Goal: Communication & Community: Answer question/provide support

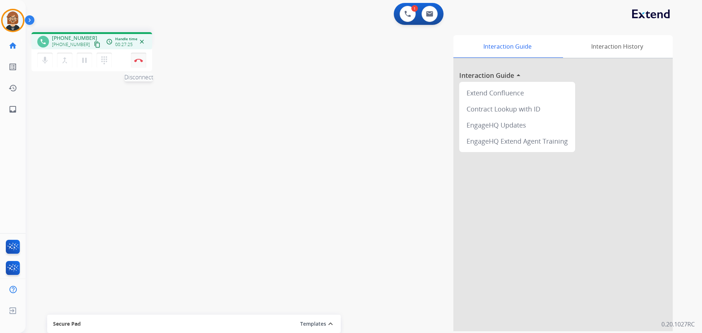
click at [137, 62] on img at bounding box center [138, 61] width 9 height 4
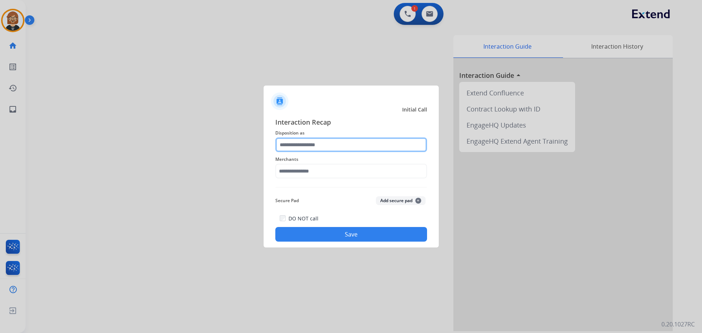
click at [361, 139] on input "text" at bounding box center [351, 145] width 152 height 15
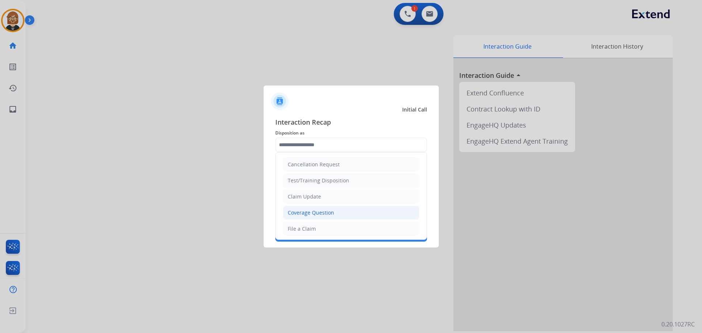
click at [346, 212] on li "Coverage Question" at bounding box center [351, 213] width 136 height 14
type input "**********"
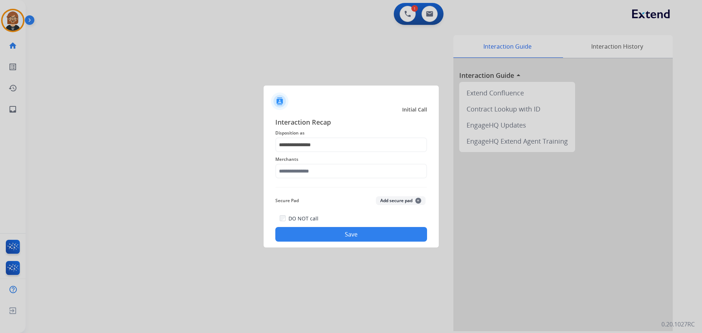
drag, startPoint x: 352, startPoint y: 162, endPoint x: 346, endPoint y: 178, distance: 16.4
click at [346, 177] on div "Merchants" at bounding box center [351, 166] width 152 height 29
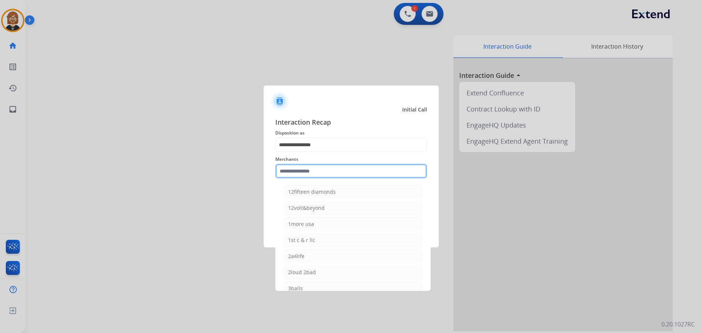
click at [345, 178] on input "text" at bounding box center [351, 171] width 152 height 15
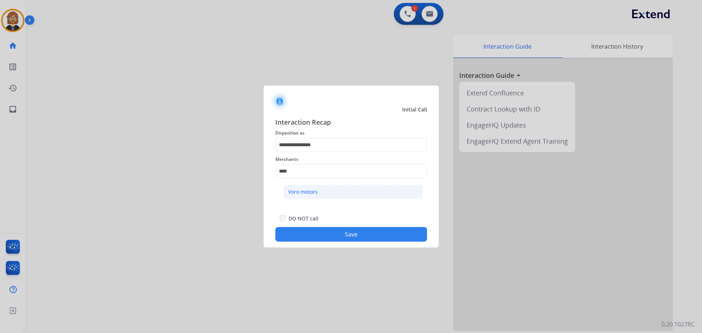
click at [316, 191] on div "Voro motors" at bounding box center [303, 191] width 30 height 7
type input "**********"
click at [332, 241] on button "Save" at bounding box center [351, 234] width 152 height 15
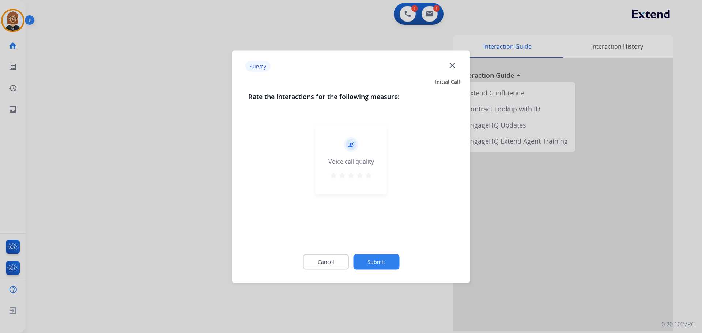
click at [378, 265] on button "Submit" at bounding box center [376, 261] width 46 height 15
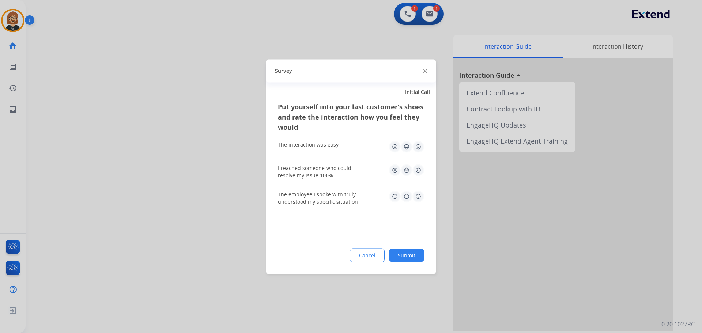
click at [419, 262] on button "Submit" at bounding box center [406, 255] width 35 height 13
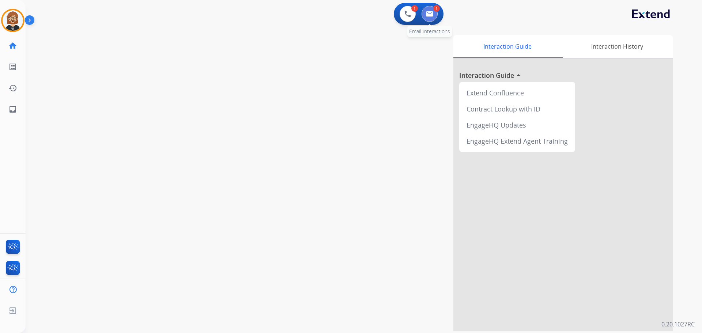
click at [428, 15] on img at bounding box center [429, 14] width 7 height 6
select select "**********"
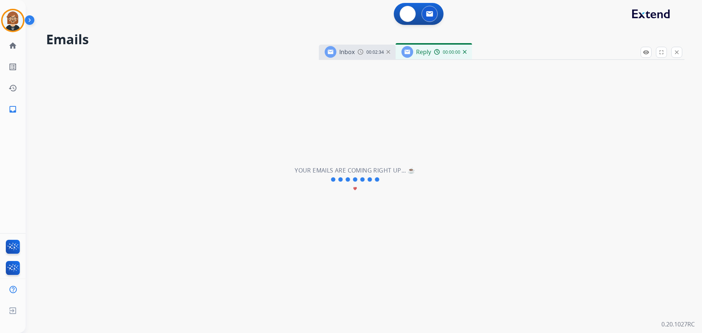
select select "**********"
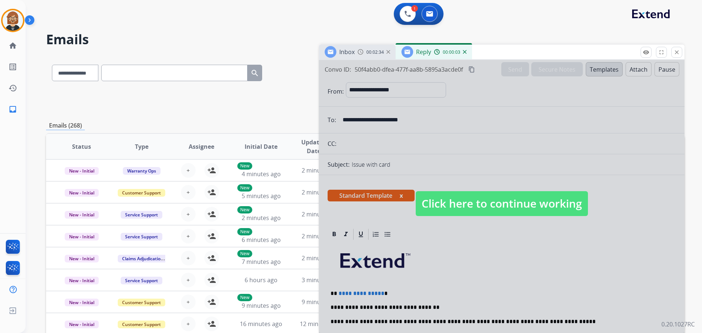
click at [540, 213] on span "Click here to continue working" at bounding box center [502, 203] width 172 height 25
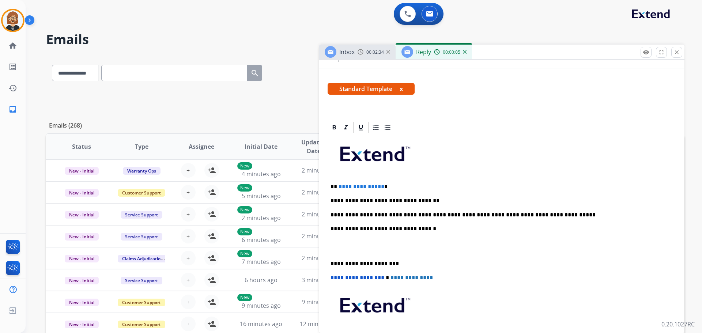
scroll to position [110, 0]
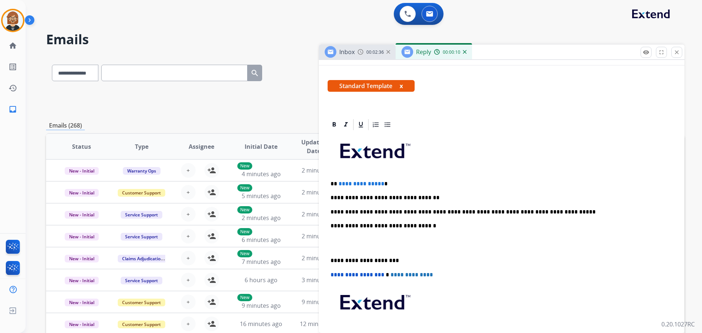
click at [566, 208] on div "**********" at bounding box center [502, 250] width 348 height 238
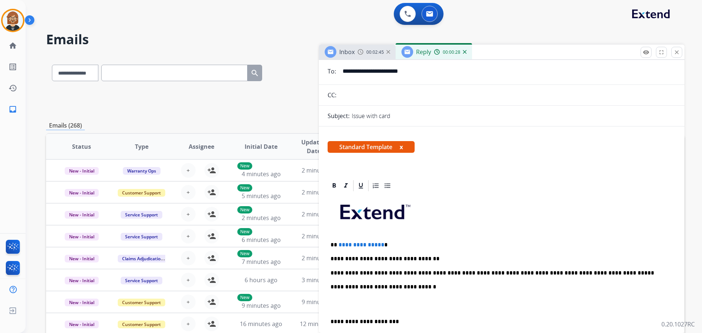
scroll to position [0, 0]
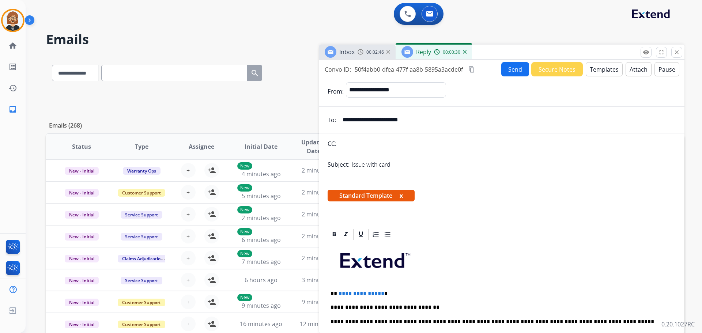
click at [511, 64] on button "Send" at bounding box center [516, 69] width 28 height 14
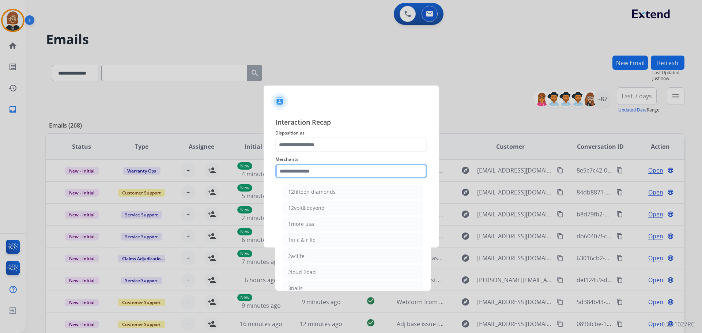
click at [315, 172] on input "text" at bounding box center [351, 171] width 152 height 15
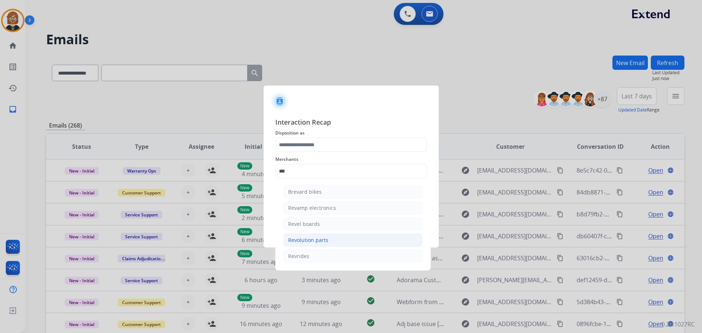
click at [322, 241] on div "Revolution parts" at bounding box center [308, 240] width 40 height 7
type input "**********"
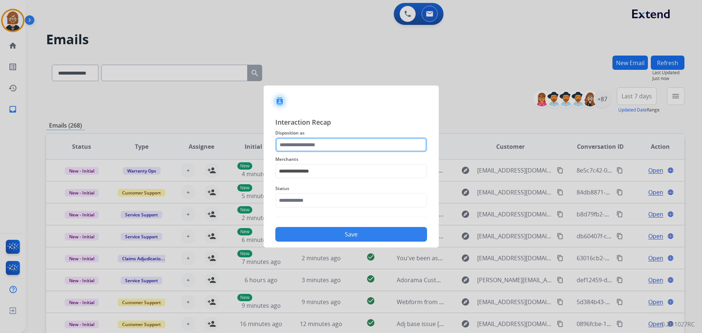
click at [325, 139] on input "text" at bounding box center [351, 145] width 152 height 15
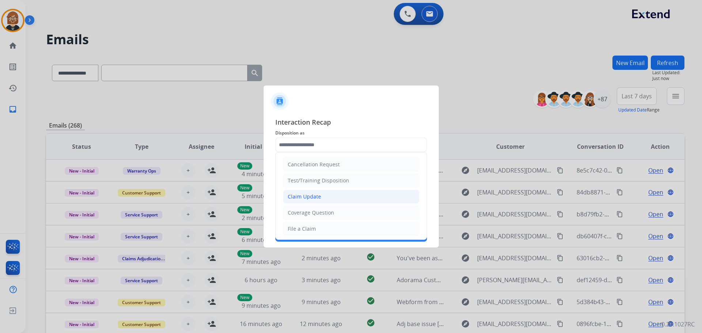
click at [334, 200] on li "Claim Update" at bounding box center [351, 197] width 136 height 14
type input "**********"
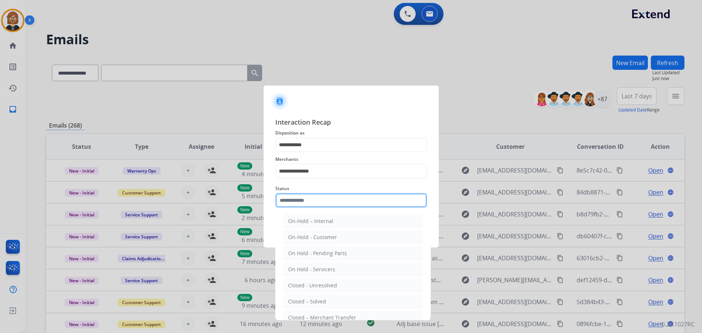
click at [336, 205] on input "text" at bounding box center [351, 200] width 152 height 15
click at [345, 298] on li "Closed – Solved" at bounding box center [352, 302] width 139 height 14
type input "**********"
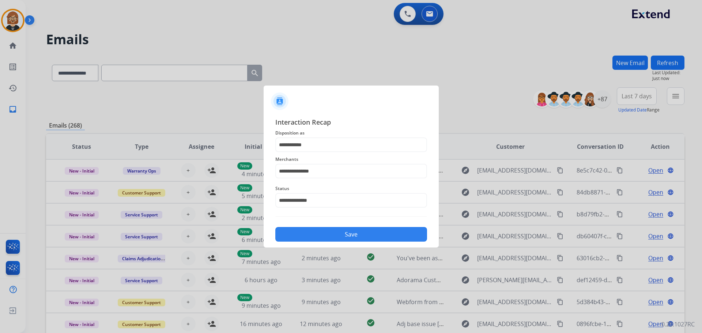
click at [351, 245] on div "**********" at bounding box center [351, 179] width 175 height 136
click at [352, 236] on button "Save" at bounding box center [351, 234] width 152 height 15
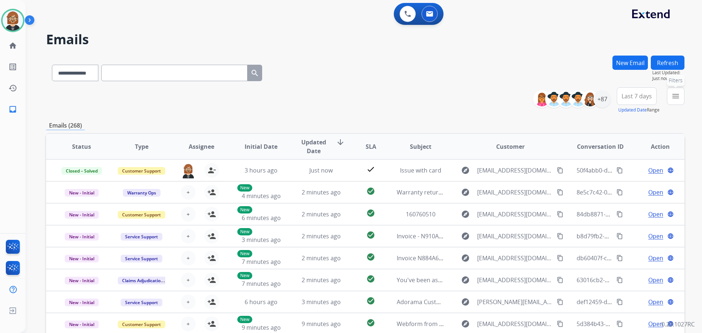
click at [683, 99] on button "menu Filters" at bounding box center [676, 96] width 18 height 18
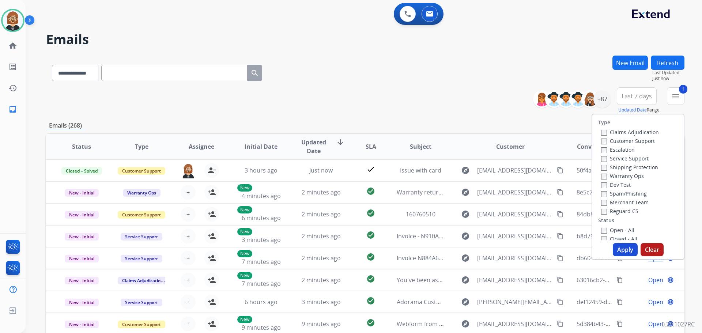
click at [604, 143] on label "Customer Support" at bounding box center [628, 141] width 54 height 7
click at [619, 248] on button "Apply" at bounding box center [625, 249] width 25 height 13
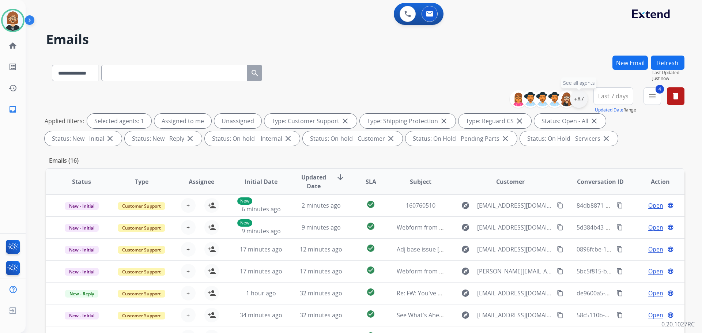
click at [585, 103] on div "+87" at bounding box center [579, 99] width 18 height 18
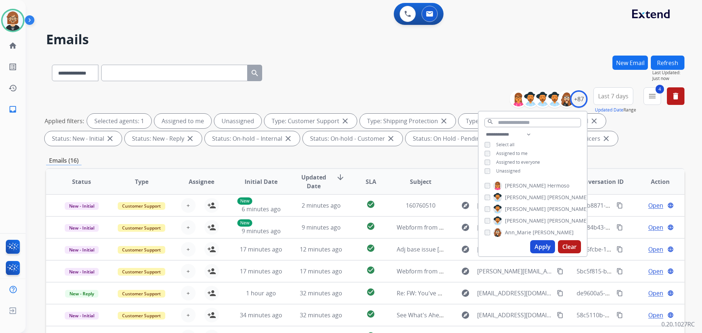
click at [525, 173] on div "**********" at bounding box center [533, 153] width 108 height 47
click at [513, 171] on span "Unassigned" at bounding box center [508, 171] width 24 height 6
click at [542, 250] on button "Apply" at bounding box center [542, 246] width 25 height 13
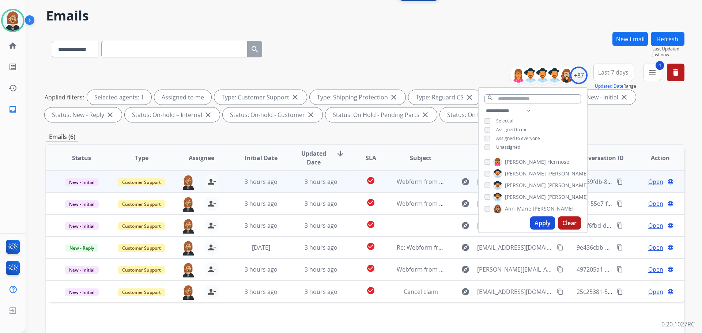
scroll to position [110, 0]
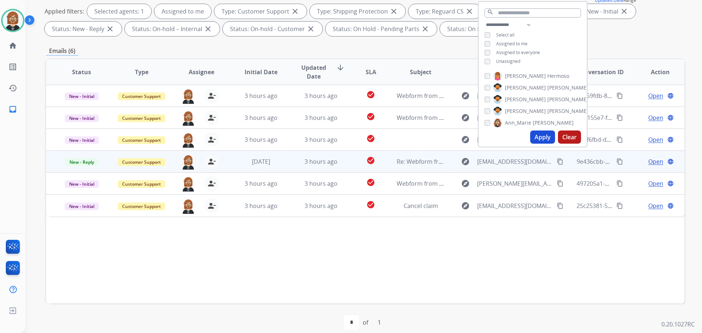
click at [345, 158] on td "check_circle" at bounding box center [365, 162] width 40 height 22
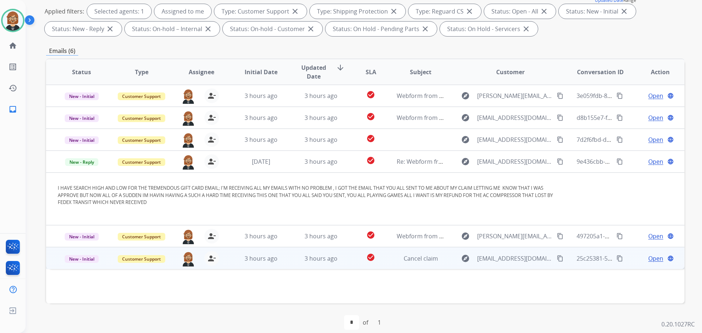
click at [385, 259] on td "Cancel claim" at bounding box center [415, 258] width 60 height 22
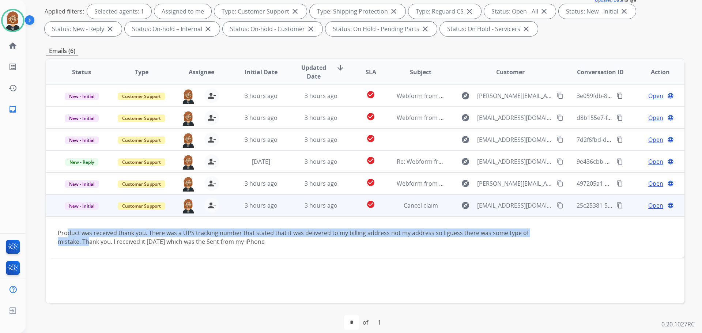
click at [66, 237] on div "Product was received thank you. There was a UPS tracking number that stated tha…" at bounding box center [306, 238] width 496 height 18
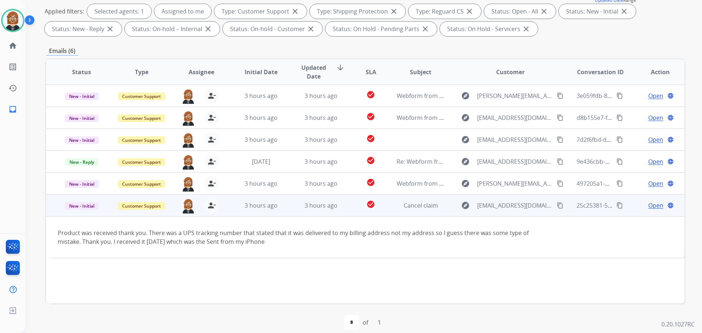
click at [337, 212] on td "3 hours ago" at bounding box center [316, 206] width 60 height 22
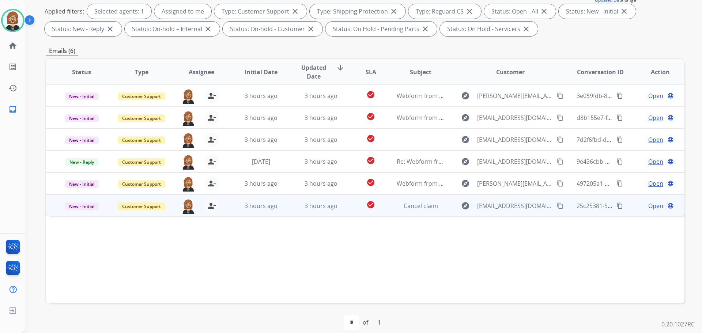
click at [337, 212] on td "3 hours ago" at bounding box center [316, 206] width 60 height 22
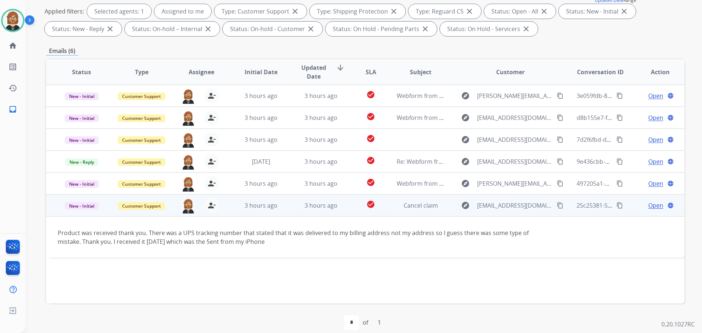
click at [650, 205] on span "Open" at bounding box center [656, 205] width 15 height 9
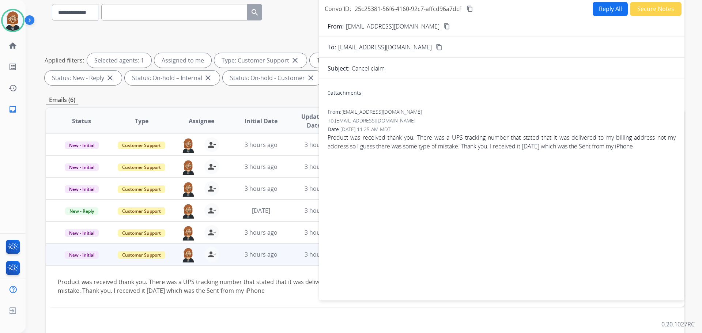
scroll to position [0, 0]
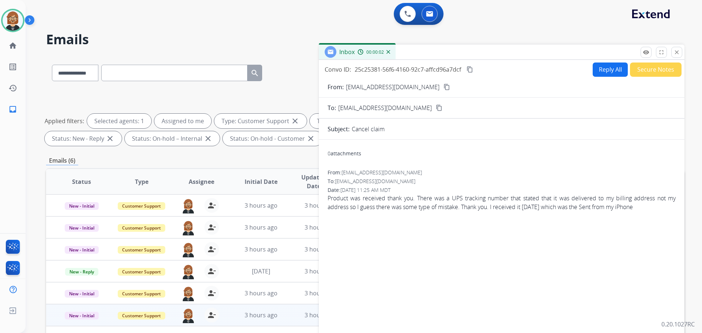
click at [639, 70] on button "Secure Notes" at bounding box center [656, 70] width 52 height 14
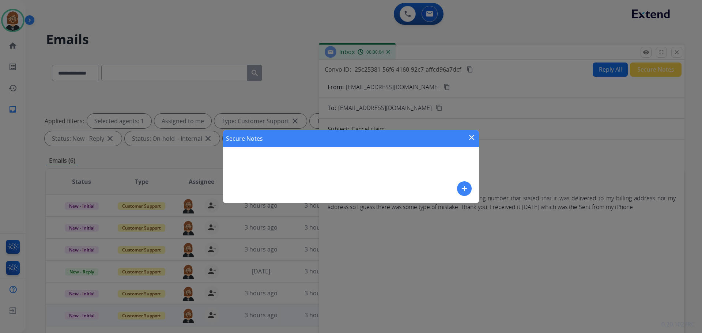
click at [466, 188] on mat-icon "add" at bounding box center [464, 188] width 9 height 9
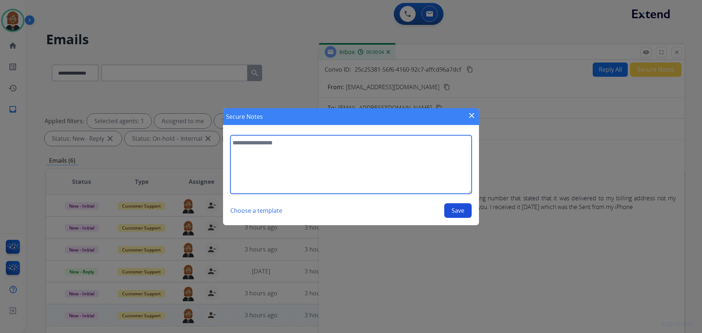
click at [339, 153] on textarea at bounding box center [350, 164] width 241 height 59
type textarea "**********"
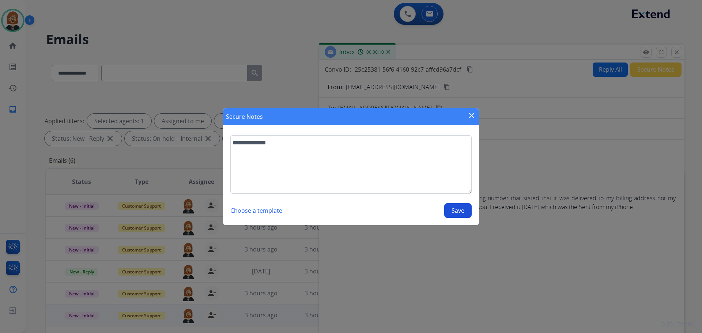
click at [462, 209] on button "Save" at bounding box center [457, 210] width 27 height 15
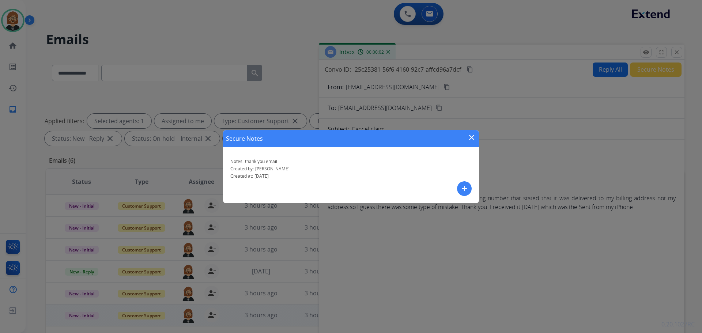
click at [476, 138] on mat-icon "close" at bounding box center [471, 137] width 9 height 9
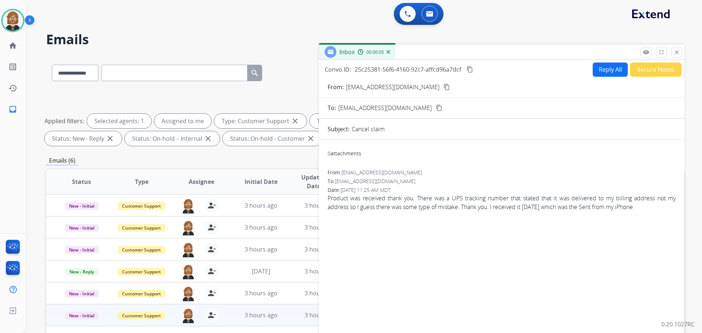
click at [444, 89] on mat-icon "content_copy" at bounding box center [447, 87] width 7 height 7
click at [677, 54] on mat-icon "close" at bounding box center [677, 52] width 7 height 7
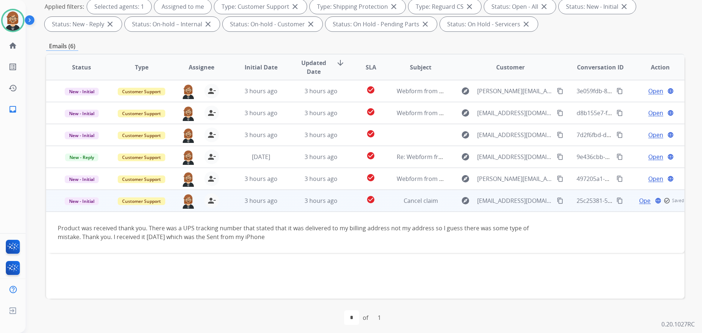
scroll to position [118, 0]
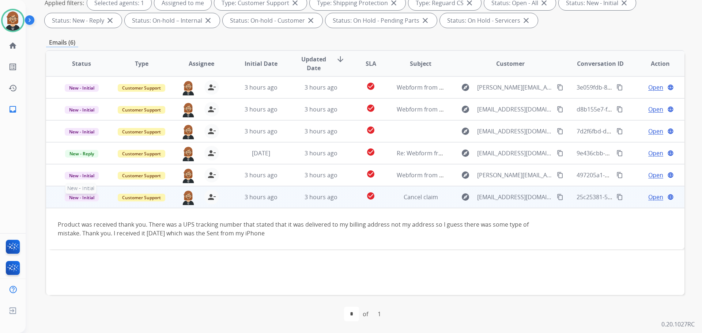
click at [79, 198] on span "New - Initial" at bounding box center [82, 198] width 34 height 8
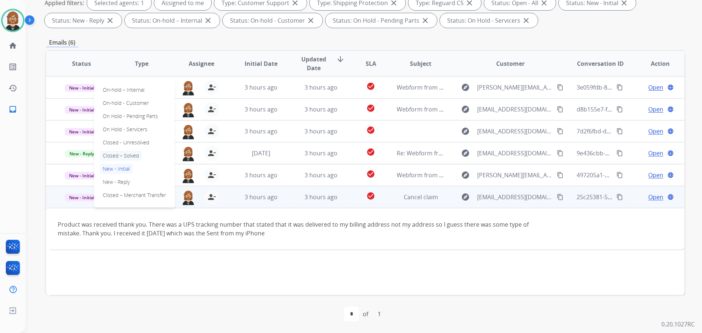
click at [117, 153] on p "Closed – Solved" at bounding box center [121, 156] width 42 height 10
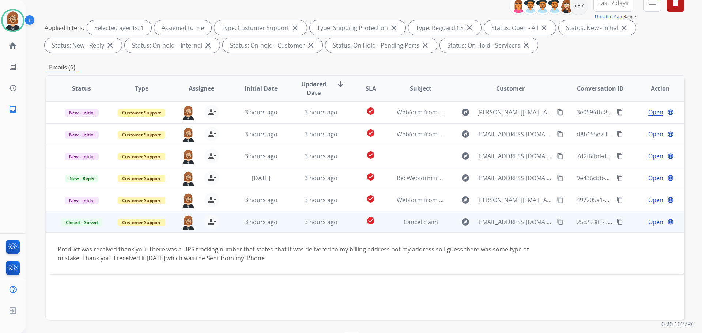
scroll to position [8, 0]
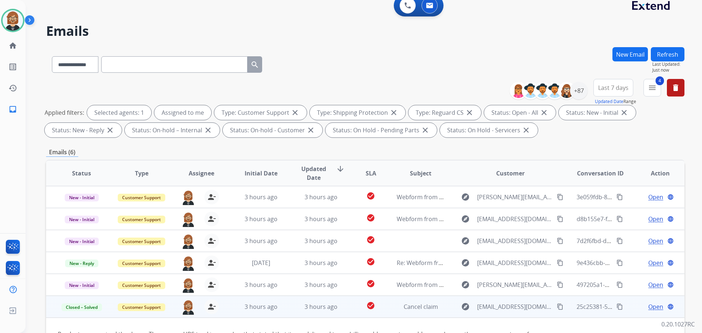
click at [665, 55] on button "Refresh" at bounding box center [668, 54] width 34 height 14
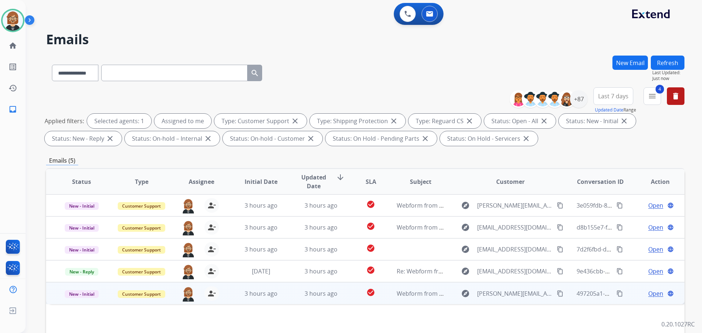
click at [331, 298] on td "3 hours ago" at bounding box center [316, 293] width 60 height 22
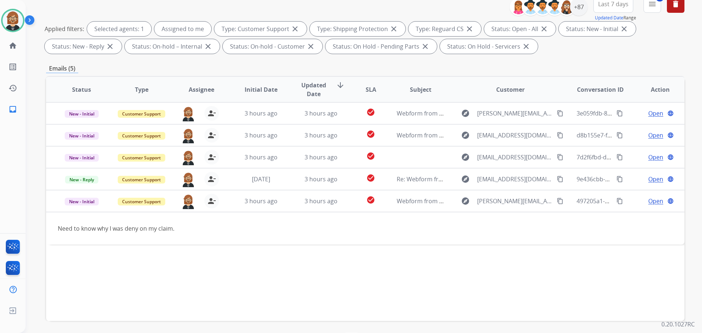
scroll to position [110, 0]
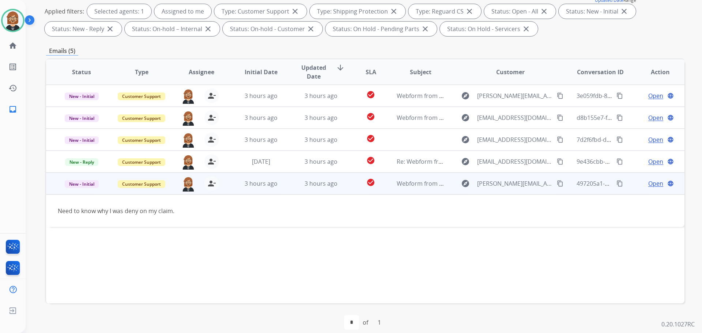
click at [557, 183] on mat-icon "content_copy" at bounding box center [560, 183] width 7 height 7
click at [280, 181] on div "3 hours ago" at bounding box center [261, 183] width 48 height 9
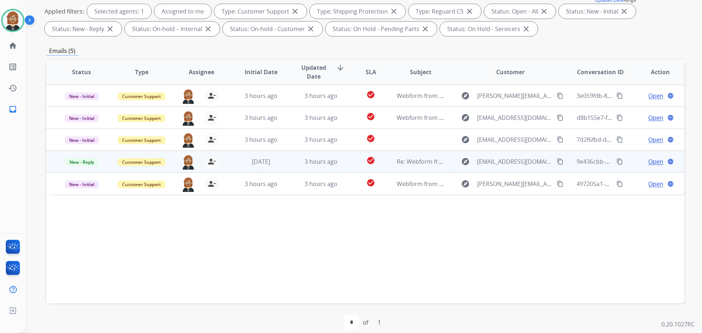
click at [286, 163] on td "3 hours ago" at bounding box center [316, 162] width 60 height 22
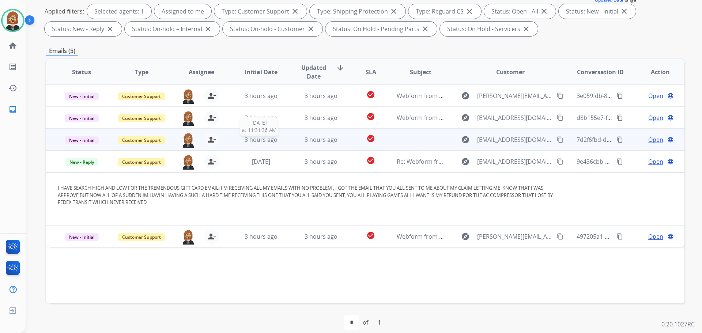
click at [280, 139] on div "3 hours ago" at bounding box center [261, 139] width 48 height 9
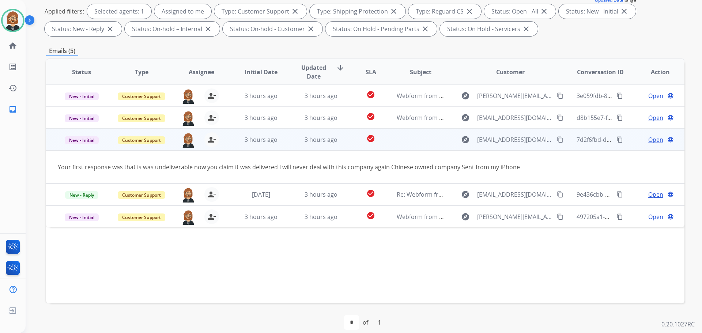
click at [557, 140] on mat-icon "content_copy" at bounding box center [560, 139] width 7 height 7
click at [649, 139] on span "Open" at bounding box center [656, 139] width 15 height 9
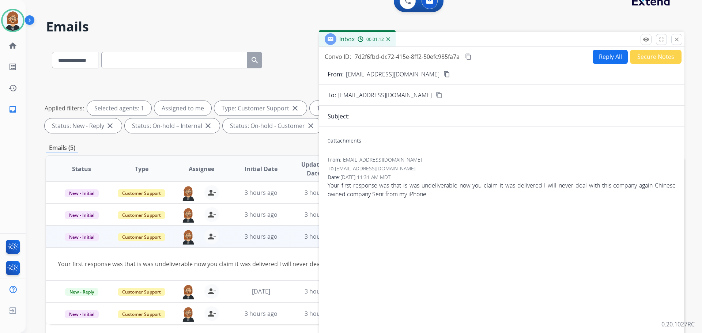
scroll to position [8, 0]
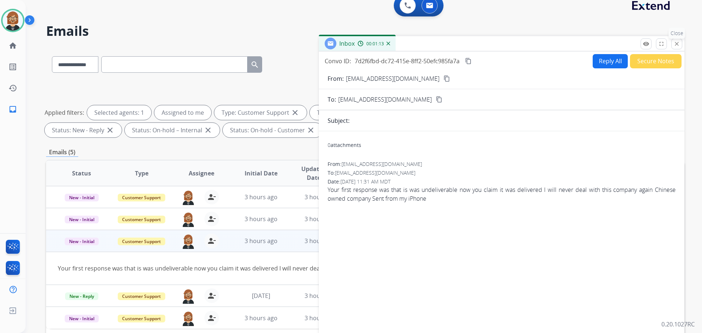
click at [675, 46] on mat-icon "close" at bounding box center [677, 44] width 7 height 7
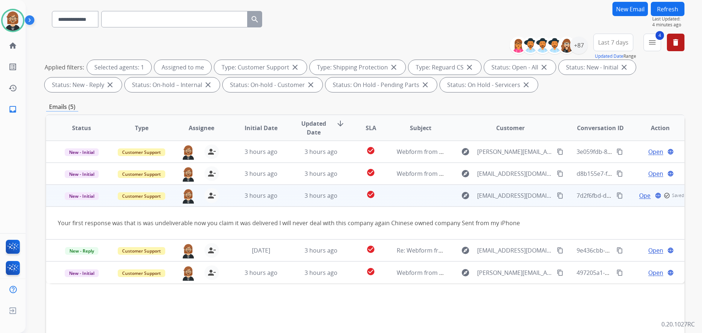
scroll to position [82, 0]
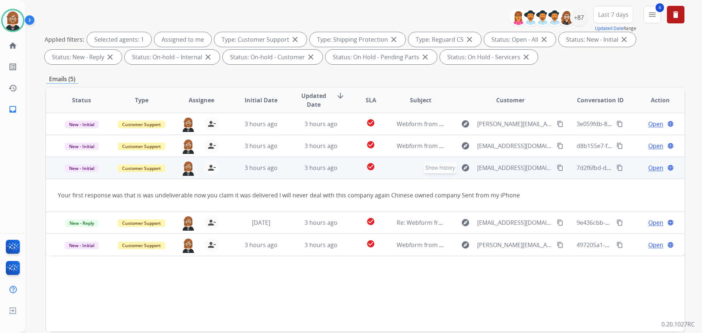
click at [461, 169] on mat-icon "explore" at bounding box center [465, 168] width 9 height 9
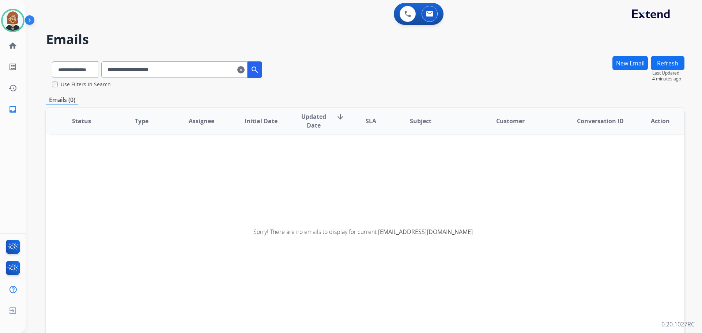
click at [85, 66] on div "**********" at bounding box center [157, 68] width 222 height 25
click at [85, 70] on select "**********" at bounding box center [75, 69] width 46 height 16
select select "**********"
click at [52, 61] on select "**********" at bounding box center [75, 69] width 46 height 16
click at [259, 73] on mat-icon "search" at bounding box center [255, 69] width 9 height 9
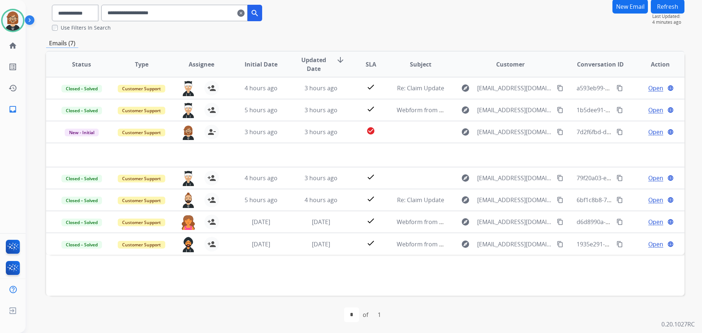
scroll to position [57, 0]
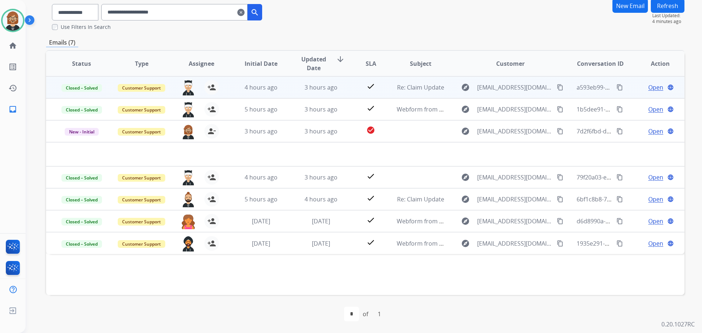
click at [267, 93] on td "4 hours ago" at bounding box center [256, 87] width 60 height 22
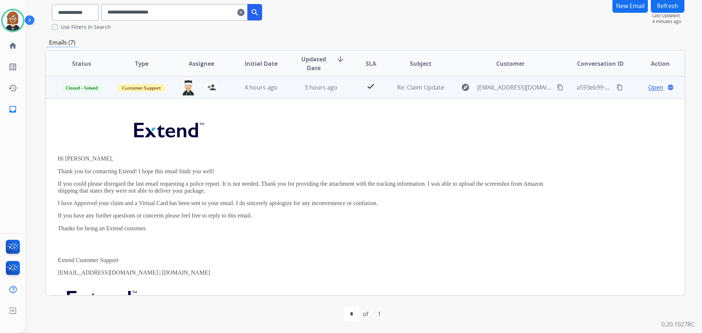
click at [267, 93] on td "4 hours ago" at bounding box center [256, 87] width 60 height 22
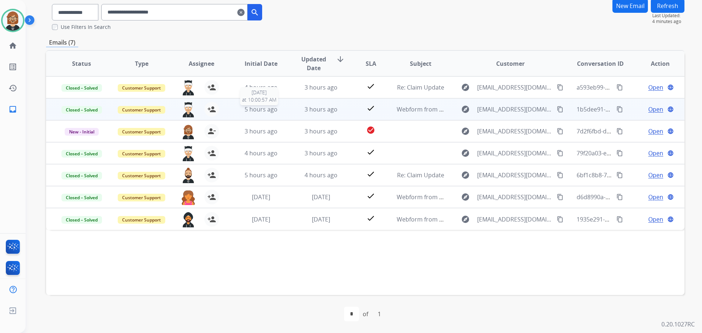
click at [278, 110] on div "5 hours ago" at bounding box center [261, 109] width 48 height 9
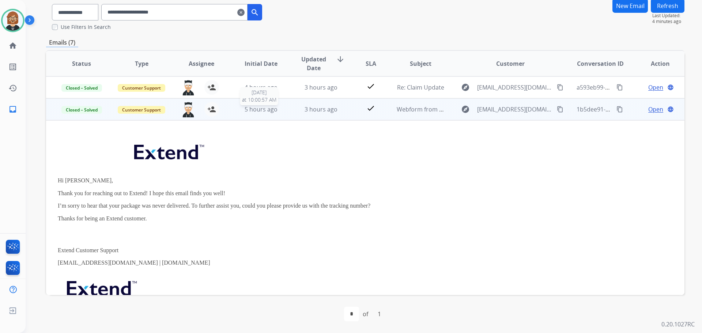
scroll to position [22, 0]
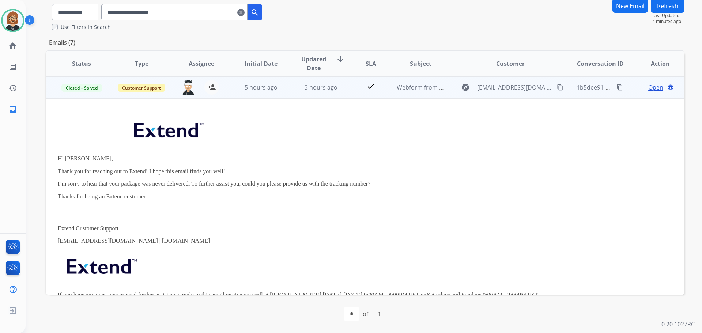
click at [271, 97] on td "5 hours ago" at bounding box center [256, 87] width 60 height 22
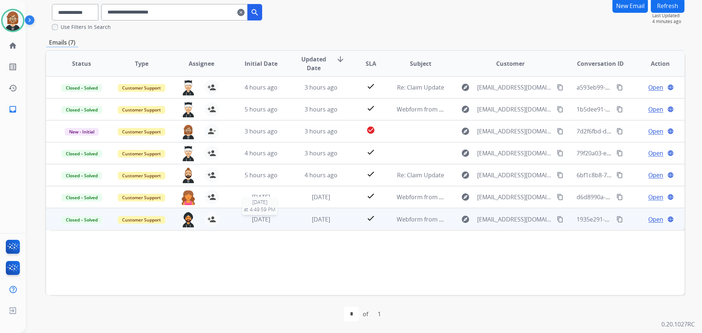
click at [279, 217] on div "[DATE]" at bounding box center [261, 219] width 48 height 9
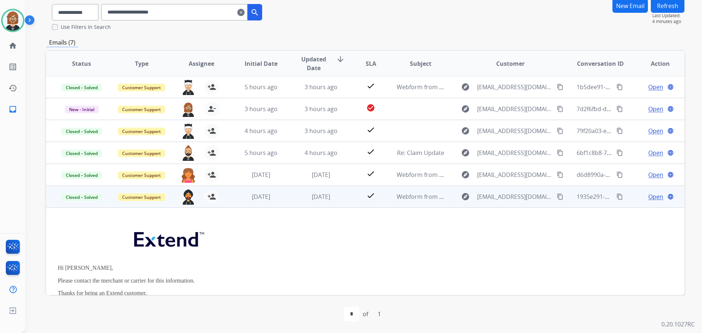
scroll to position [22, 0]
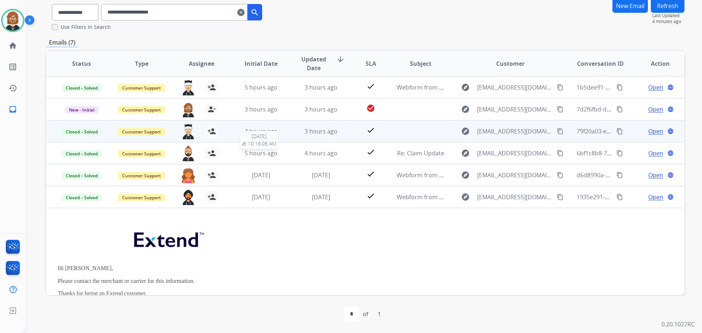
click at [281, 155] on div "5 hours ago" at bounding box center [261, 153] width 48 height 9
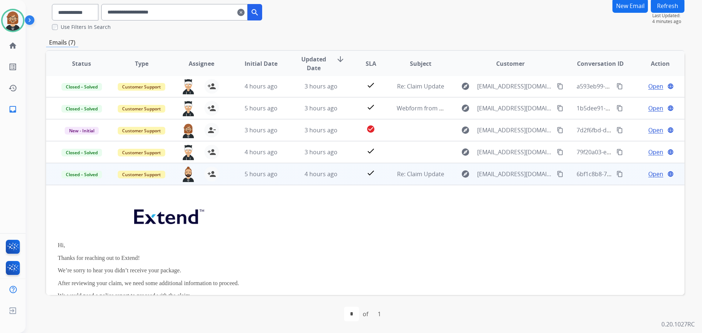
scroll to position [0, 0]
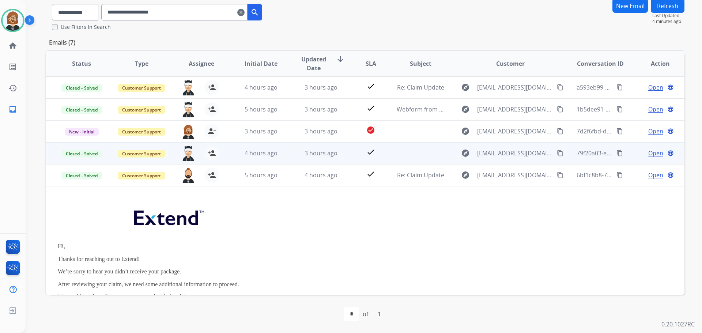
click at [288, 154] on td "3 hours ago" at bounding box center [316, 153] width 60 height 22
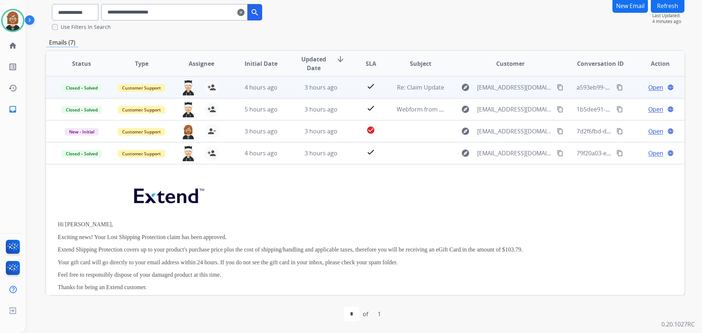
click at [287, 91] on td "3 hours ago" at bounding box center [316, 87] width 60 height 22
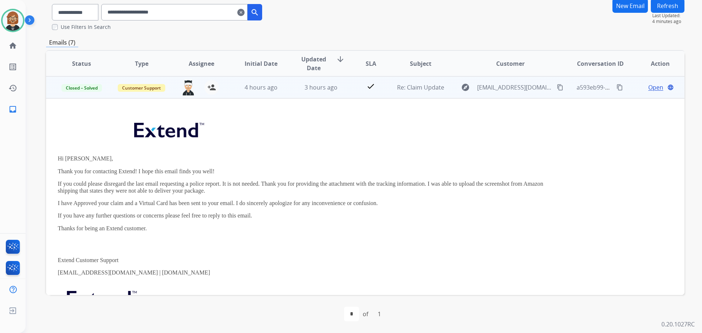
click at [287, 91] on td "3 hours ago" at bounding box center [316, 87] width 60 height 22
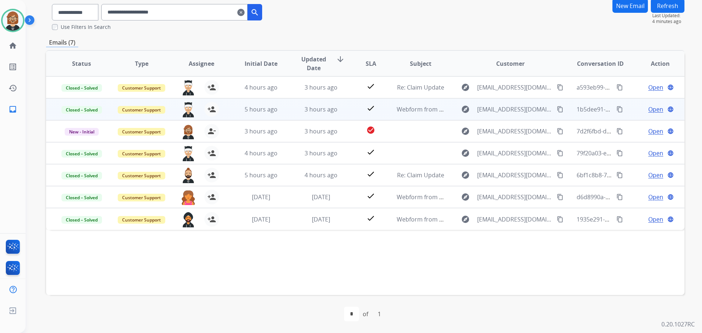
click at [286, 112] on td "3 hours ago" at bounding box center [316, 109] width 60 height 22
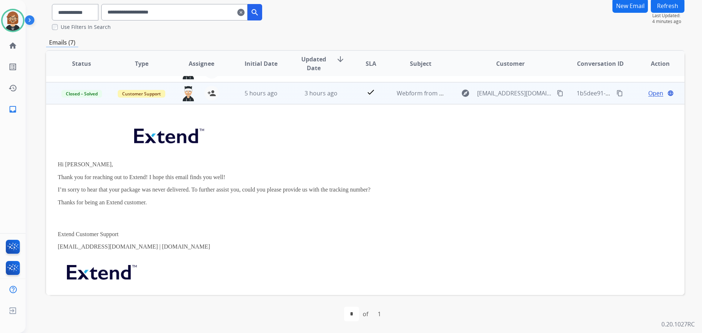
scroll to position [22, 0]
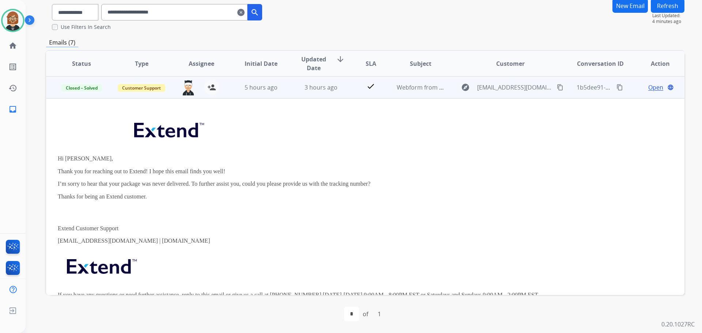
click at [286, 111] on app-office-email-preview "Hi [PERSON_NAME], Thank you for reaching out to Extend! I hope this email finds…" at bounding box center [306, 211] width 496 height 202
click at [282, 97] on td "5 hours ago" at bounding box center [256, 87] width 60 height 22
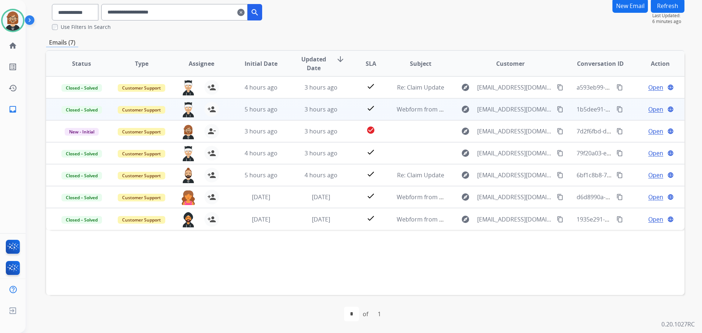
scroll to position [0, 0]
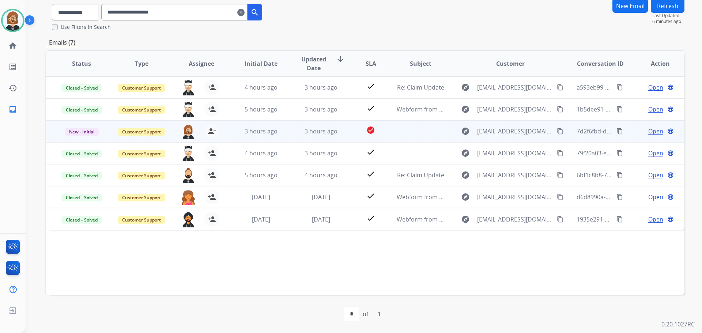
click at [286, 131] on td "3 hours ago" at bounding box center [316, 131] width 60 height 22
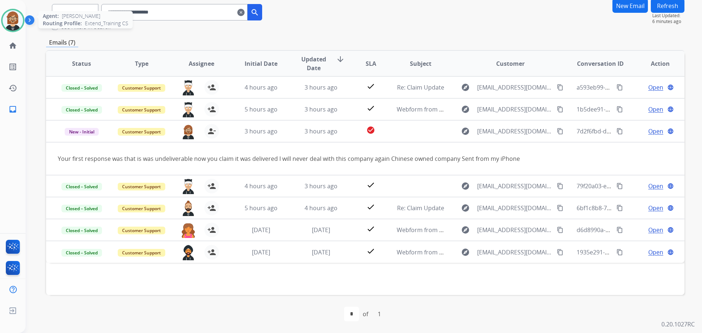
click at [16, 20] on img at bounding box center [13, 20] width 20 height 20
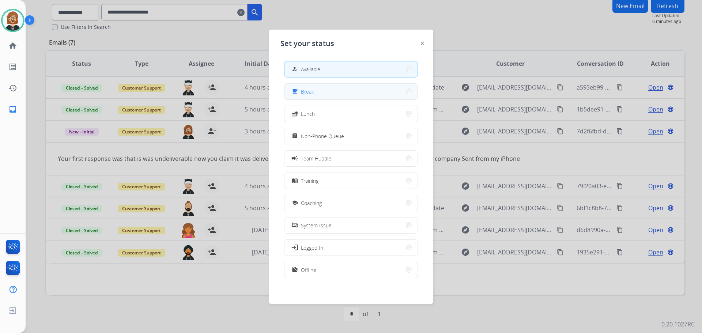
click at [345, 89] on button "free_breakfast Break" at bounding box center [351, 92] width 133 height 16
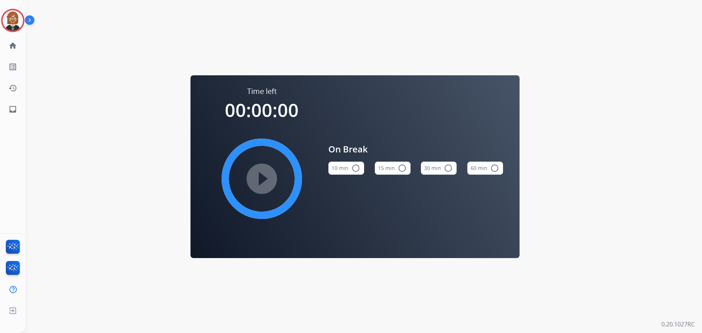
click at [330, 170] on button "10 min radio_button_unchecked" at bounding box center [346, 168] width 36 height 13
click at [260, 181] on mat-icon "play_circle_filled" at bounding box center [262, 178] width 9 height 9
click at [18, 111] on link "inbox Emails" at bounding box center [13, 109] width 20 height 20
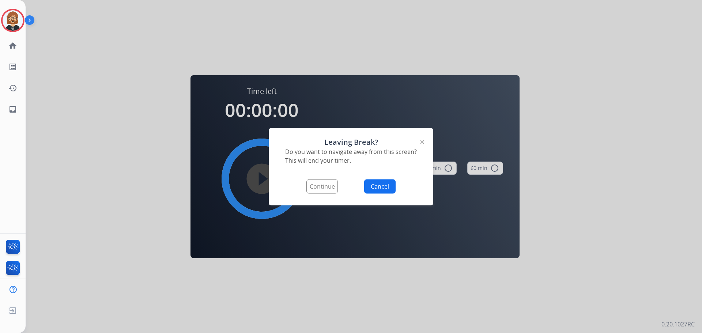
click at [323, 189] on button "Continue" at bounding box center [322, 186] width 31 height 14
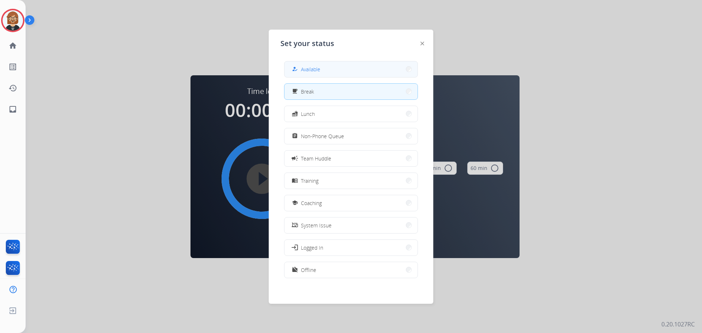
click at [343, 66] on button "how_to_reg Available" at bounding box center [351, 69] width 133 height 16
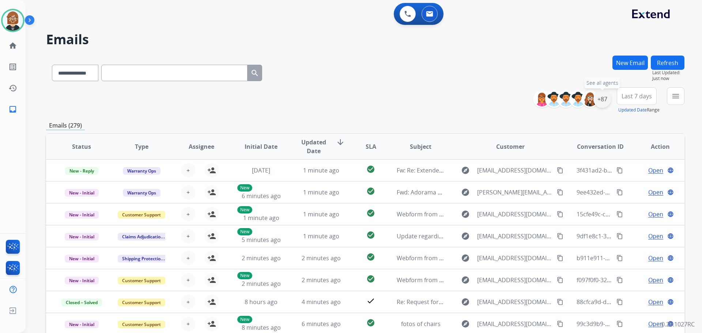
click at [604, 98] on div "+87" at bounding box center [603, 99] width 18 height 18
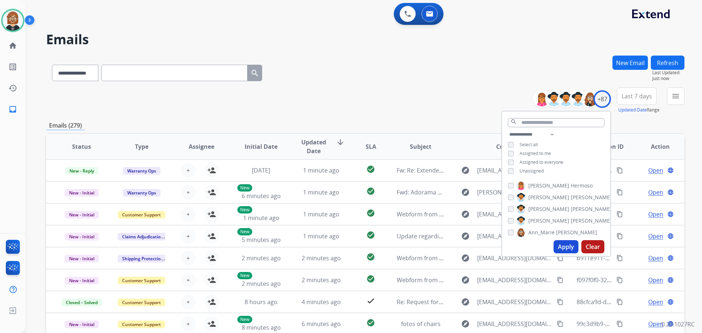
click at [567, 246] on button "Apply" at bounding box center [566, 246] width 25 height 13
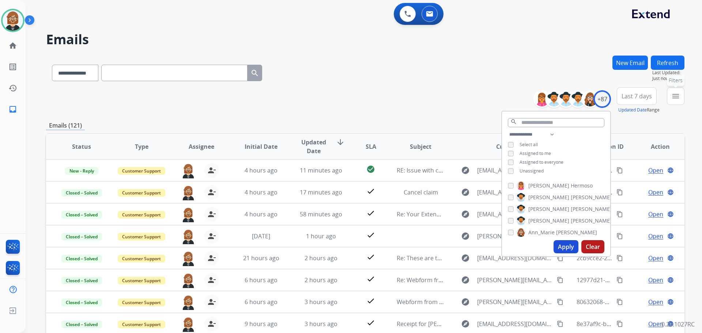
click at [675, 95] on mat-icon "menu" at bounding box center [676, 96] width 9 height 9
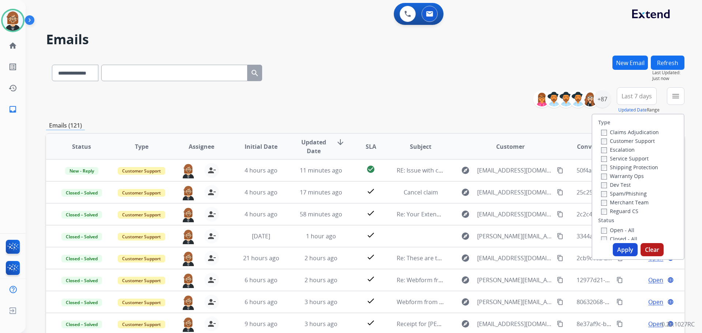
click at [620, 231] on label "Open - All" at bounding box center [617, 230] width 33 height 7
click at [628, 250] on button "Apply" at bounding box center [625, 249] width 25 height 13
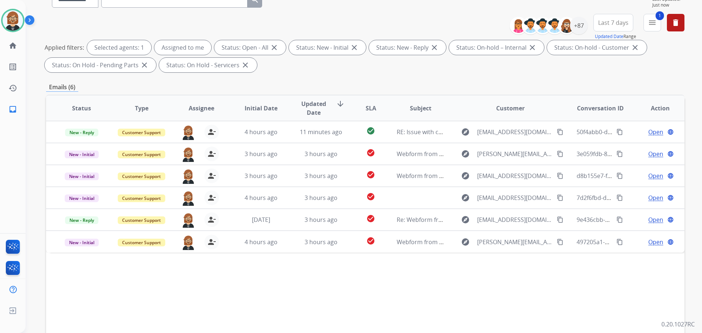
scroll to position [118, 0]
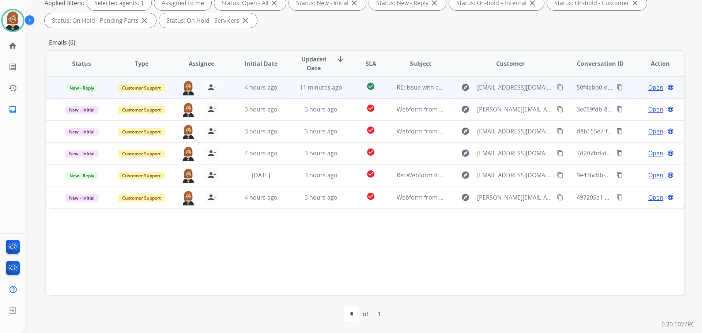
click at [281, 96] on td "4 hours ago" at bounding box center [256, 87] width 60 height 22
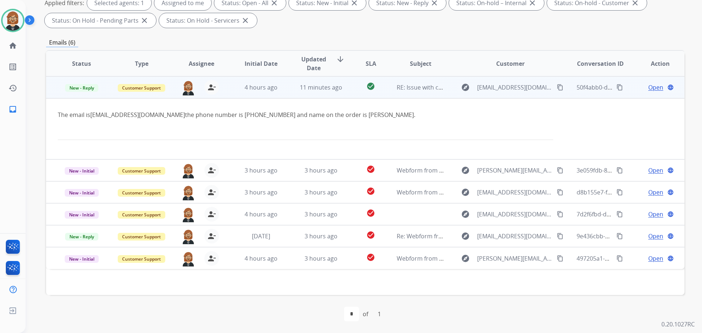
click at [650, 89] on span "Open" at bounding box center [656, 87] width 15 height 9
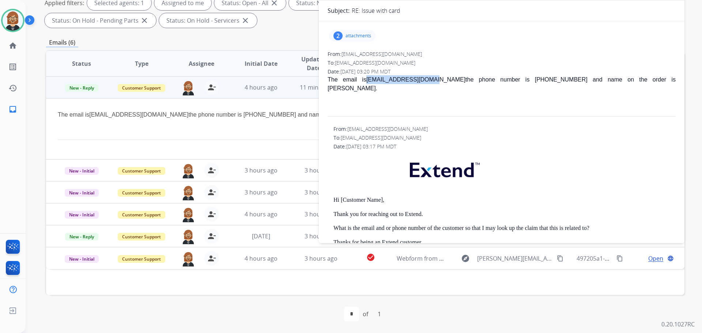
drag, startPoint x: 424, startPoint y: 78, endPoint x: 360, endPoint y: 79, distance: 63.7
click at [360, 79] on p "The email is [EMAIL_ADDRESS][DOMAIN_NAME] the phone number is [PHONE_NUMBER] an…" at bounding box center [502, 84] width 348 height 18
copy link "[EMAIL_ADDRESS][DOMAIN_NAME]"
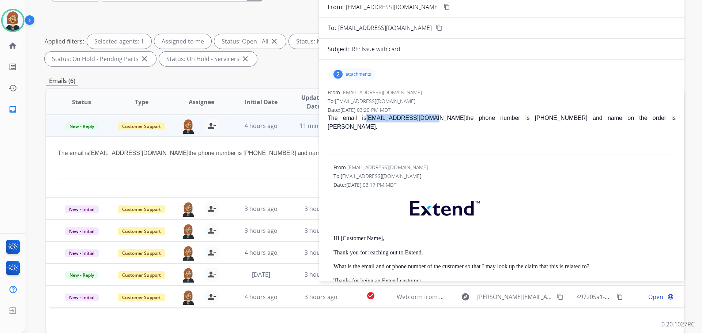
scroll to position [8, 0]
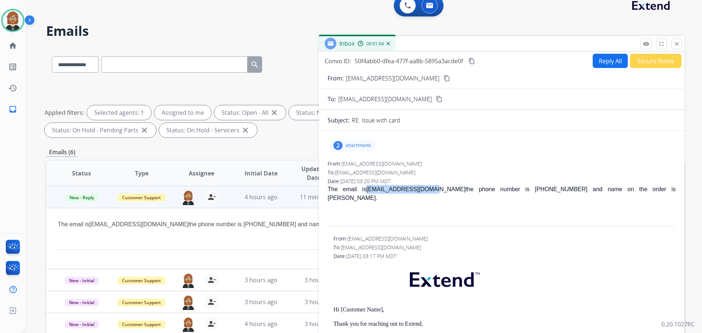
click at [473, 58] on mat-icon "content_copy" at bounding box center [472, 61] width 7 height 7
click at [357, 144] on p "attachments" at bounding box center [359, 146] width 26 height 6
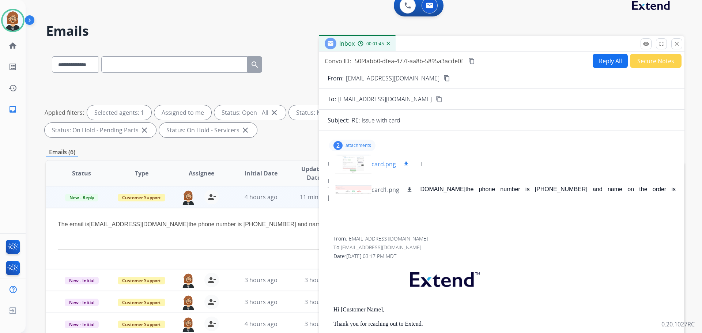
click at [405, 163] on mat-icon "download" at bounding box center [406, 164] width 7 height 7
click at [408, 190] on mat-icon "download" at bounding box center [409, 190] width 7 height 7
click at [353, 159] on div at bounding box center [353, 164] width 37 height 26
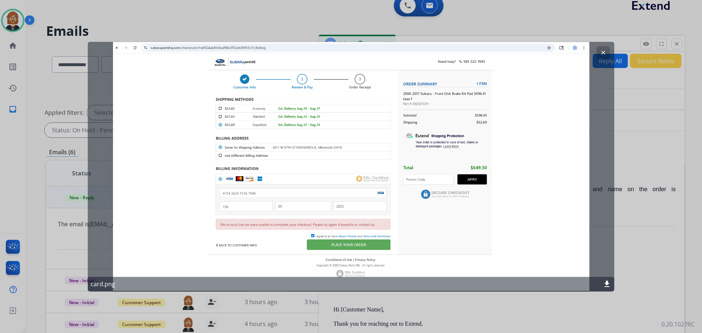
click at [30, 186] on div at bounding box center [351, 166] width 702 height 333
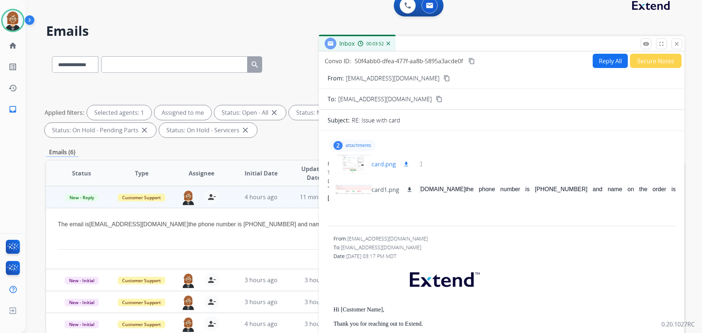
click at [357, 162] on div at bounding box center [353, 164] width 37 height 26
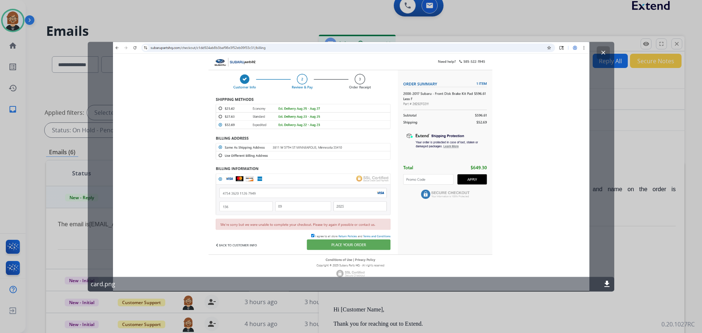
click at [616, 143] on div at bounding box center [351, 166] width 702 height 333
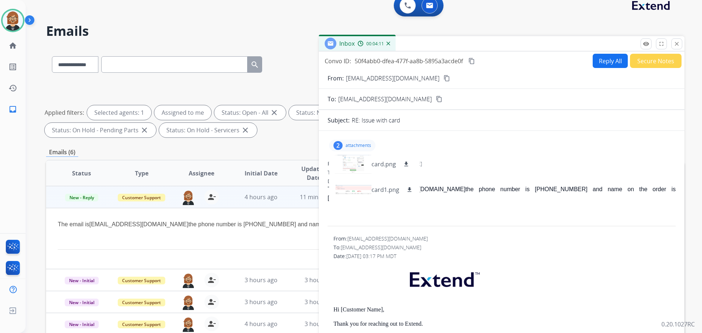
click at [303, 144] on div "**********" at bounding box center [365, 245] width 639 height 396
click at [526, 170] on div "To: [EMAIL_ADDRESS][DOMAIN_NAME]" at bounding box center [502, 172] width 348 height 7
click at [525, 210] on div "The email is [EMAIL_ADDRESS][DOMAIN_NAME] the phone number is [PHONE_NUMBER] an…" at bounding box center [502, 206] width 348 height 43
click at [363, 162] on div at bounding box center [353, 164] width 37 height 26
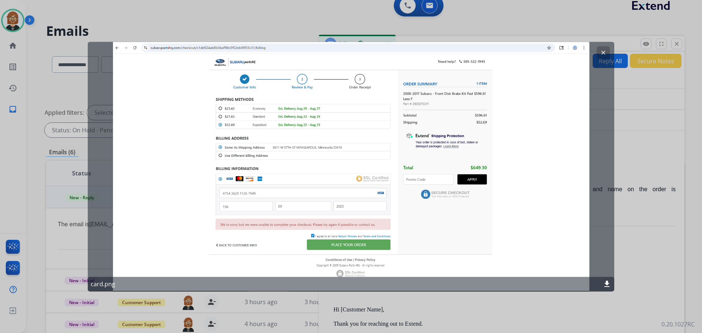
click at [538, 10] on div at bounding box center [351, 166] width 702 height 333
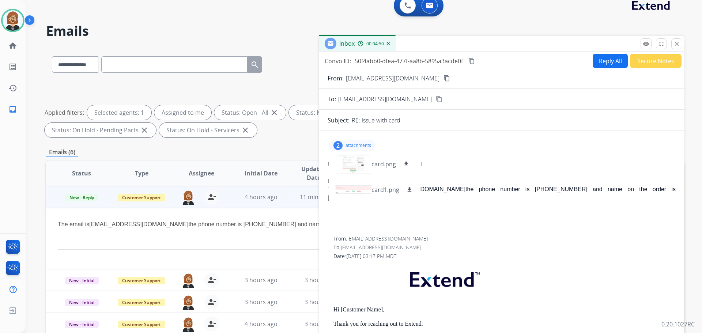
click at [454, 165] on div "From: [EMAIL_ADDRESS][DOMAIN_NAME]" at bounding box center [502, 163] width 348 height 7
click at [613, 65] on button "Reply All" at bounding box center [610, 61] width 35 height 14
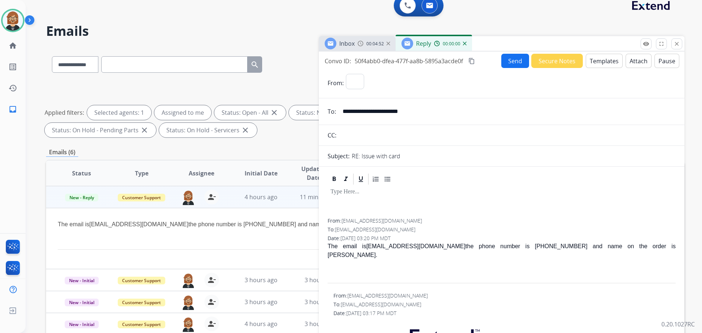
select select "**********"
click at [590, 62] on button "Templates" at bounding box center [604, 61] width 37 height 14
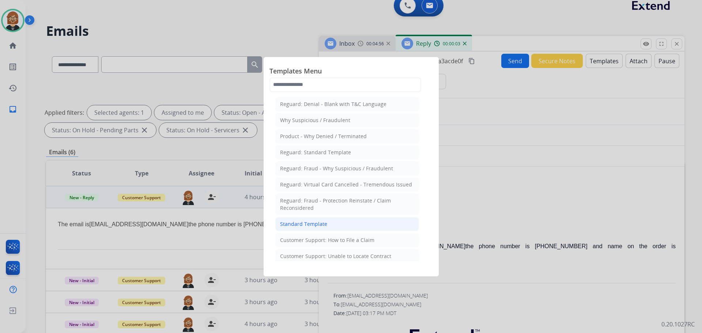
click at [339, 224] on li "Standard Template" at bounding box center [347, 224] width 144 height 14
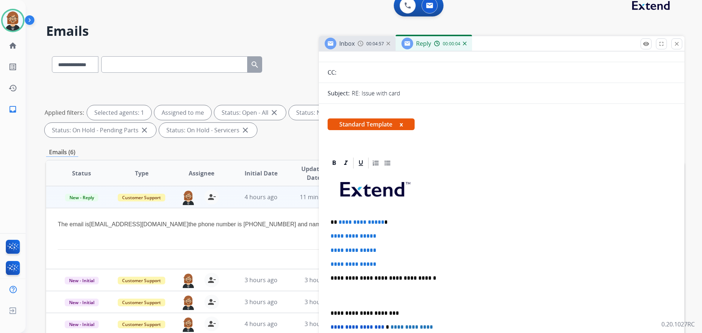
scroll to position [73, 0]
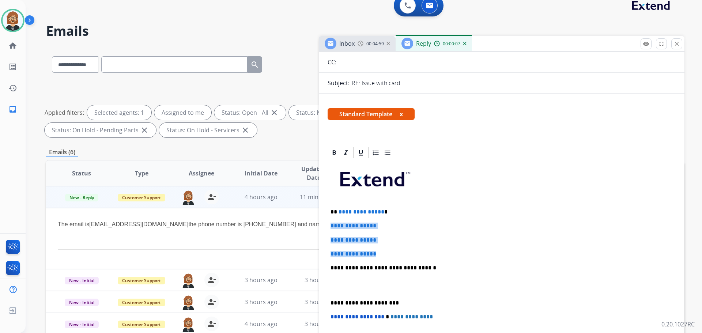
drag, startPoint x: 382, startPoint y: 255, endPoint x: 327, endPoint y: 217, distance: 66.9
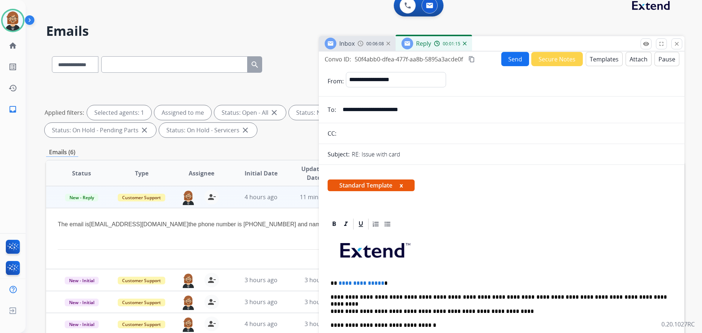
scroll to position [0, 0]
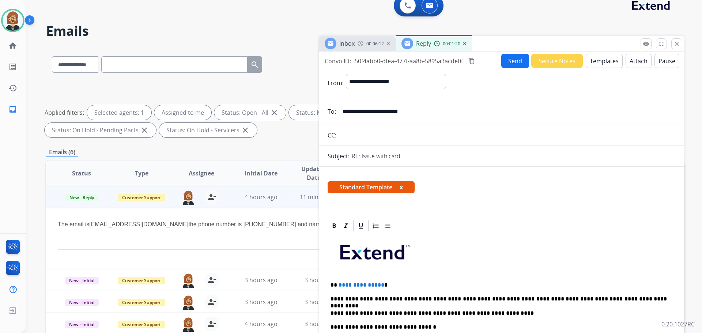
click at [367, 46] on span "00:06:12" at bounding box center [376, 44] width 18 height 6
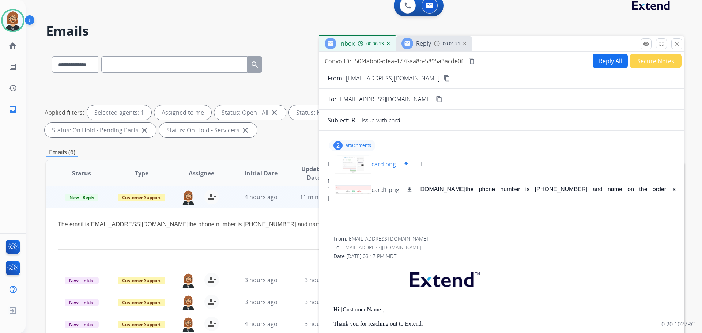
click at [349, 164] on div at bounding box center [353, 164] width 37 height 26
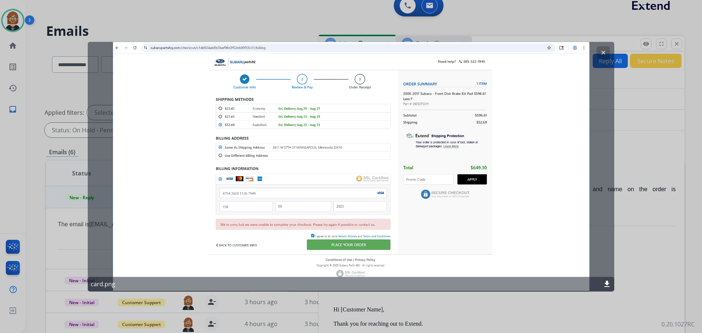
click at [635, 255] on div at bounding box center [351, 166] width 702 height 333
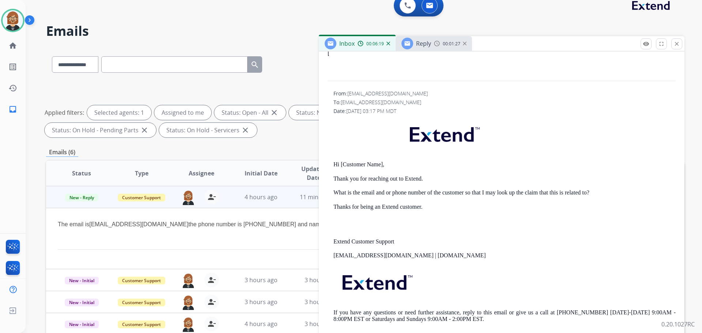
scroll to position [146, 0]
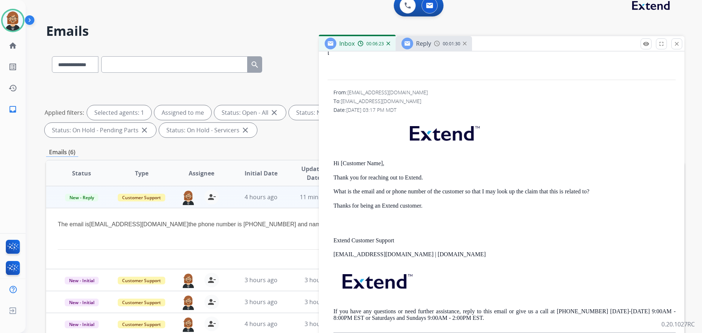
click at [436, 48] on div "Reply 00:01:30" at bounding box center [434, 43] width 76 height 15
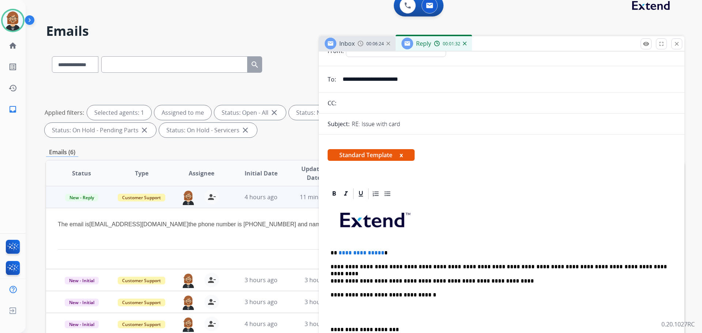
scroll to position [37, 0]
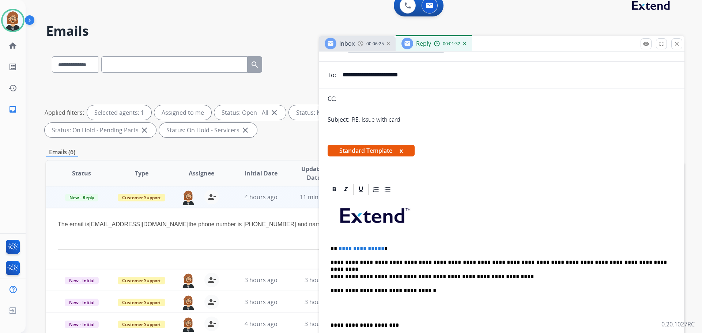
click at [495, 277] on p "**********" at bounding box center [499, 277] width 337 height 7
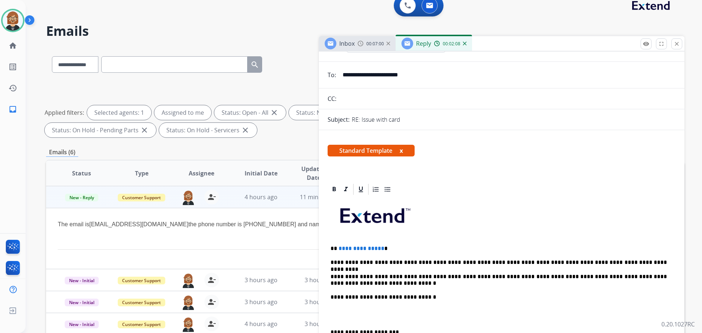
click at [653, 276] on p "**********" at bounding box center [499, 281] width 337 height 14
click at [365, 38] on div "Inbox 00:07:18" at bounding box center [357, 43] width 77 height 15
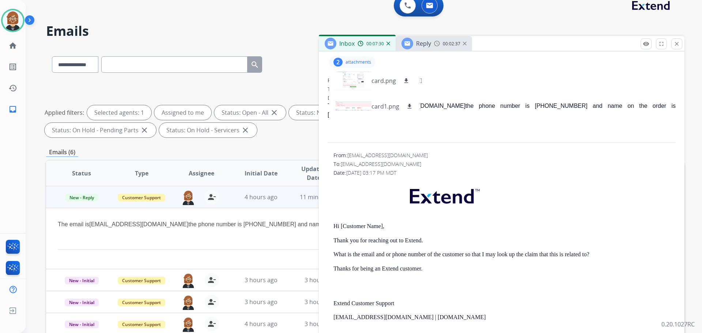
scroll to position [0, 0]
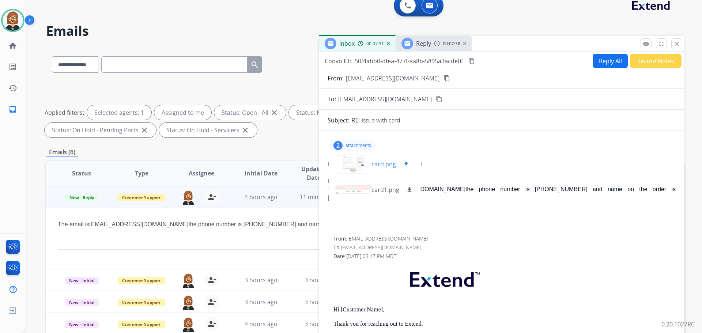
click at [341, 158] on div at bounding box center [353, 164] width 37 height 26
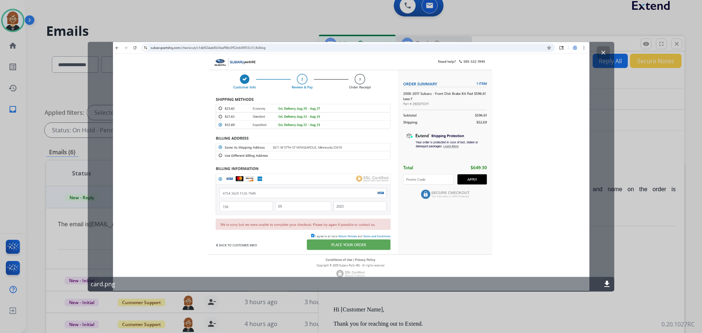
click at [639, 271] on div at bounding box center [351, 166] width 702 height 333
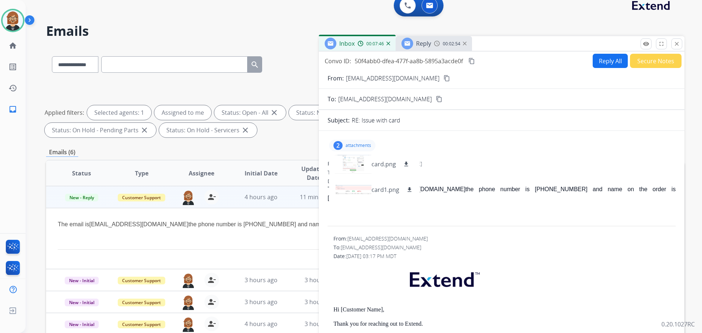
click at [425, 44] on span "Reply" at bounding box center [423, 44] width 15 height 8
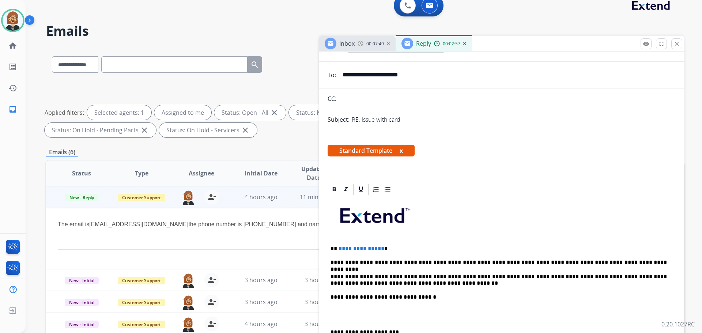
click at [613, 276] on p "**********" at bounding box center [499, 281] width 337 height 14
drag, startPoint x: 336, startPoint y: 246, endPoint x: 381, endPoint y: 246, distance: 44.6
click at [381, 246] on p "**********" at bounding box center [499, 248] width 337 height 7
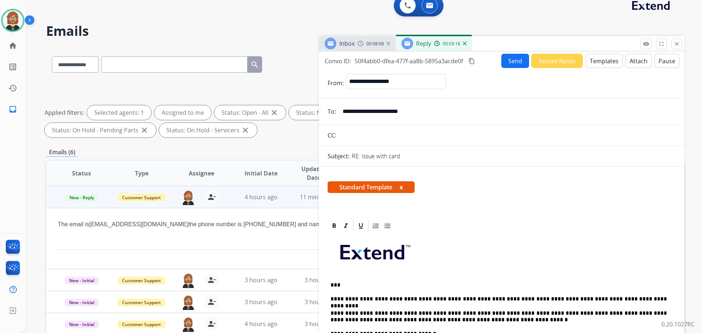
click at [511, 57] on button "Send" at bounding box center [516, 61] width 28 height 14
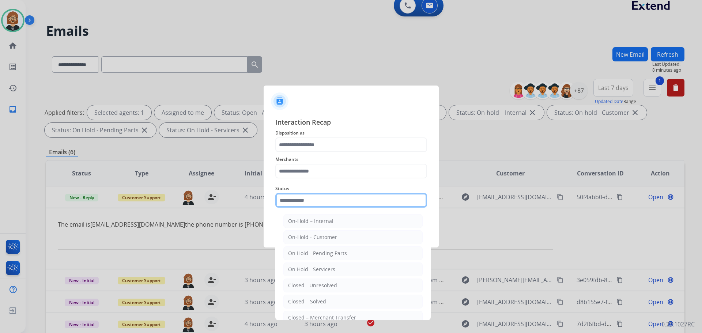
click at [332, 197] on input "text" at bounding box center [351, 200] width 152 height 15
click at [322, 305] on div "Closed – Solved" at bounding box center [307, 301] width 38 height 7
type input "**********"
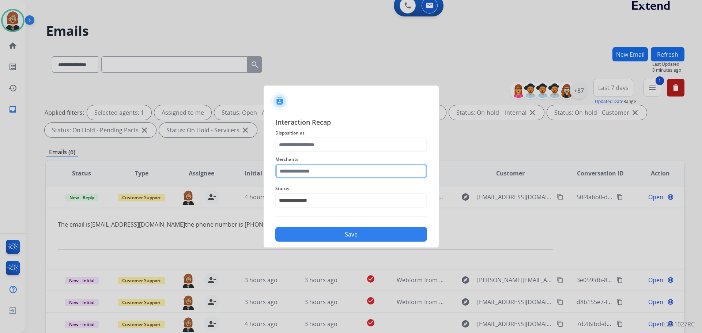
click at [336, 177] on input "text" at bounding box center [351, 171] width 152 height 15
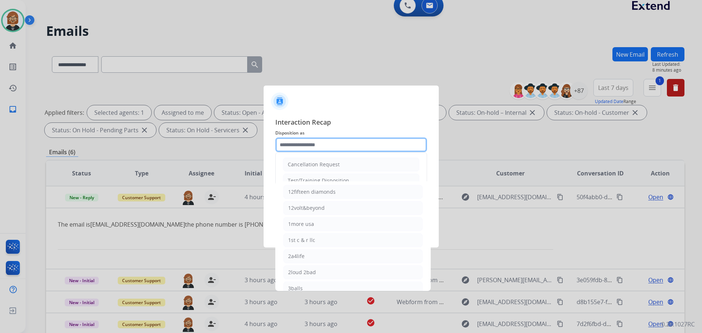
click at [358, 144] on input "text" at bounding box center [351, 145] width 152 height 15
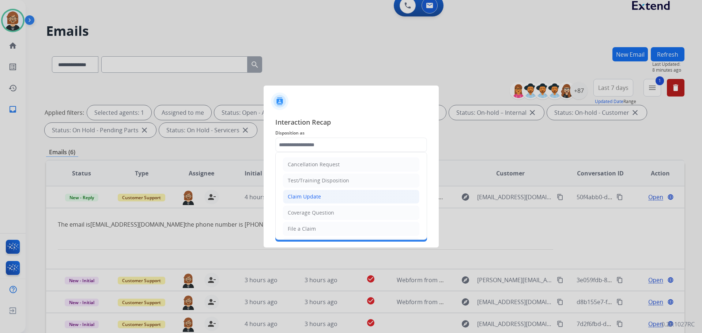
click at [343, 199] on li "Claim Update" at bounding box center [351, 197] width 136 height 14
type input "**********"
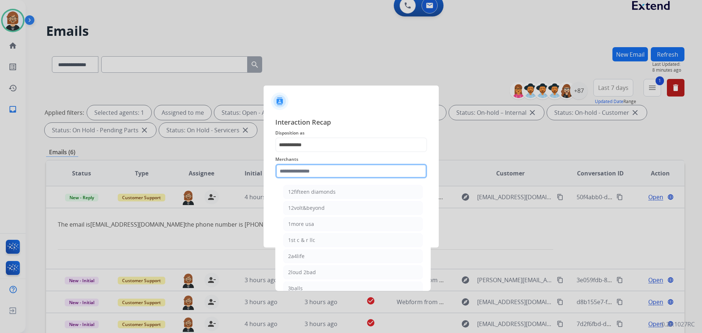
click at [351, 167] on input "text" at bounding box center [351, 171] width 152 height 15
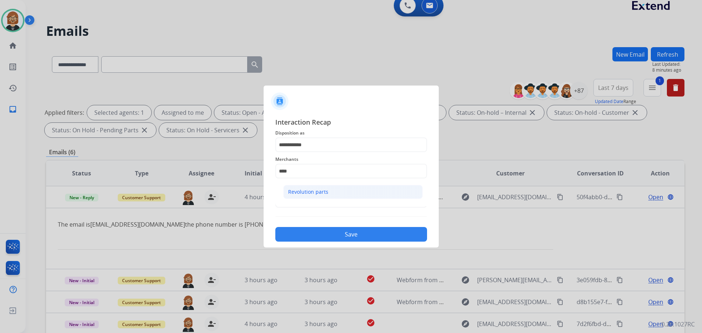
click at [324, 193] on div "Revolution parts" at bounding box center [308, 191] width 40 height 7
type input "**********"
click at [361, 236] on button "Save" at bounding box center [351, 234] width 152 height 15
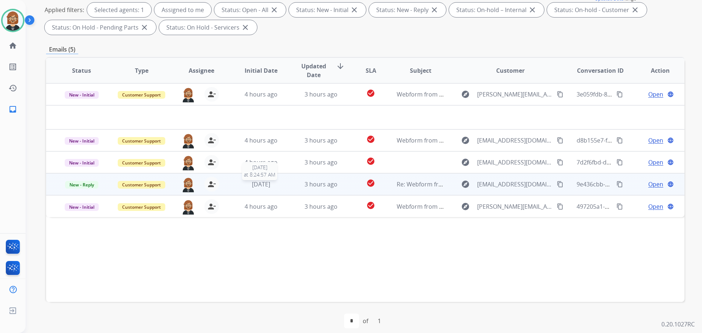
scroll to position [118, 0]
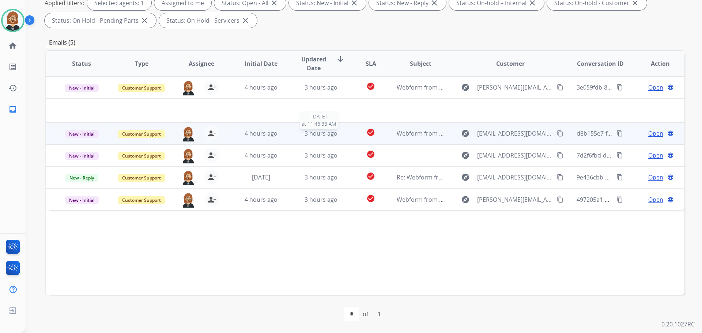
click at [307, 136] on span "3 hours ago" at bounding box center [321, 133] width 33 height 8
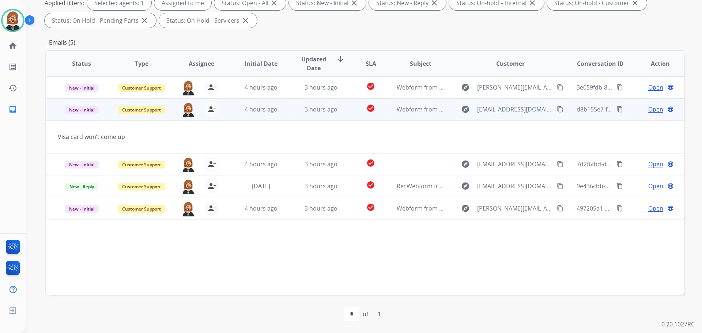
click at [557, 109] on mat-icon "content_copy" at bounding box center [560, 109] width 7 height 7
click at [649, 110] on span "Open" at bounding box center [656, 109] width 15 height 9
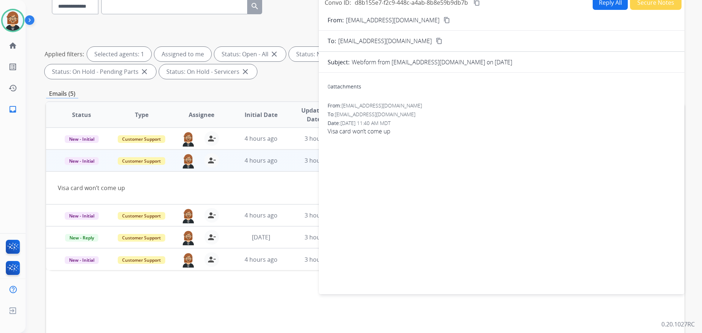
scroll to position [0, 0]
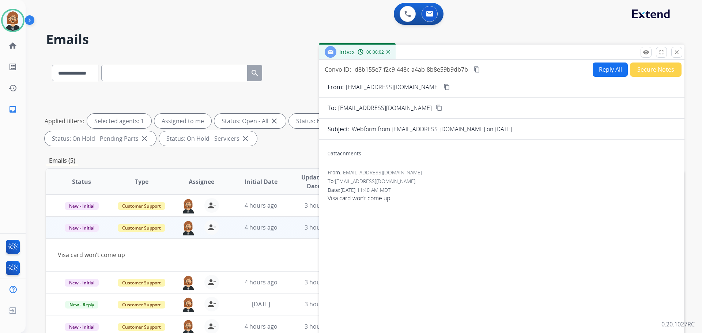
click at [599, 69] on button "Reply All" at bounding box center [610, 70] width 35 height 14
select select "**********"
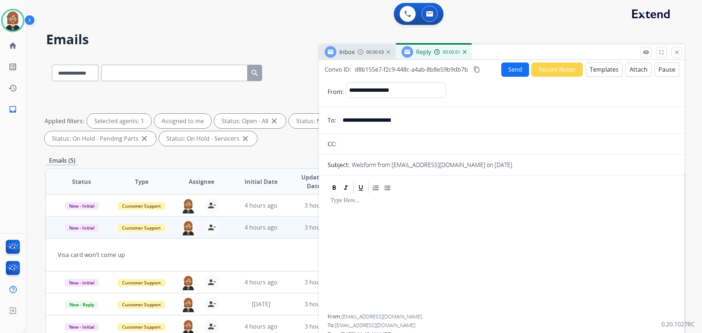
click at [607, 75] on button "Templates" at bounding box center [604, 70] width 37 height 14
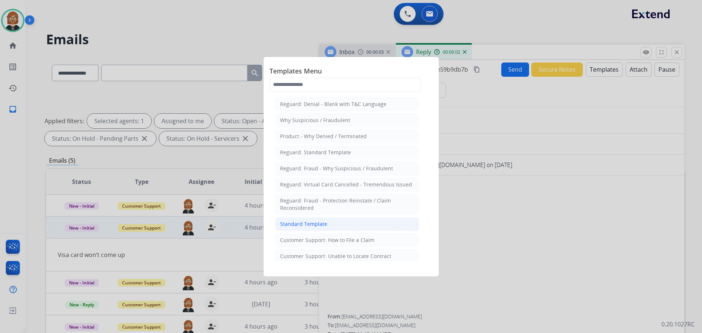
click at [326, 223] on li "Standard Template" at bounding box center [347, 224] width 144 height 14
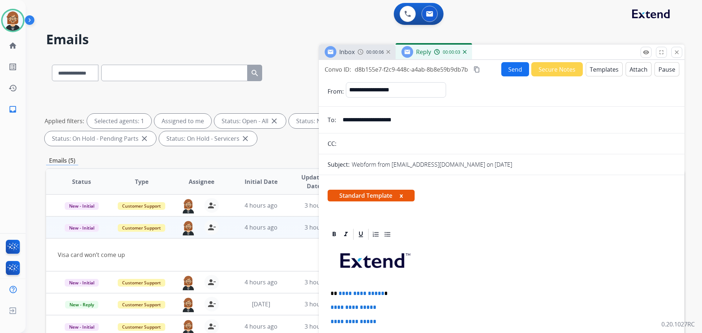
scroll to position [110, 0]
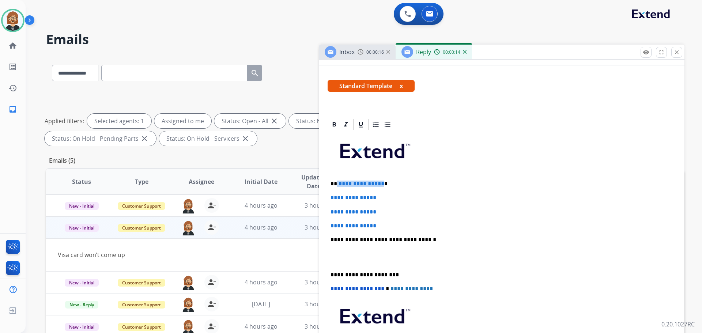
drag, startPoint x: 337, startPoint y: 184, endPoint x: 381, endPoint y: 187, distance: 44.0
click at [381, 187] on p "**********" at bounding box center [499, 184] width 337 height 7
drag, startPoint x: 390, startPoint y: 228, endPoint x: 320, endPoint y: 198, distance: 75.4
click at [320, 198] on div "**********" at bounding box center [502, 269] width 366 height 303
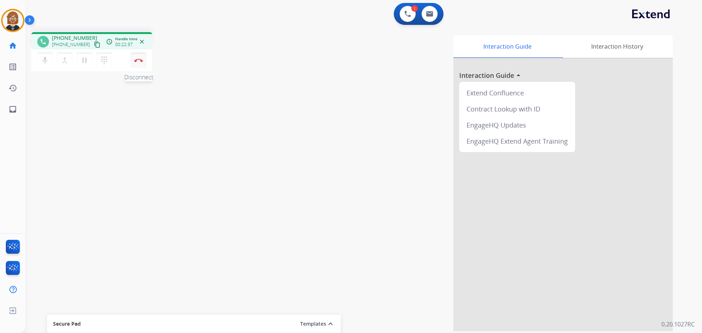
click at [139, 61] on img at bounding box center [138, 61] width 9 height 4
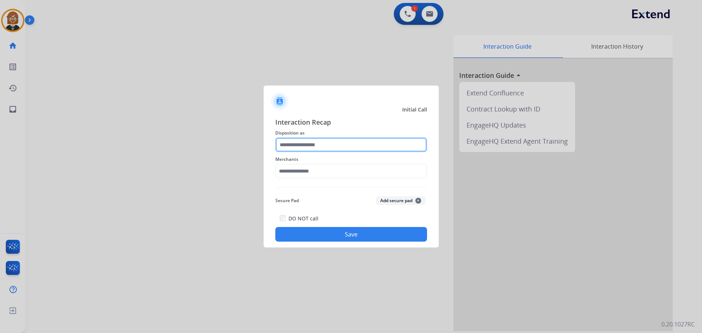
click at [348, 147] on input "text" at bounding box center [351, 145] width 152 height 15
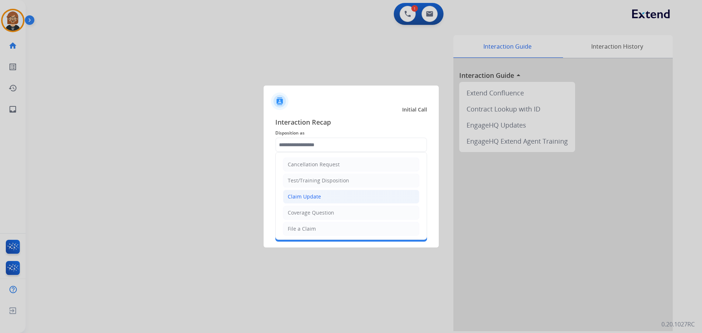
click at [341, 199] on li "Claim Update" at bounding box center [351, 197] width 136 height 14
type input "**********"
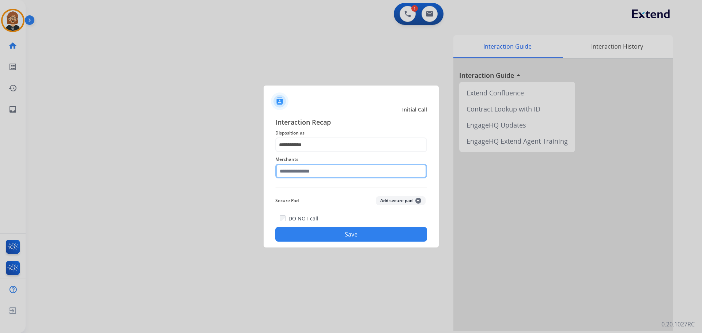
click at [364, 173] on input "text" at bounding box center [351, 171] width 152 height 15
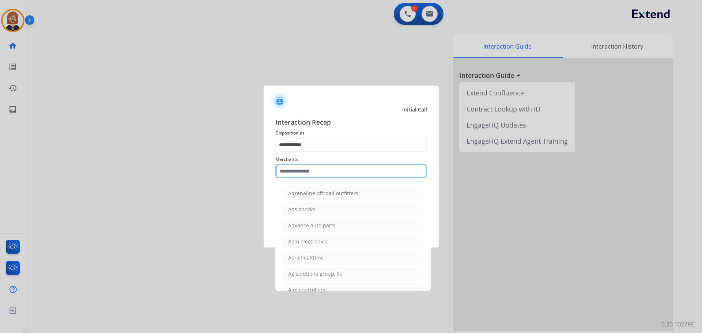
scroll to position [293, 0]
click at [342, 176] on input "text" at bounding box center [351, 171] width 152 height 15
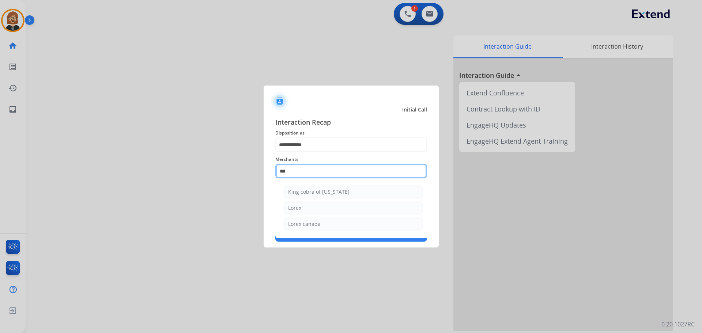
scroll to position [0, 0]
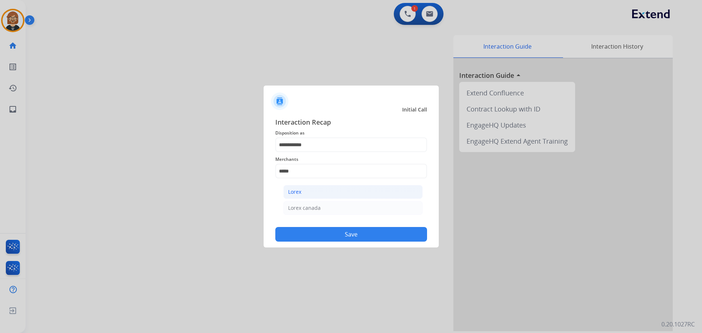
click at [334, 196] on li "Lorex" at bounding box center [352, 192] width 139 height 14
type input "*****"
click at [356, 242] on div "**********" at bounding box center [351, 179] width 175 height 136
click at [357, 237] on button "Save" at bounding box center [351, 234] width 152 height 15
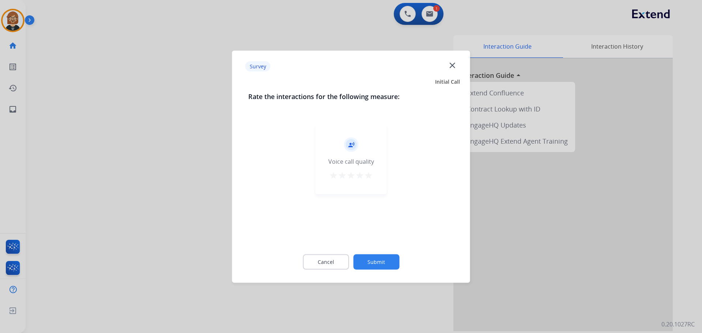
click at [384, 258] on button "Submit" at bounding box center [376, 261] width 46 height 15
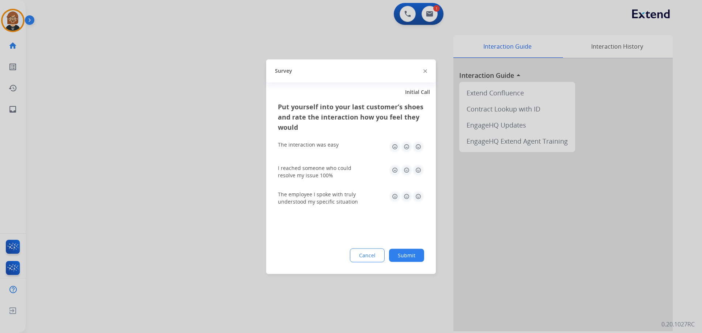
click at [401, 256] on button "Submit" at bounding box center [406, 255] width 35 height 13
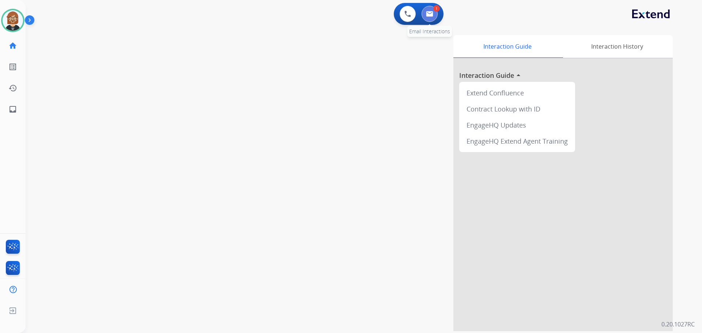
click at [437, 17] on button at bounding box center [430, 14] width 16 height 16
select select "**********"
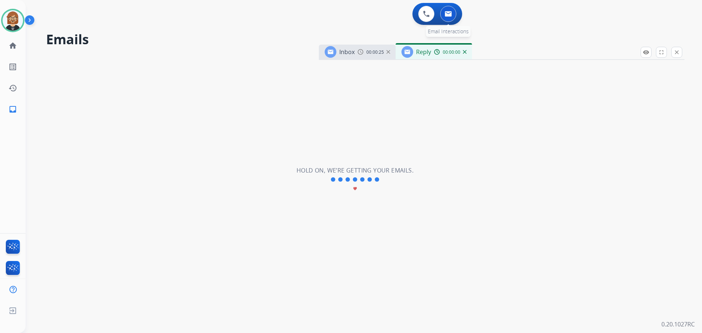
select select "**********"
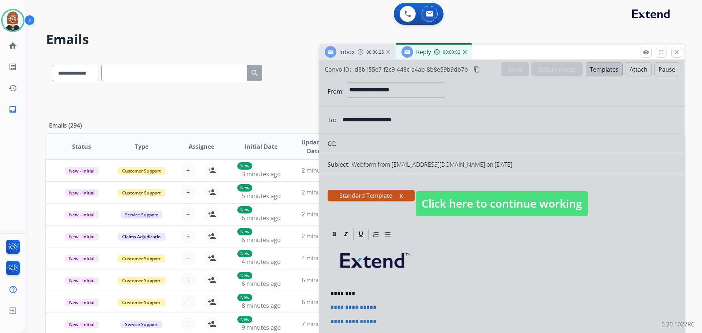
click at [487, 200] on span "Click here to continue working" at bounding box center [502, 203] width 172 height 25
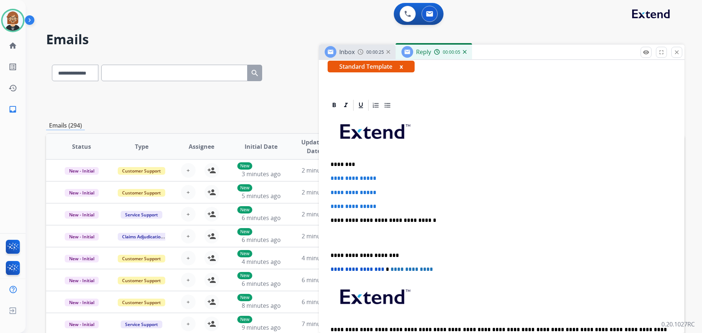
scroll to position [146, 0]
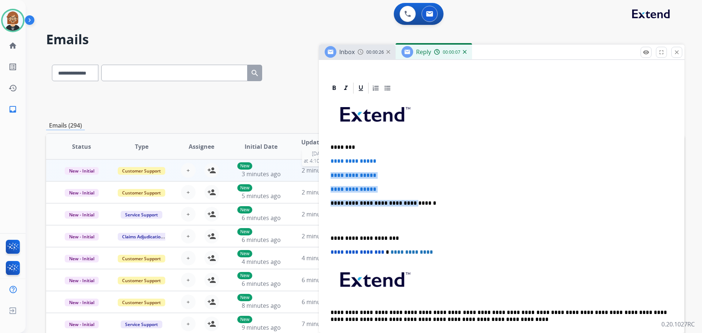
drag, startPoint x: 404, startPoint y: 193, endPoint x: 312, endPoint y: 173, distance: 93.9
click at [312, 173] on div "**********" at bounding box center [365, 236] width 639 height 361
click at [395, 182] on div "**********" at bounding box center [502, 221] width 348 height 252
click at [394, 188] on p "**********" at bounding box center [502, 189] width 342 height 7
click at [391, 188] on p "**********" at bounding box center [502, 189] width 342 height 7
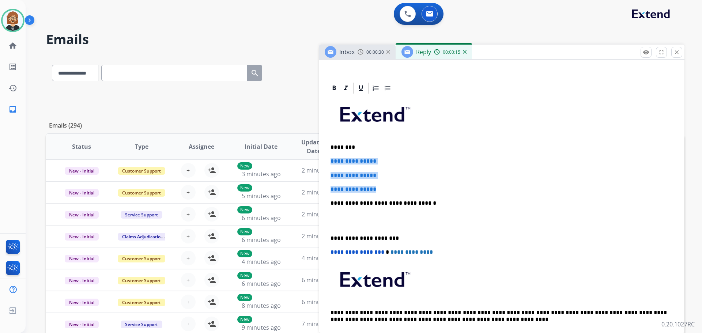
drag, startPoint x: 395, startPoint y: 186, endPoint x: 333, endPoint y: 157, distance: 68.6
click at [324, 158] on div "**********" at bounding box center [502, 233] width 366 height 303
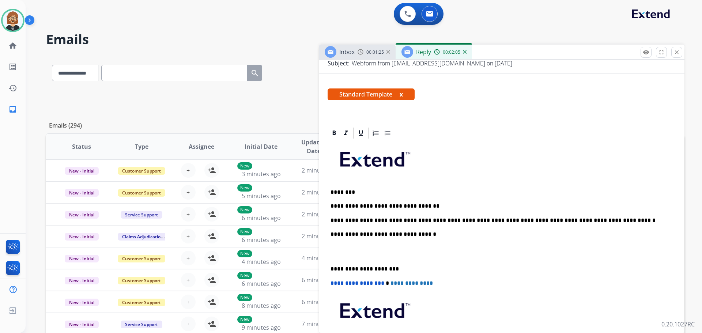
scroll to position [0, 0]
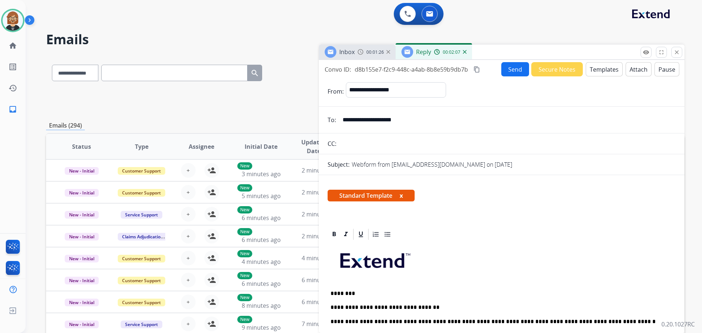
click at [503, 68] on button "Send" at bounding box center [516, 69] width 28 height 14
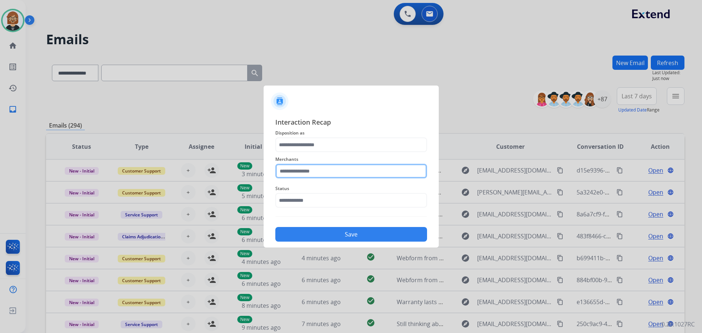
click at [349, 178] on input "text" at bounding box center [351, 171] width 152 height 15
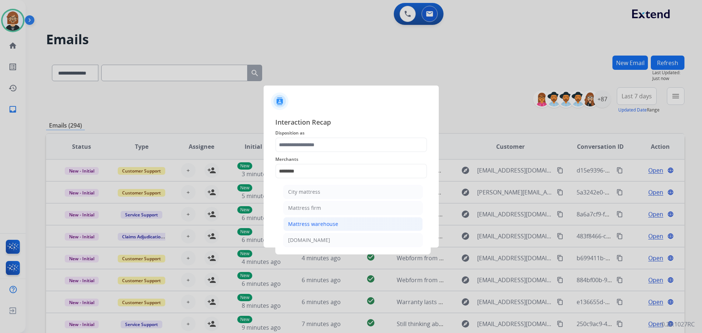
click at [339, 226] on li "Mattress warehouse" at bounding box center [352, 224] width 139 height 14
type input "**********"
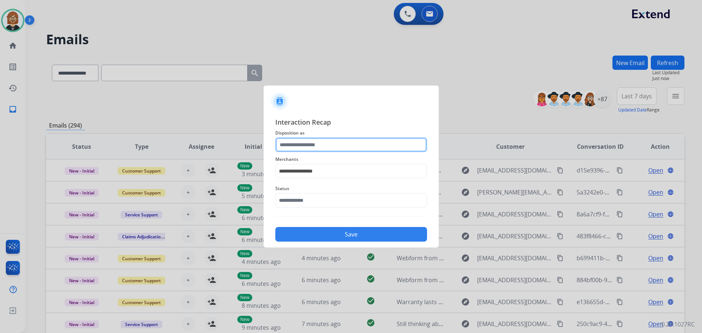
click at [343, 145] on input "text" at bounding box center [351, 145] width 152 height 15
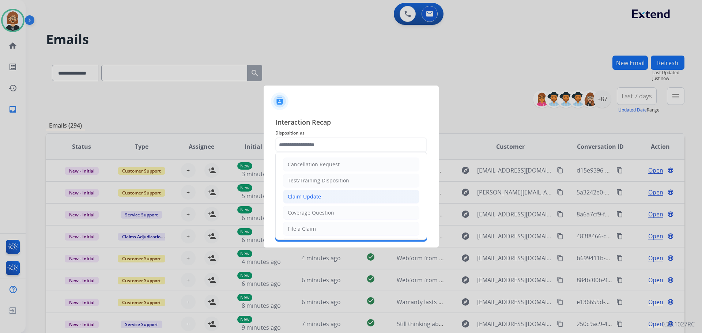
click at [347, 198] on li "Claim Update" at bounding box center [351, 197] width 136 height 14
type input "**********"
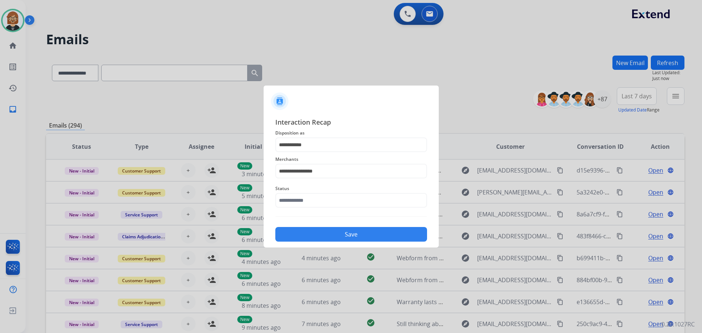
click at [344, 210] on div "Status" at bounding box center [351, 195] width 152 height 29
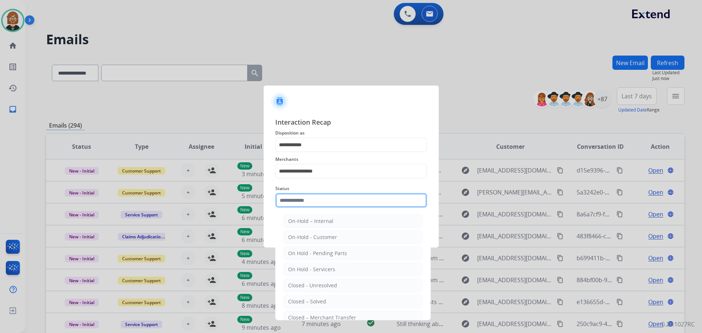
click at [347, 202] on input "text" at bounding box center [351, 200] width 152 height 15
click at [340, 301] on li "Closed – Solved" at bounding box center [352, 302] width 139 height 14
type input "**********"
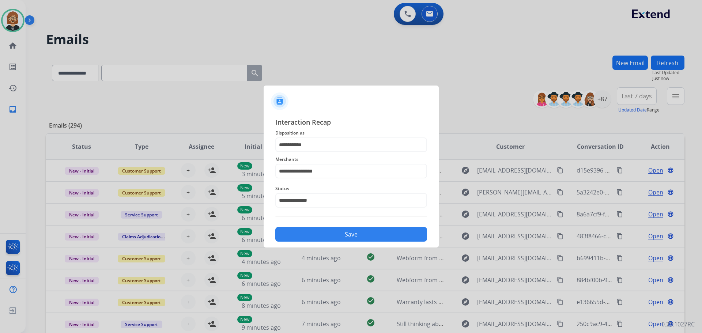
click at [344, 236] on button "Save" at bounding box center [351, 234] width 152 height 15
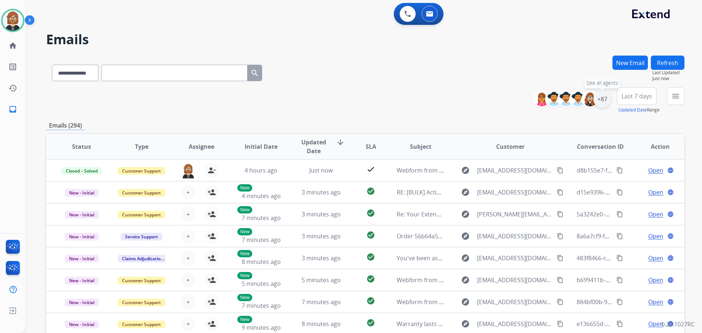
click at [603, 100] on div "+87" at bounding box center [603, 99] width 18 height 18
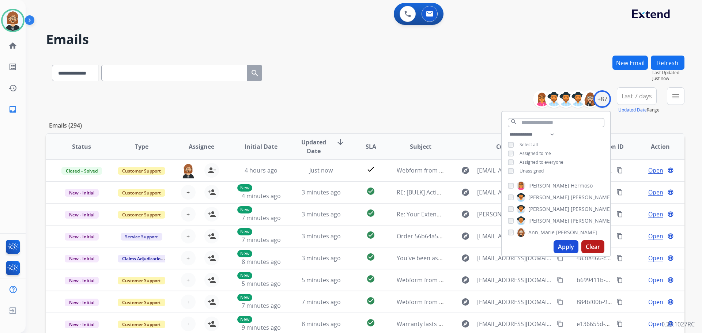
click at [571, 247] on button "Apply" at bounding box center [566, 246] width 25 height 13
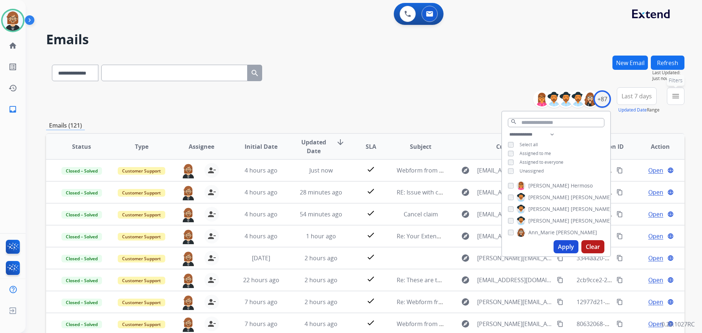
click at [677, 97] on mat-icon "menu" at bounding box center [676, 96] width 9 height 9
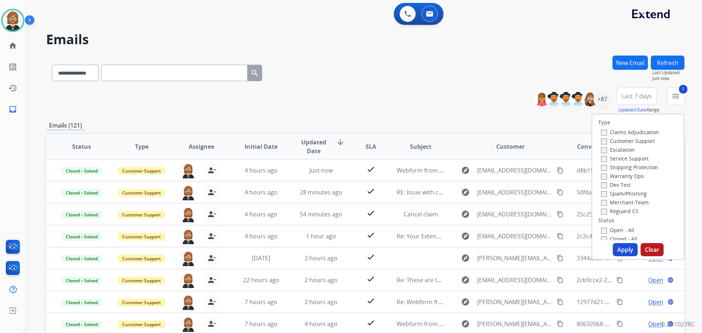
click at [625, 249] on button "Apply" at bounding box center [625, 249] width 25 height 13
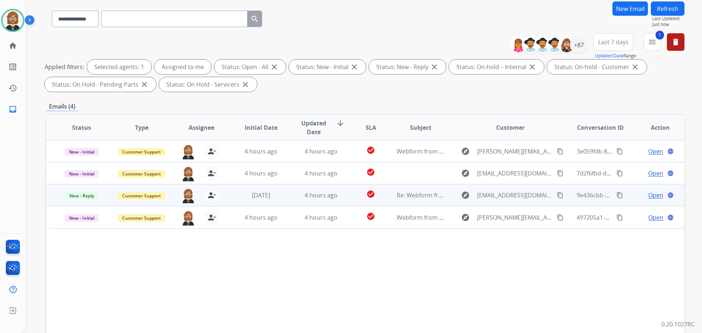
scroll to position [73, 0]
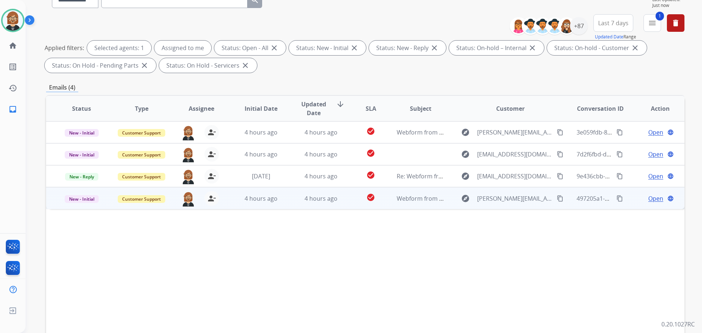
click at [303, 204] on td "4 hours ago" at bounding box center [316, 198] width 60 height 22
click at [557, 200] on mat-icon "content_copy" at bounding box center [560, 198] width 7 height 7
click at [649, 198] on span "Open" at bounding box center [656, 198] width 15 height 9
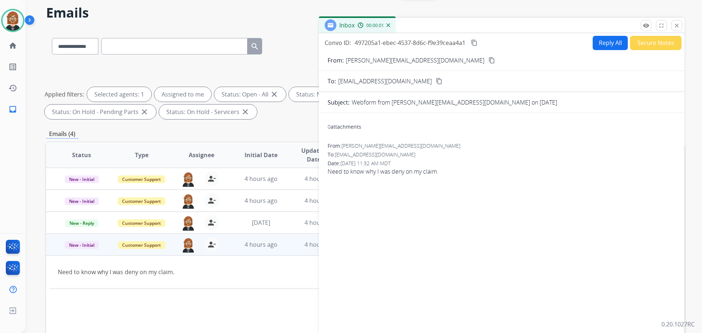
scroll to position [0, 0]
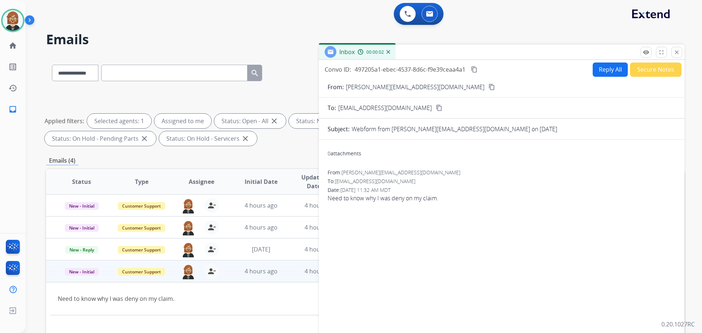
click at [593, 68] on button "Reply All" at bounding box center [610, 70] width 35 height 14
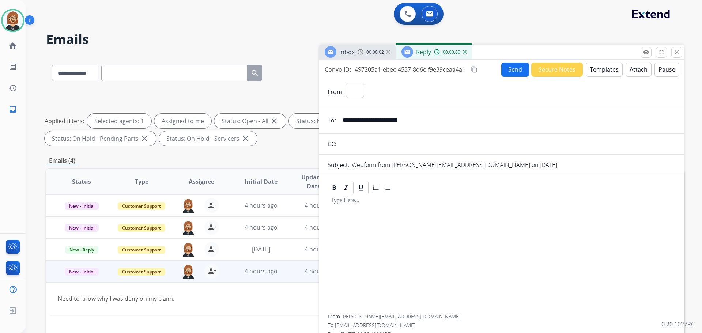
select select "**********"
click at [597, 72] on button "Templates" at bounding box center [604, 70] width 37 height 14
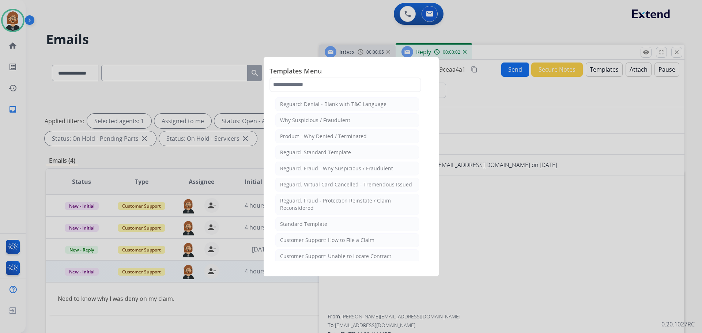
drag, startPoint x: 324, startPoint y: 221, endPoint x: 338, endPoint y: 222, distance: 13.6
click at [324, 221] on div "Standard Template" at bounding box center [303, 224] width 47 height 7
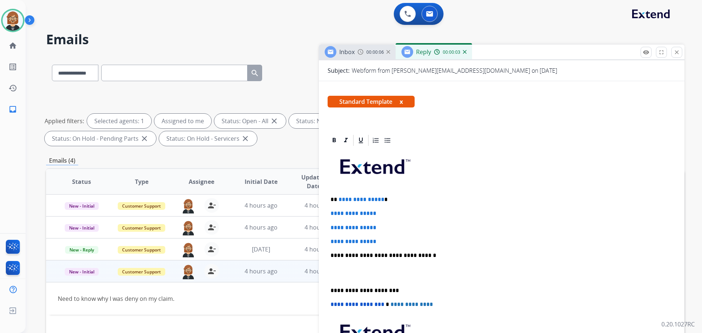
scroll to position [110, 0]
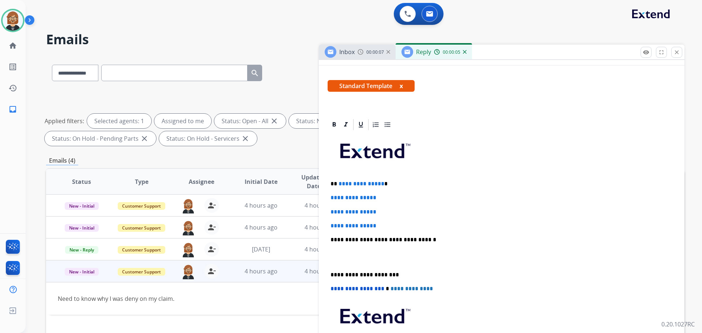
click at [377, 183] on span "**********" at bounding box center [362, 183] width 46 height 5
drag, startPoint x: 380, startPoint y: 181, endPoint x: 341, endPoint y: 180, distance: 39.9
click at [341, 180] on div "**********" at bounding box center [502, 257] width 348 height 252
drag, startPoint x: 387, startPoint y: 225, endPoint x: 323, endPoint y: 197, distance: 70.3
click at [323, 198] on div "**********" at bounding box center [502, 269] width 366 height 303
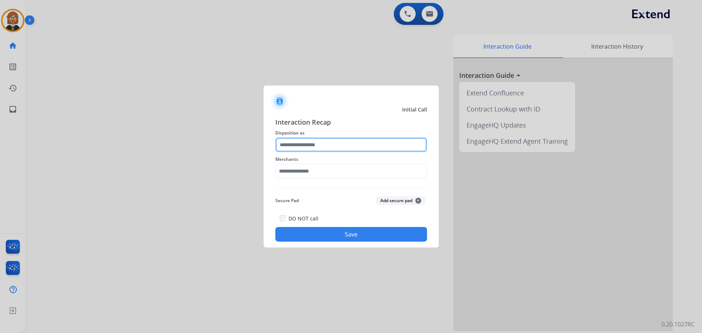
click at [316, 141] on input "text" at bounding box center [351, 145] width 152 height 15
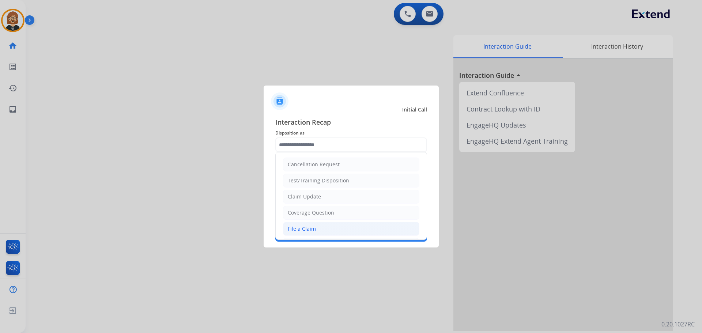
click at [348, 223] on li "File a Claim" at bounding box center [351, 229] width 136 height 14
type input "**********"
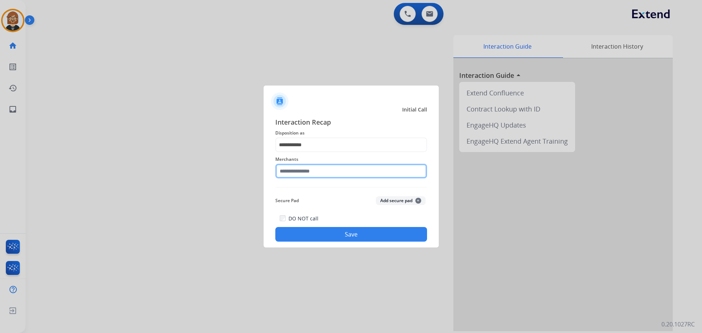
click at [344, 165] on input "text" at bounding box center [351, 171] width 152 height 15
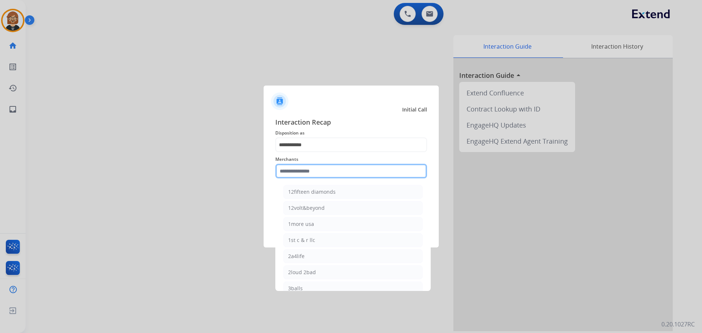
click at [337, 167] on input "text" at bounding box center [351, 171] width 152 height 15
type input "*"
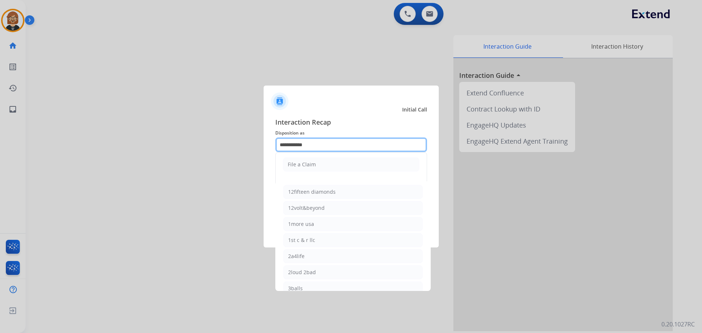
click at [347, 142] on input "**********" at bounding box center [351, 145] width 152 height 15
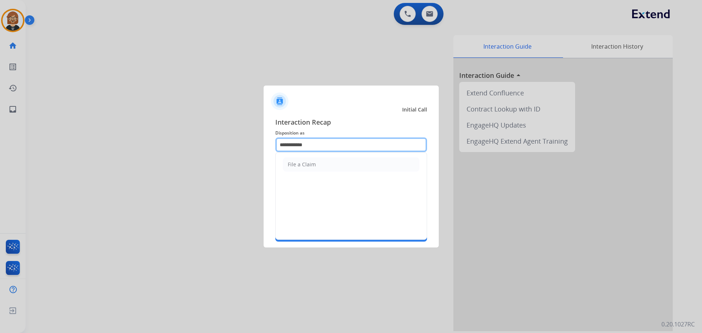
click at [328, 147] on input "**********" at bounding box center [351, 145] width 152 height 15
drag, startPoint x: 330, startPoint y: 145, endPoint x: 228, endPoint y: 148, distance: 102.1
click at [0, 148] on app-contact-recap-modal "**********" at bounding box center [0, 166] width 0 height 333
click at [307, 162] on li "Other" at bounding box center [351, 165] width 136 height 14
type input "*****"
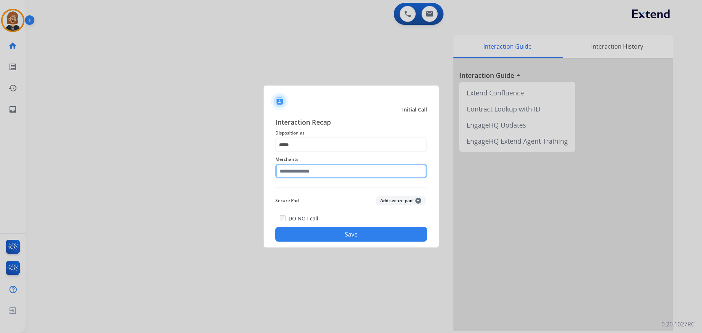
click at [313, 173] on input "text" at bounding box center [351, 171] width 152 height 15
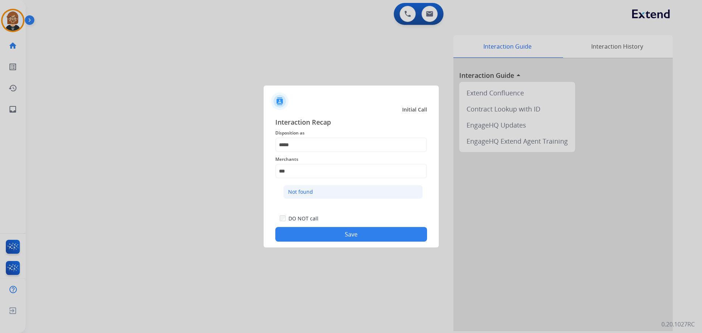
click at [351, 197] on li "Not found" at bounding box center [352, 192] width 139 height 14
type input "*********"
click at [349, 237] on button "Save" at bounding box center [351, 234] width 152 height 15
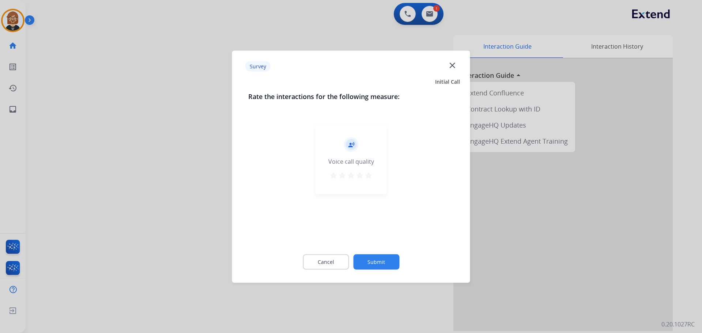
click at [383, 269] on button "Submit" at bounding box center [376, 261] width 46 height 15
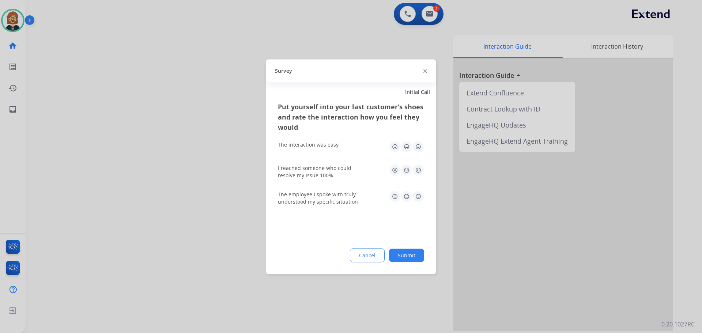
click at [412, 256] on button "Submit" at bounding box center [406, 255] width 35 height 13
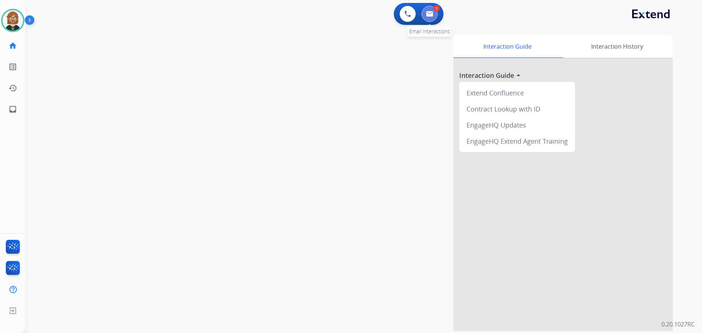
click at [435, 13] on button at bounding box center [430, 14] width 16 height 16
select select "**********"
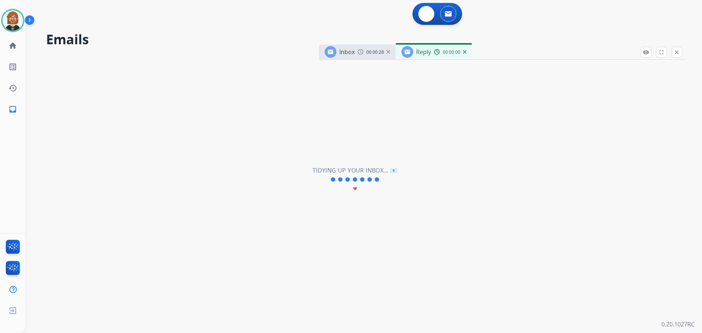
select select "**********"
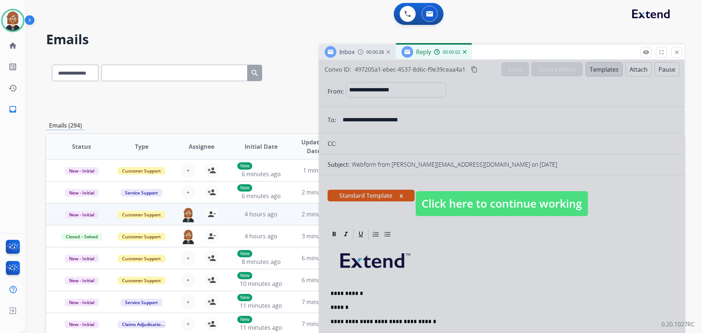
click at [489, 205] on span "Click here to continue working" at bounding box center [502, 203] width 172 height 25
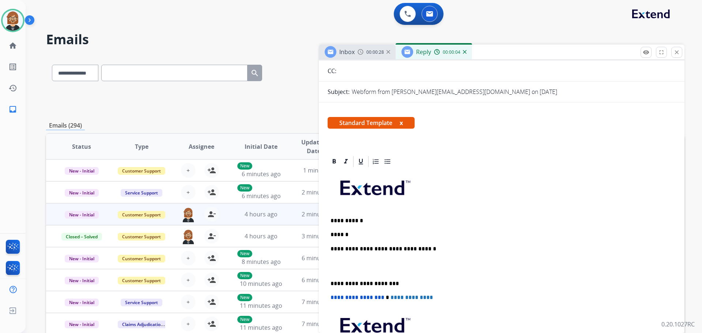
scroll to position [73, 0]
click at [369, 234] on p "******" at bounding box center [499, 234] width 337 height 7
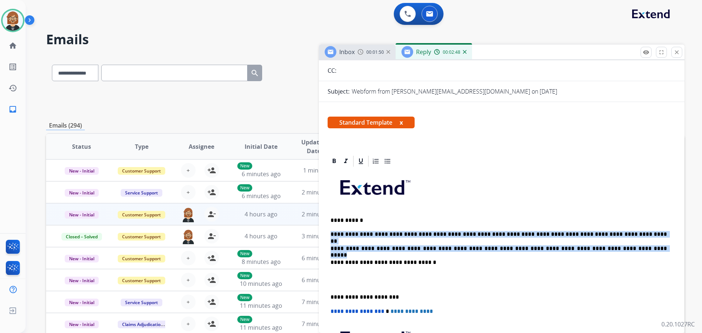
drag, startPoint x: 598, startPoint y: 249, endPoint x: 327, endPoint y: 227, distance: 271.6
click at [327, 227] on div "**********" at bounding box center [502, 299] width 366 height 289
copy div "**********"
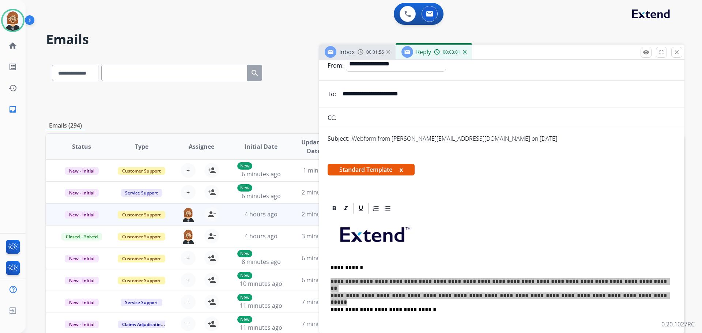
scroll to position [0, 0]
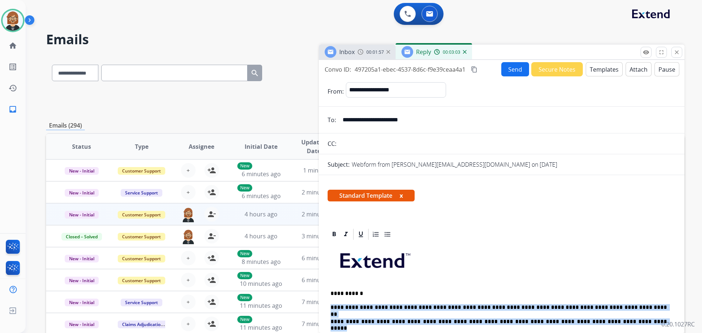
click at [521, 64] on button "Send" at bounding box center [516, 69] width 28 height 14
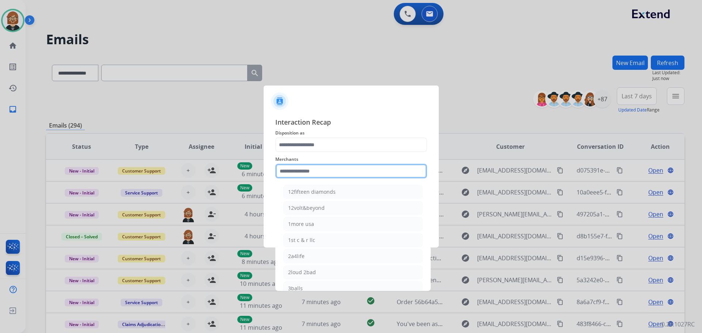
click at [318, 174] on input "text" at bounding box center [351, 171] width 152 height 15
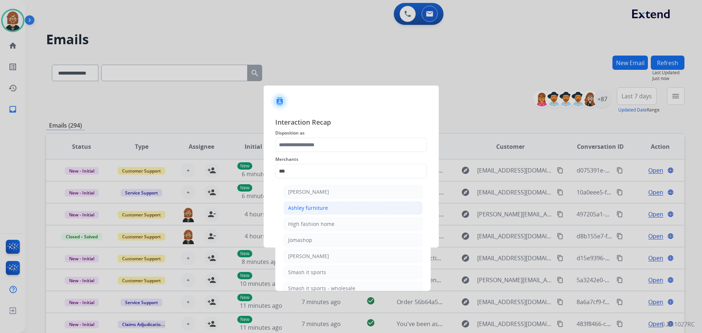
click at [321, 209] on div "Ashley furniture" at bounding box center [308, 207] width 40 height 7
type input "**********"
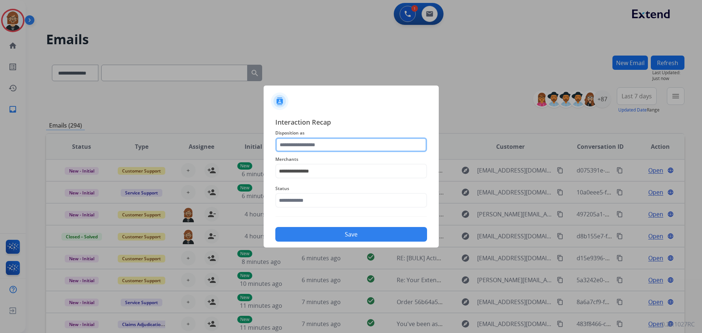
click at [312, 149] on input "text" at bounding box center [351, 145] width 152 height 15
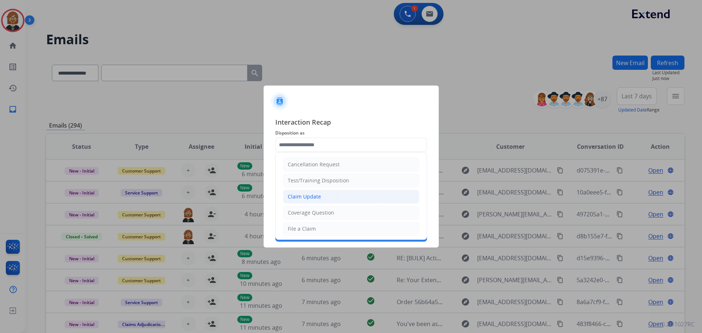
click at [327, 199] on li "Claim Update" at bounding box center [351, 197] width 136 height 14
type input "**********"
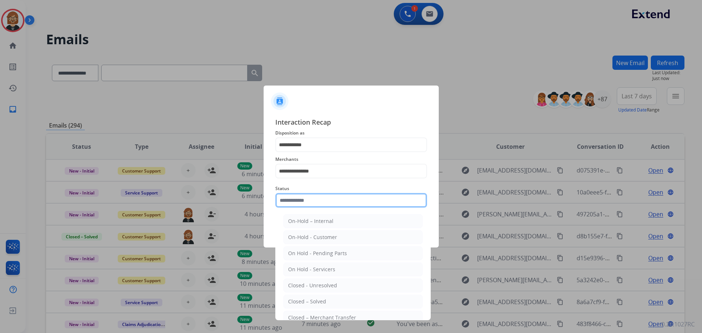
click at [327, 201] on input "text" at bounding box center [351, 200] width 152 height 15
click at [334, 306] on li "Closed – Solved" at bounding box center [352, 302] width 139 height 14
type input "**********"
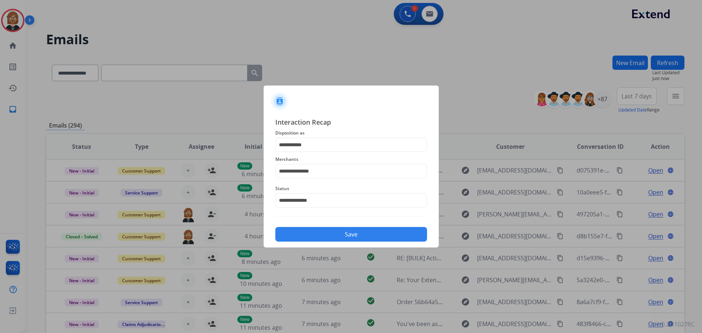
click at [345, 239] on button "Save" at bounding box center [351, 234] width 152 height 15
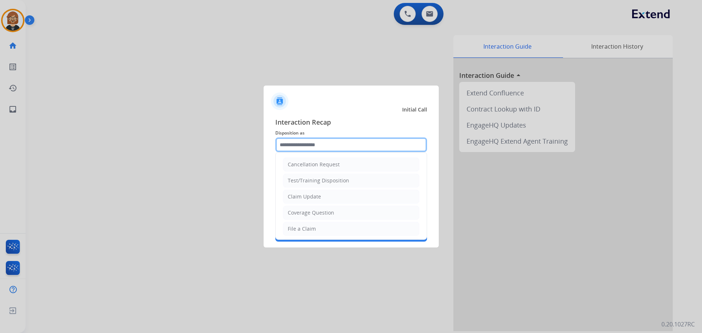
click at [344, 146] on input "text" at bounding box center [351, 145] width 152 height 15
click at [338, 198] on li "Claim Update" at bounding box center [351, 197] width 136 height 14
type input "**********"
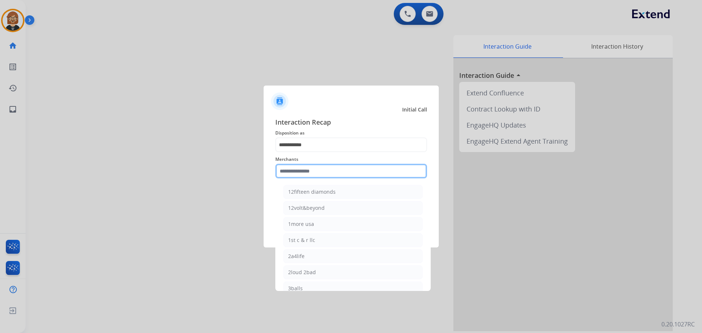
click at [329, 167] on input "text" at bounding box center [351, 171] width 152 height 15
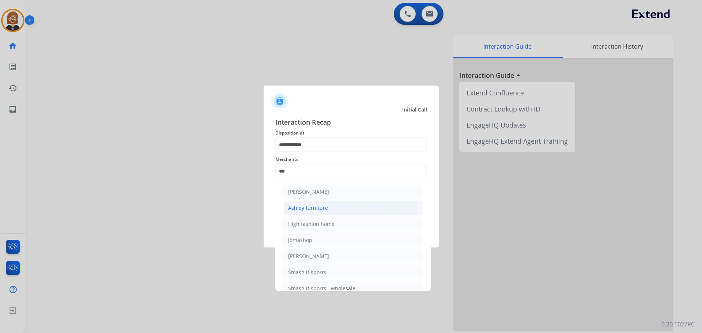
click at [317, 213] on li "Ashley furniture" at bounding box center [352, 208] width 139 height 14
type input "**********"
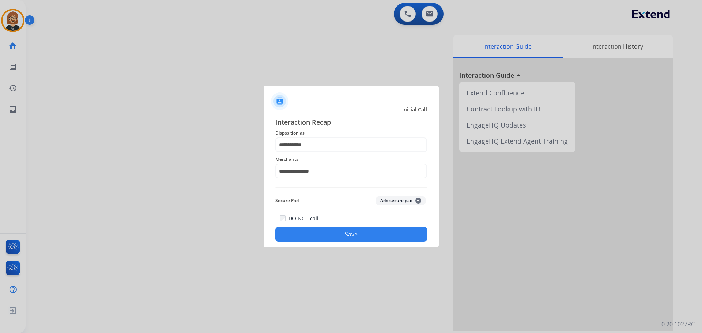
click at [357, 229] on button "Save" at bounding box center [351, 234] width 152 height 15
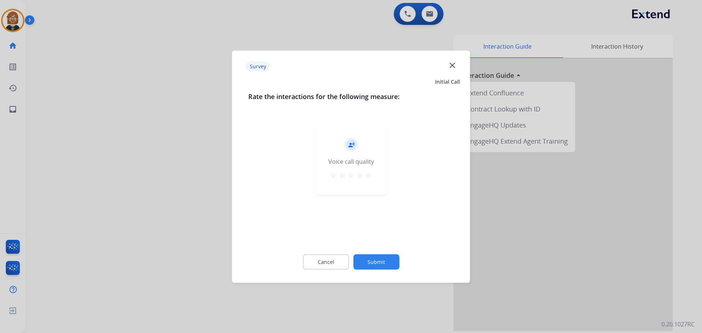
click at [371, 263] on button "Submit" at bounding box center [376, 261] width 46 height 15
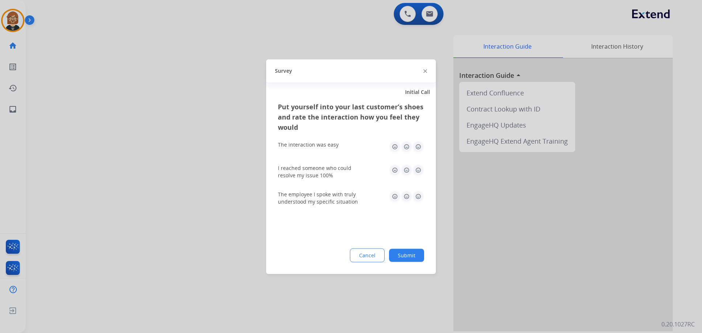
click at [411, 256] on button "Submit" at bounding box center [406, 255] width 35 height 13
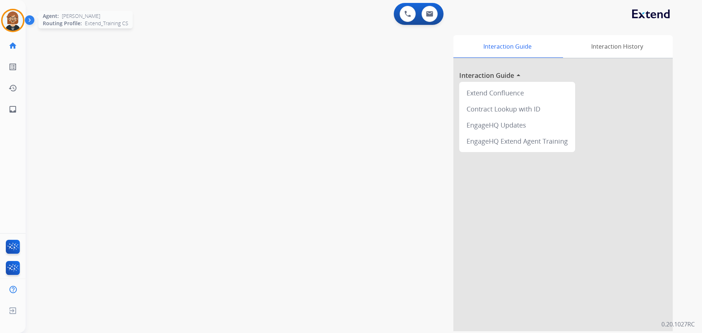
drag, startPoint x: 17, startPoint y: 20, endPoint x: 21, endPoint y: 24, distance: 5.7
click at [16, 21] on img at bounding box center [13, 20] width 20 height 20
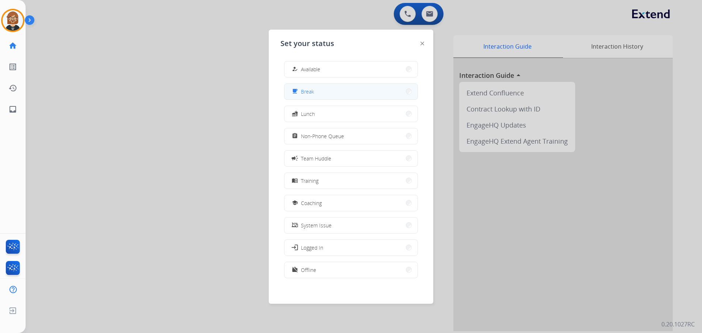
click at [384, 93] on button "free_breakfast Break" at bounding box center [351, 92] width 133 height 16
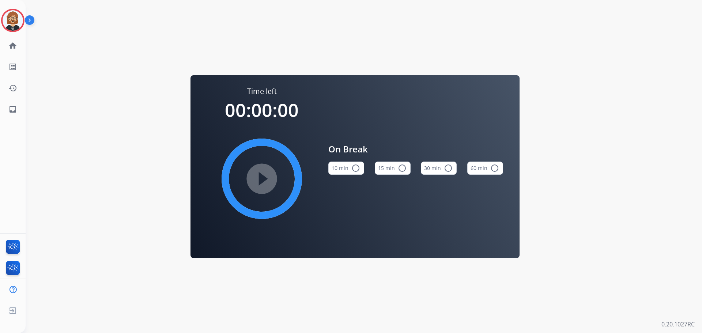
click at [354, 172] on mat-icon "radio_button_unchecked" at bounding box center [356, 168] width 9 height 9
click at [266, 179] on mat-icon "play_circle_filled" at bounding box center [262, 178] width 9 height 9
click at [16, 113] on mat-icon "inbox" at bounding box center [12, 109] width 9 height 9
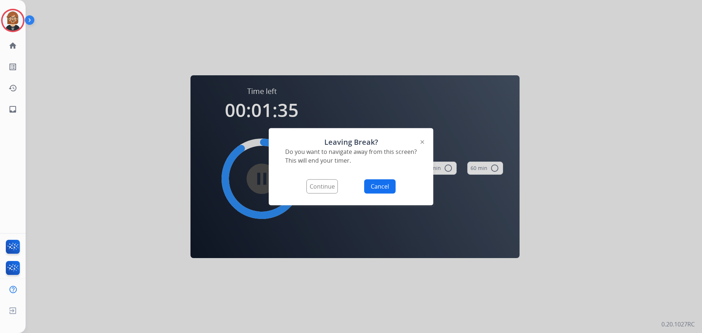
click at [325, 190] on button "Continue" at bounding box center [322, 186] width 31 height 14
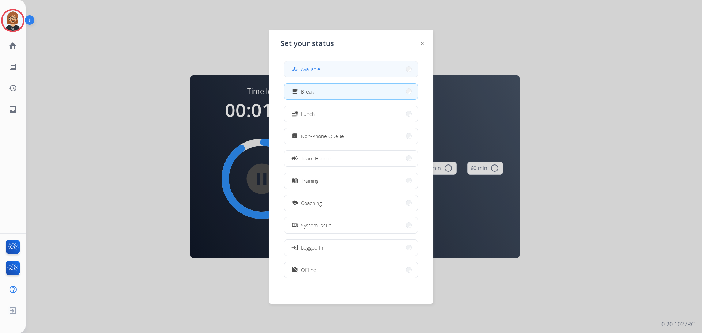
click at [328, 65] on button "how_to_reg Available" at bounding box center [351, 69] width 133 height 16
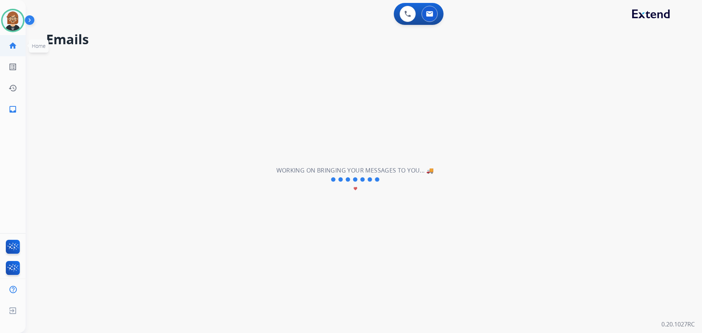
click at [13, 46] on mat-icon "home" at bounding box center [12, 45] width 9 height 9
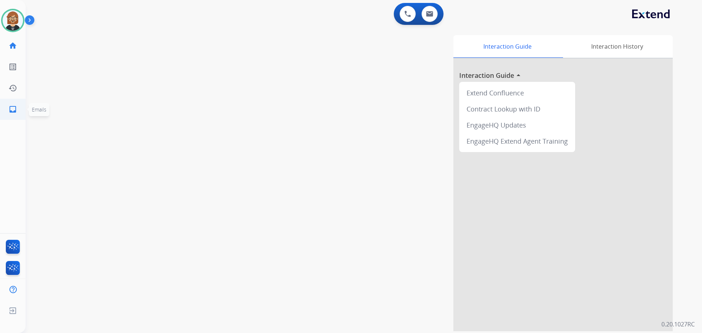
click at [11, 113] on link "inbox Emails" at bounding box center [13, 109] width 20 height 20
select select "**********"
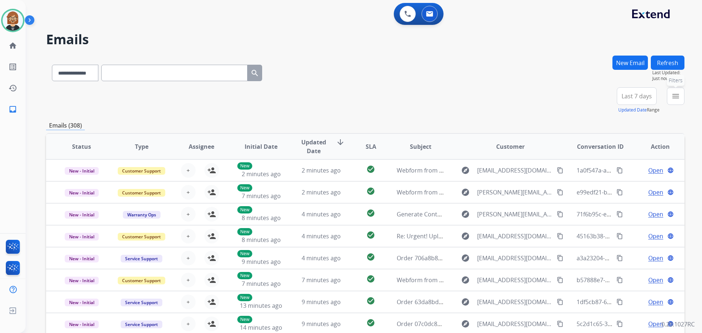
click at [678, 99] on mat-icon "menu" at bounding box center [676, 96] width 9 height 9
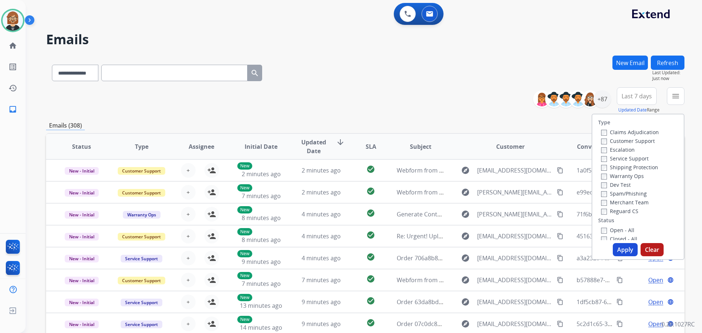
click at [624, 230] on label "Open - All" at bounding box center [617, 230] width 33 height 7
click at [624, 248] on button "Apply" at bounding box center [625, 249] width 25 height 13
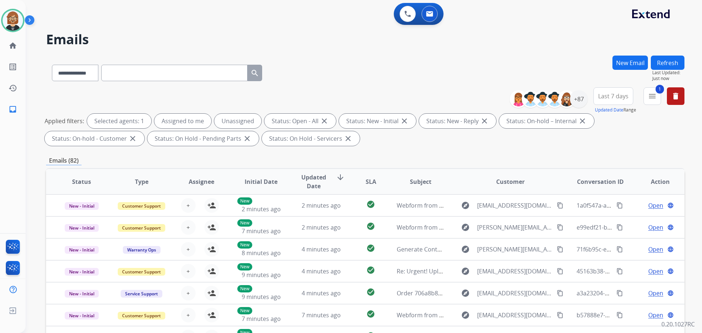
click at [620, 146] on div "**********" at bounding box center [365, 117] width 639 height 61
click at [581, 100] on div "+87" at bounding box center [579, 99] width 18 height 18
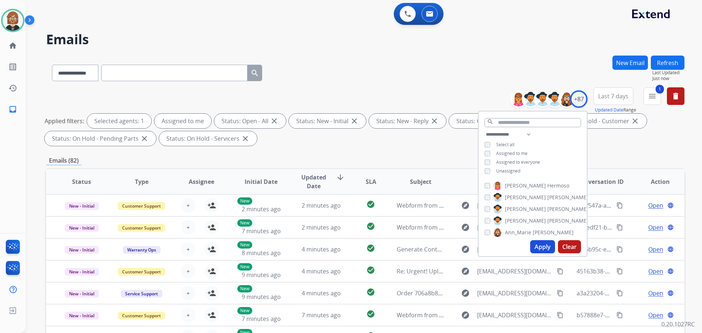
click at [542, 243] on button "Apply" at bounding box center [542, 246] width 25 height 13
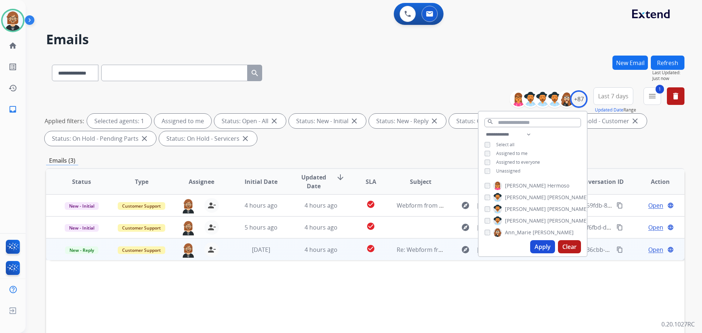
click at [346, 252] on td "check_circle" at bounding box center [365, 250] width 40 height 22
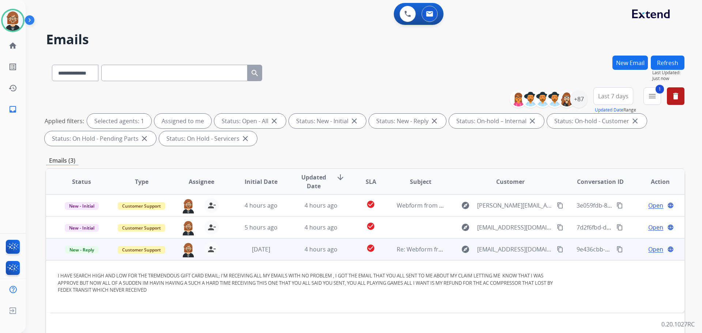
click at [557, 249] on mat-icon "content_copy" at bounding box center [560, 249] width 7 height 7
click at [650, 250] on span "Open" at bounding box center [656, 249] width 15 height 9
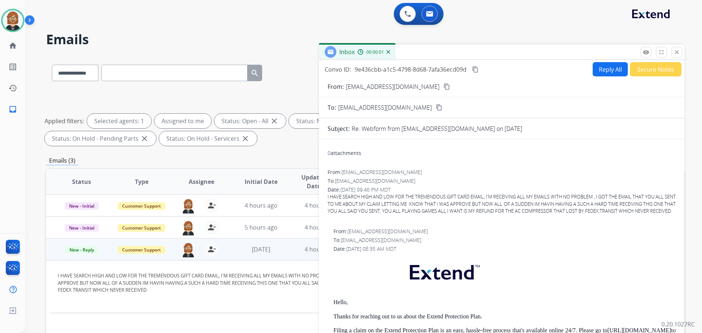
click at [656, 68] on button "Secure Notes" at bounding box center [656, 69] width 52 height 14
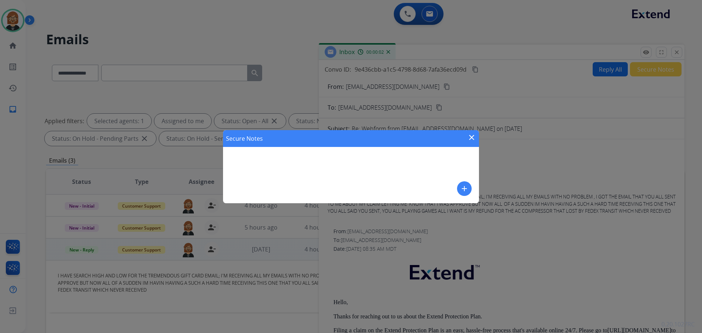
click at [464, 187] on mat-icon "add" at bounding box center [464, 188] width 9 height 9
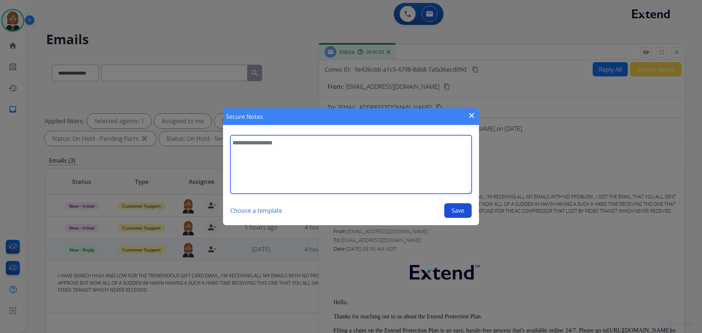
click at [331, 163] on textarea at bounding box center [350, 164] width 241 height 59
type textarea "**********"
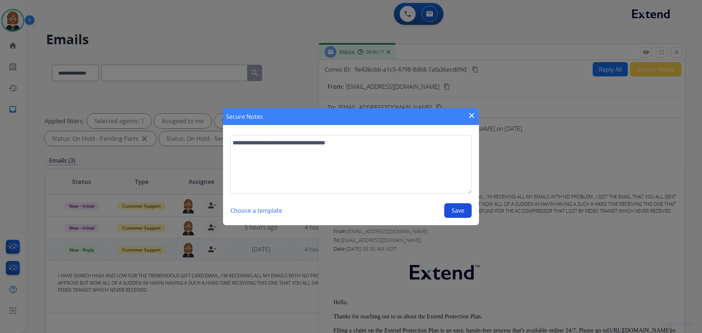
click at [464, 211] on button "Save" at bounding box center [457, 210] width 27 height 15
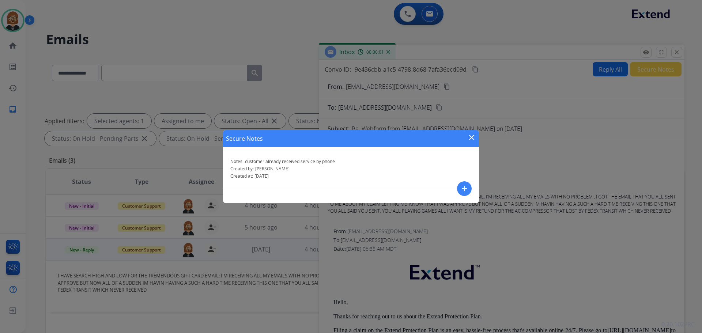
click at [469, 138] on mat-icon "close" at bounding box center [471, 137] width 9 height 9
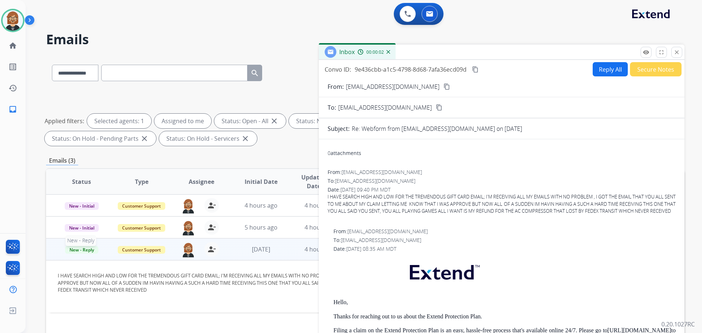
click at [82, 251] on span "New - Reply" at bounding box center [81, 250] width 33 height 8
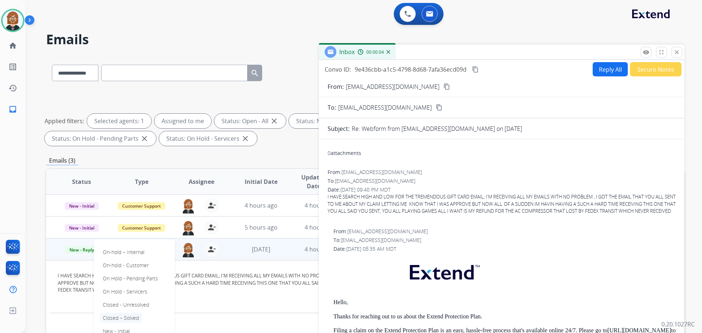
click at [138, 318] on p "Closed – Solved" at bounding box center [121, 318] width 42 height 10
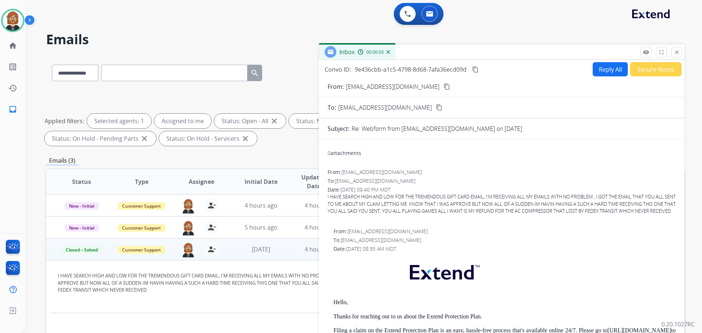
click at [146, 309] on td "I HAVE SEARCH HIGH AND LOW FOR THE TREMENDOUS GIFT CARD EMAIL; I'M RECEIVING AL…" at bounding box center [305, 286] width 519 height 52
click at [679, 51] on mat-icon "close" at bounding box center [677, 52] width 7 height 7
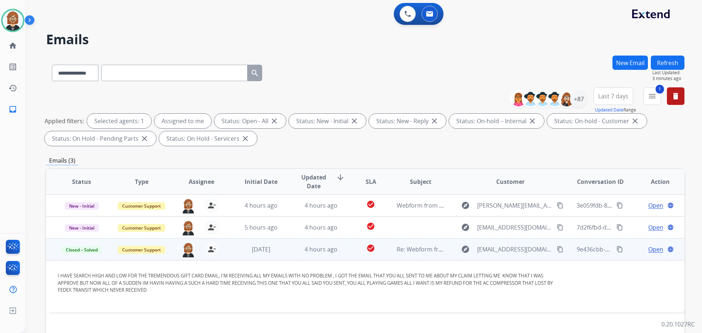
click at [671, 60] on button "Refresh" at bounding box center [668, 63] width 34 height 14
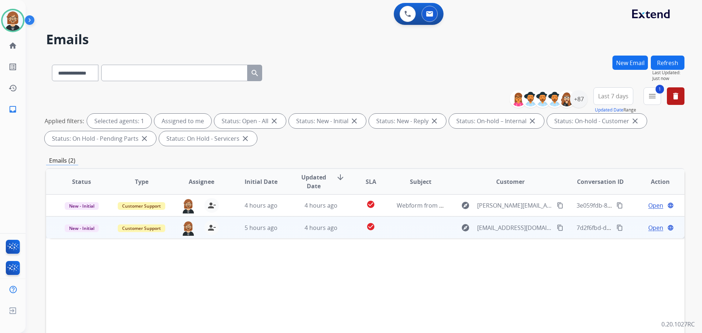
click at [403, 229] on td at bounding box center [415, 228] width 60 height 22
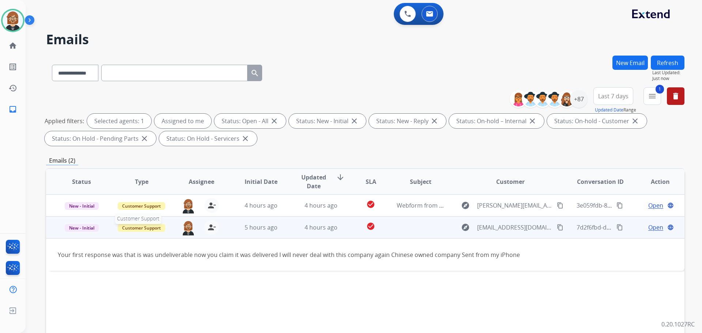
click at [145, 230] on span "Customer Support" at bounding box center [142, 228] width 48 height 8
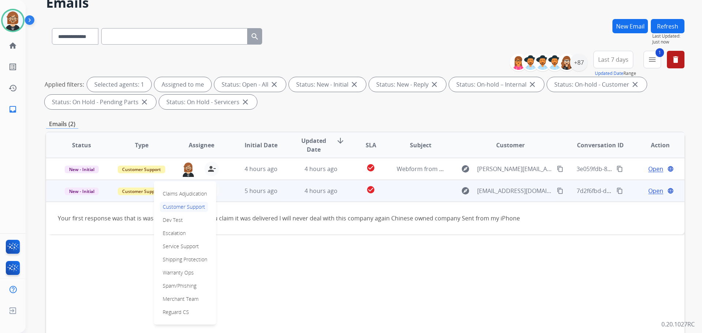
click at [121, 243] on div "Status Type Assignee Initial Date Updated Date arrow_downward SLA Subject Custo…" at bounding box center [365, 254] width 639 height 245
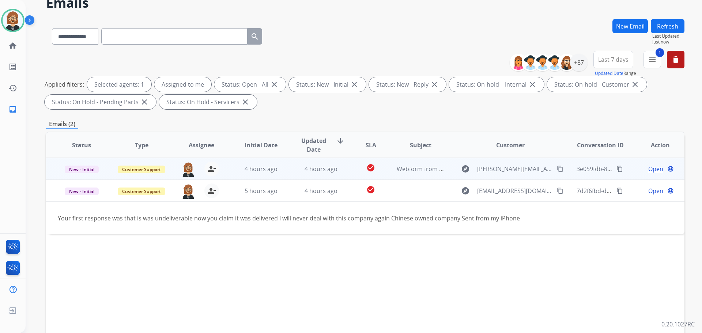
click at [176, 167] on div "[PERSON_NAME][EMAIL_ADDRESS][PERSON_NAME][DOMAIN_NAME] person_remove [PERSON_NA…" at bounding box center [196, 169] width 60 height 20
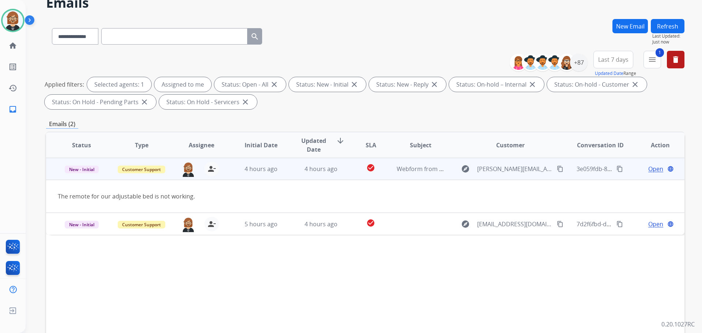
click at [557, 168] on mat-icon "content_copy" at bounding box center [560, 169] width 7 height 7
click at [653, 169] on span "Open" at bounding box center [656, 169] width 15 height 9
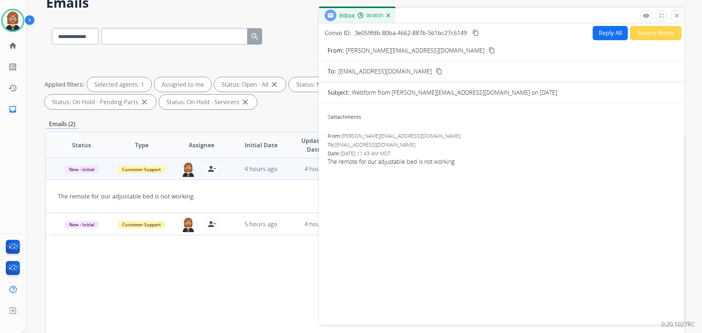
scroll to position [0, 0]
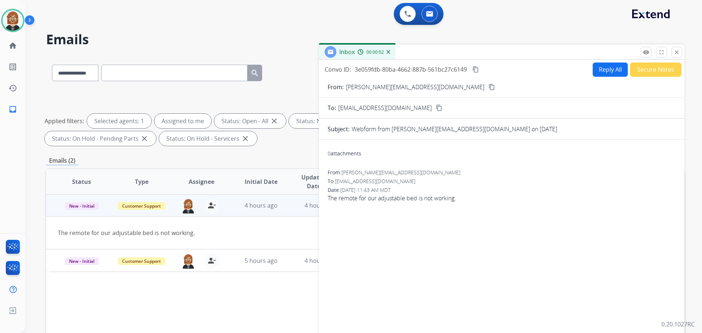
click at [604, 70] on button "Reply All" at bounding box center [610, 70] width 35 height 14
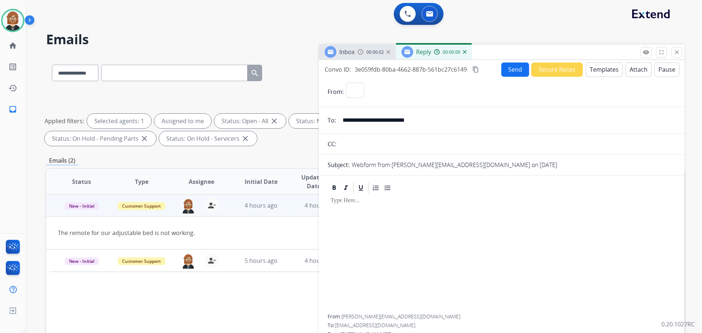
select select "**********"
click at [594, 69] on button "Templates" at bounding box center [604, 70] width 37 height 14
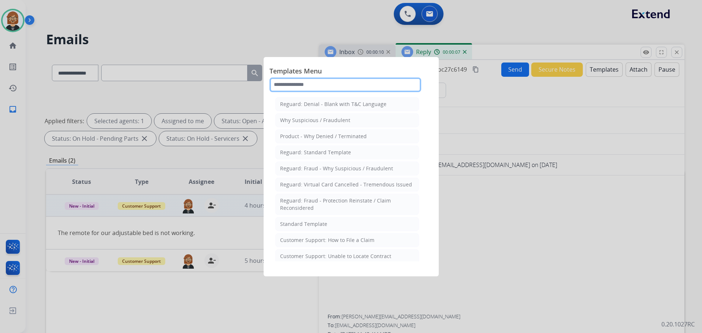
click at [328, 83] on input "text" at bounding box center [346, 85] width 152 height 15
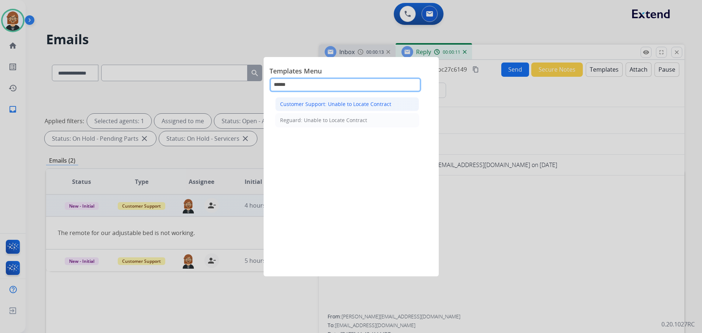
type input "******"
click at [316, 108] on li "Customer Support: Unable to Locate Contract" at bounding box center [347, 104] width 144 height 14
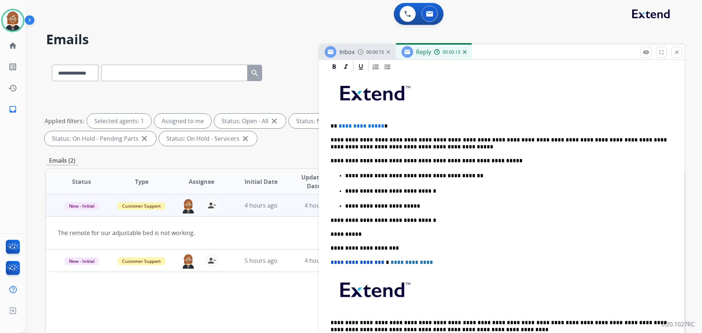
scroll to position [183, 0]
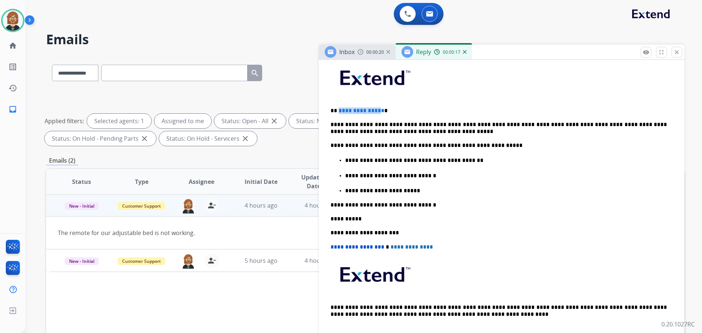
drag, startPoint x: 379, startPoint y: 110, endPoint x: 338, endPoint y: 110, distance: 41.0
click at [339, 110] on span "**********" at bounding box center [362, 110] width 46 height 5
drag, startPoint x: 350, startPoint y: 129, endPoint x: 401, endPoint y: 130, distance: 50.5
click at [401, 130] on p "**********" at bounding box center [499, 128] width 337 height 14
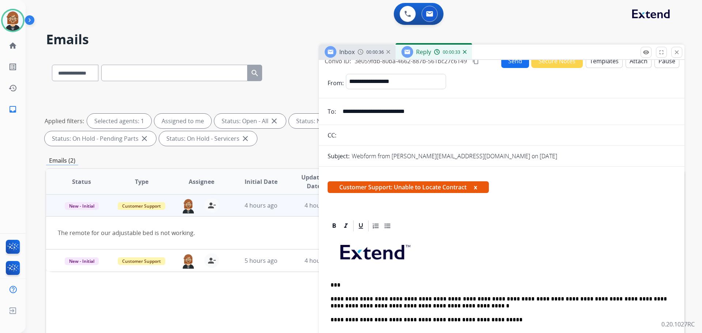
scroll to position [0, 0]
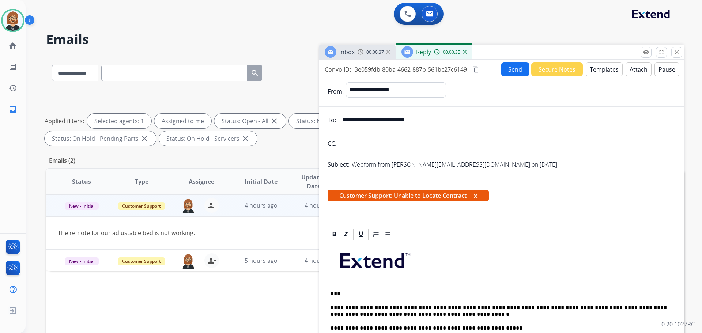
click at [514, 71] on button "Send" at bounding box center [516, 69] width 28 height 14
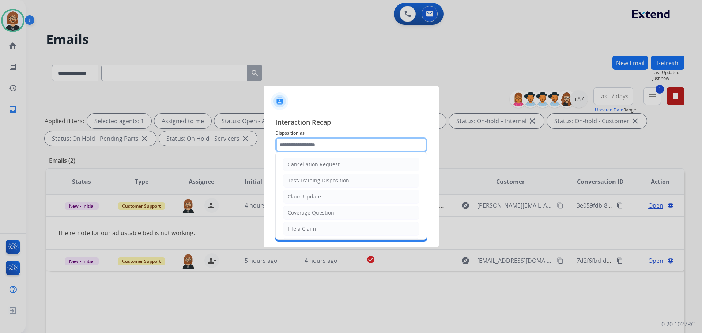
click at [353, 142] on input "text" at bounding box center [351, 145] width 152 height 15
click at [348, 200] on li "Claim Update" at bounding box center [351, 197] width 136 height 14
type input "**********"
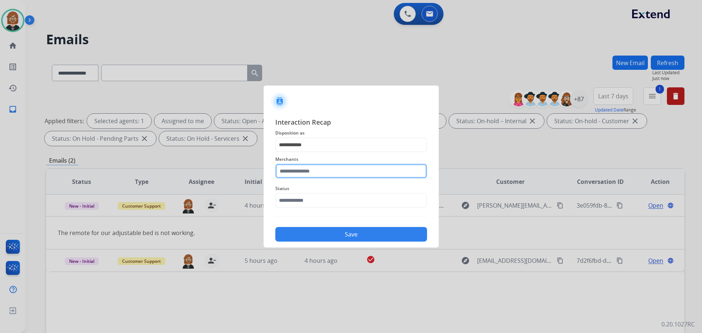
click at [348, 172] on input "text" at bounding box center [351, 171] width 152 height 15
click at [366, 193] on li "Not found" at bounding box center [352, 192] width 139 height 14
type input "*********"
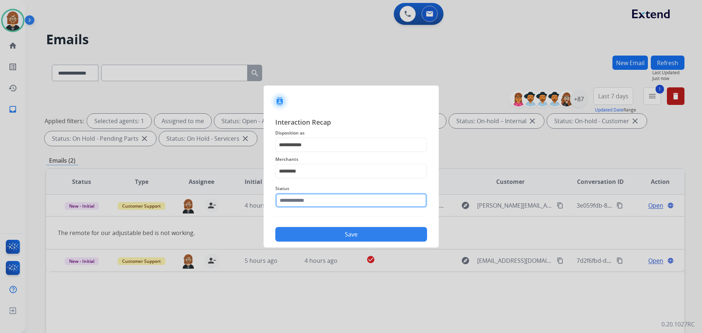
click at [364, 202] on input "text" at bounding box center [351, 200] width 152 height 15
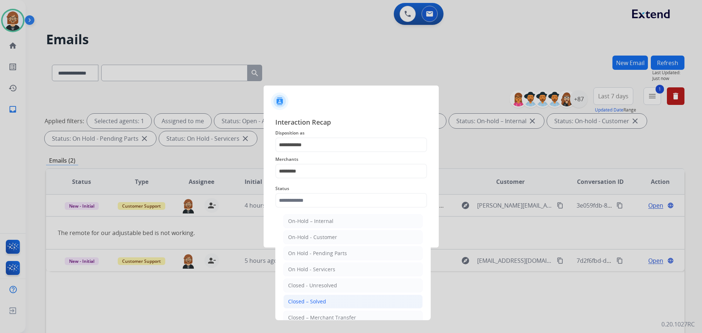
click at [342, 304] on li "Closed – Solved" at bounding box center [352, 302] width 139 height 14
type input "**********"
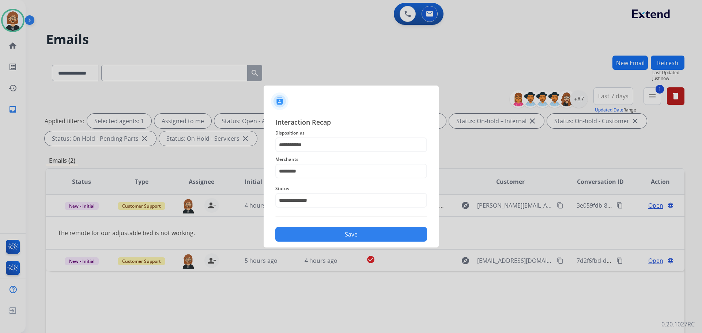
click at [354, 235] on button "Save" at bounding box center [351, 234] width 152 height 15
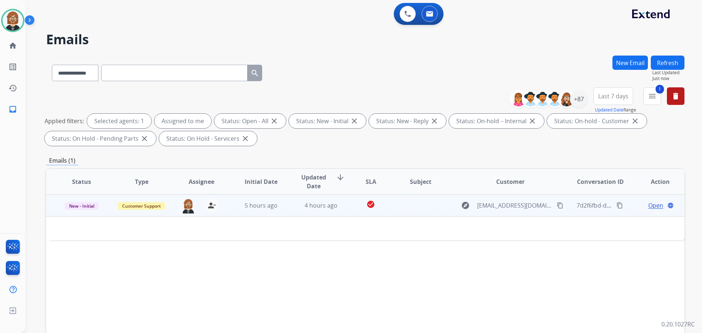
click at [345, 215] on td "check_circle" at bounding box center [365, 206] width 40 height 22
click at [557, 207] on mat-icon "content_copy" at bounding box center [560, 205] width 7 height 7
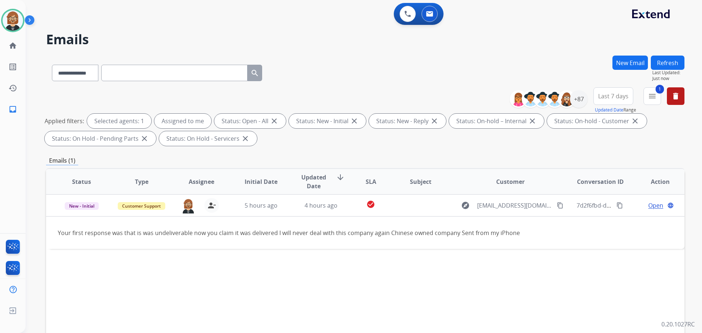
click at [148, 76] on input "text" at bounding box center [174, 73] width 146 height 16
paste input "**********"
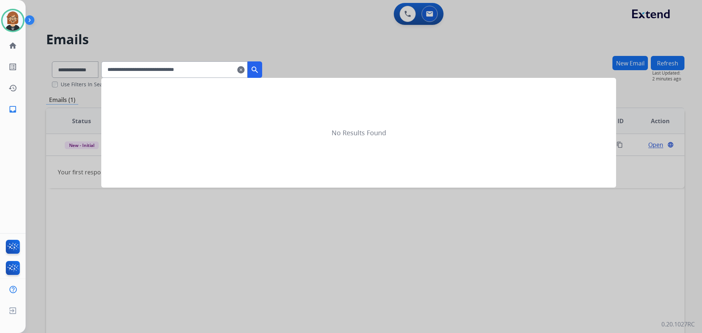
type input "**********"
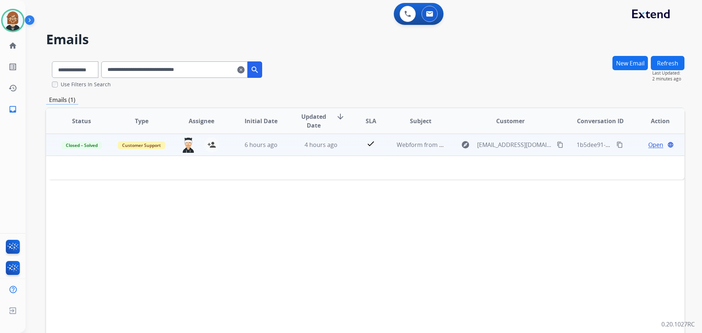
click at [331, 151] on td "4 hours ago" at bounding box center [316, 145] width 60 height 22
click at [320, 146] on span "4 hours ago" at bounding box center [321, 145] width 33 height 8
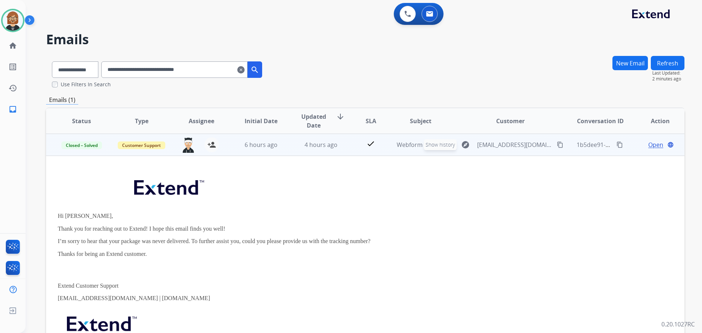
click at [461, 147] on mat-icon "explore" at bounding box center [465, 144] width 9 height 9
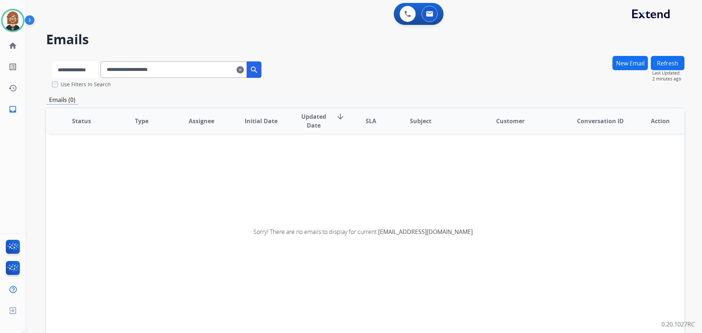
click at [85, 70] on select "**********" at bounding box center [75, 69] width 46 height 16
click at [52, 61] on select "**********" at bounding box center [75, 69] width 46 height 16
click at [262, 75] on button "search" at bounding box center [255, 69] width 15 height 16
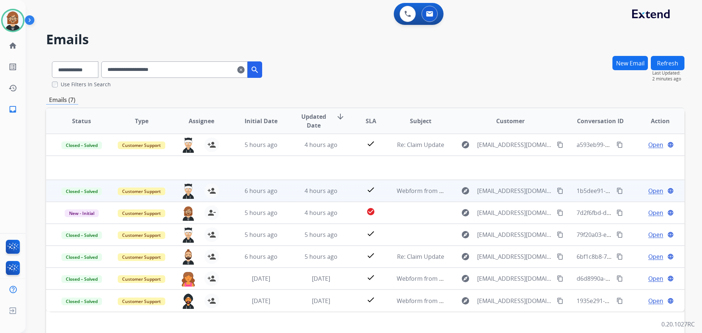
click at [263, 200] on td "6 hours ago" at bounding box center [256, 191] width 60 height 22
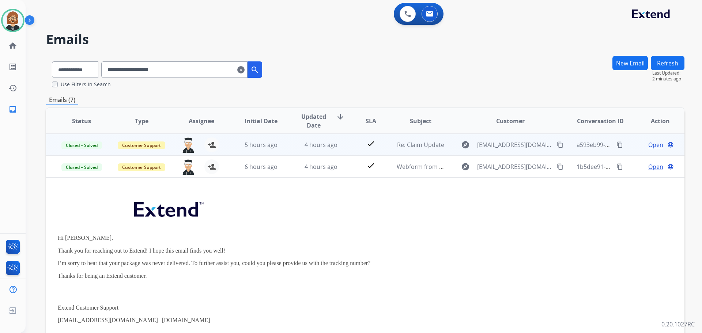
click at [274, 150] on td "5 hours ago" at bounding box center [256, 145] width 60 height 22
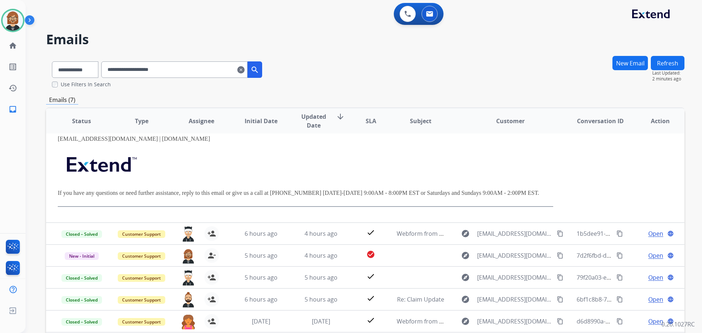
scroll to position [193, 0]
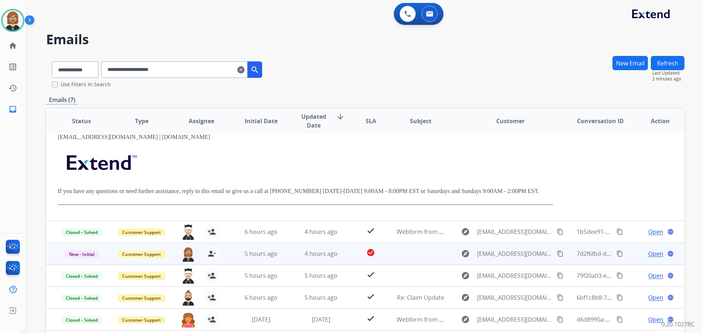
click at [287, 251] on td "4 hours ago" at bounding box center [316, 254] width 60 height 22
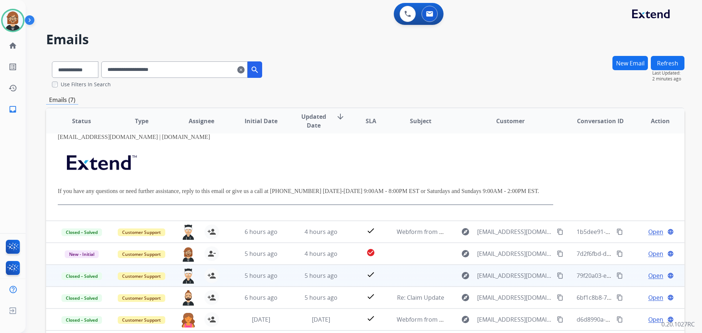
scroll to position [0, 0]
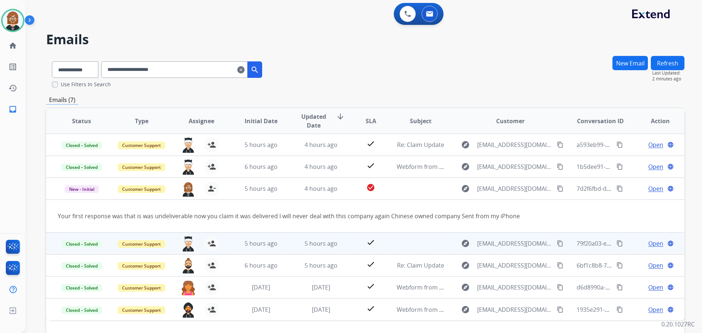
click at [291, 241] on td "5 hours ago" at bounding box center [316, 244] width 60 height 22
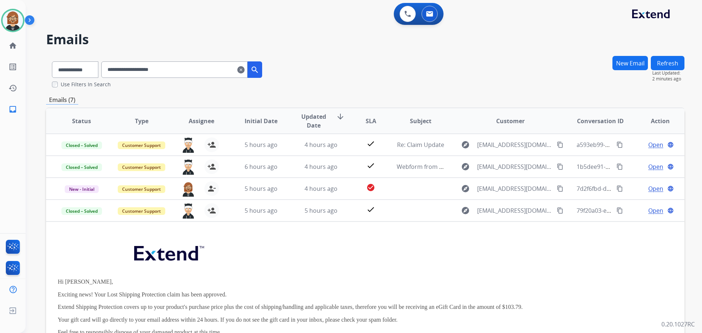
click at [245, 69] on mat-icon "clear" at bounding box center [240, 69] width 7 height 9
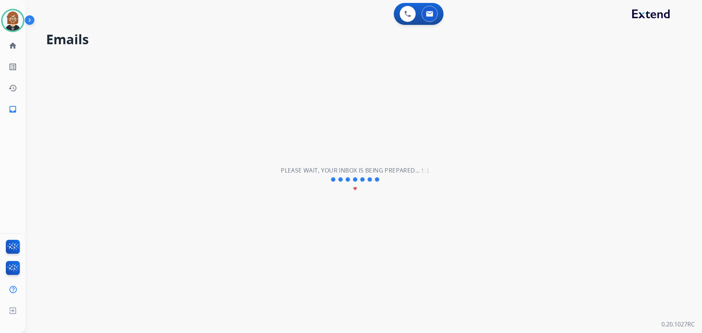
select select "**********"
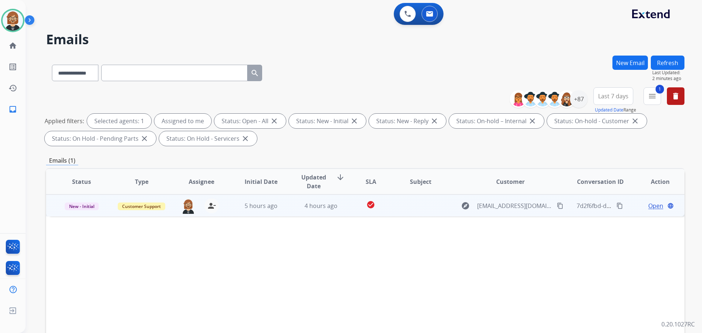
click at [258, 213] on td "5 hours ago" at bounding box center [256, 206] width 60 height 22
click at [649, 203] on span "Open" at bounding box center [656, 205] width 15 height 9
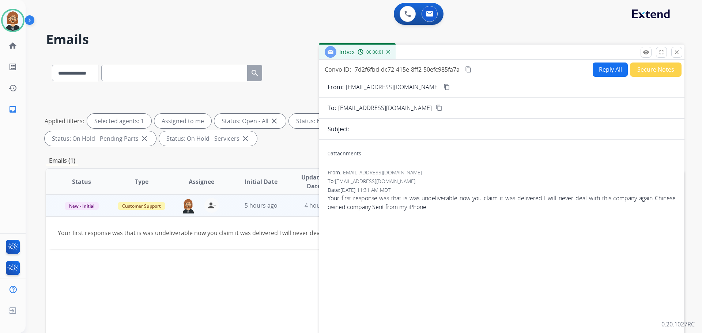
click at [643, 72] on button "Secure Notes" at bounding box center [656, 70] width 52 height 14
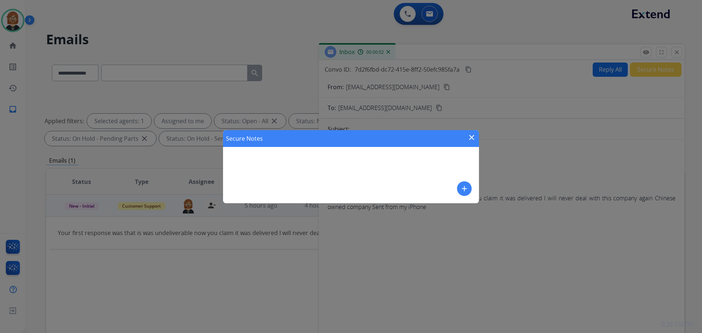
click at [457, 189] on div "add" at bounding box center [464, 188] width 15 height 15
click at [461, 186] on mat-icon "add" at bounding box center [464, 188] width 9 height 9
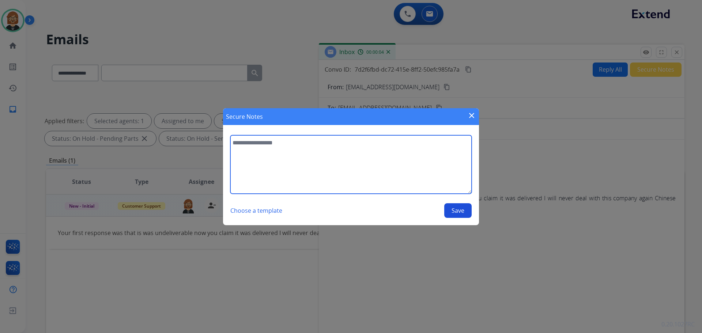
click at [321, 165] on textarea at bounding box center [350, 164] width 241 height 59
type textarea "**********"
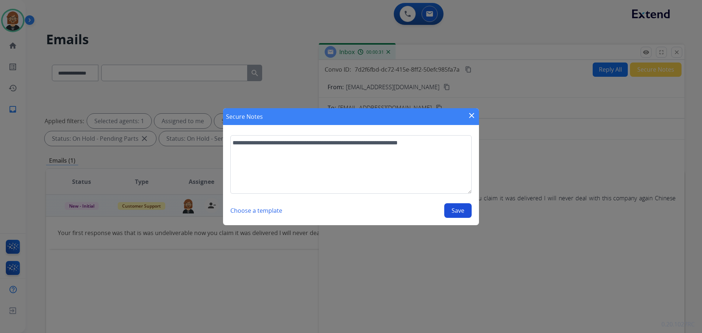
click at [462, 218] on div "Choose a template Save" at bounding box center [350, 210] width 241 height 15
click at [459, 211] on button "Save" at bounding box center [457, 210] width 27 height 15
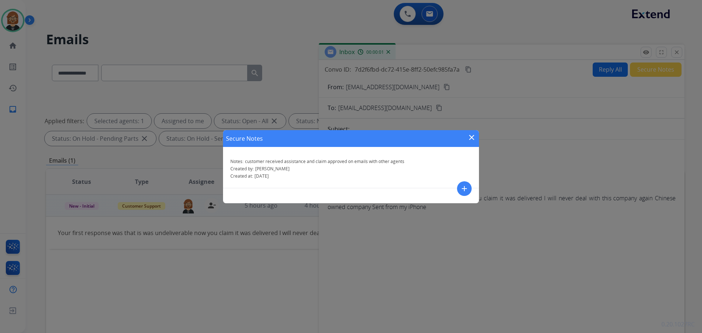
click at [473, 140] on mat-icon "close" at bounding box center [471, 137] width 9 height 9
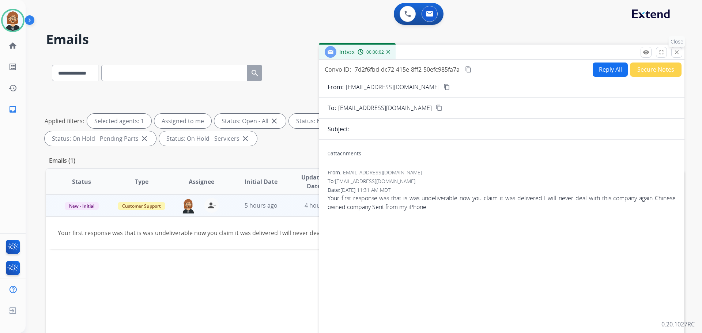
click at [679, 52] on mat-icon "close" at bounding box center [677, 52] width 7 height 7
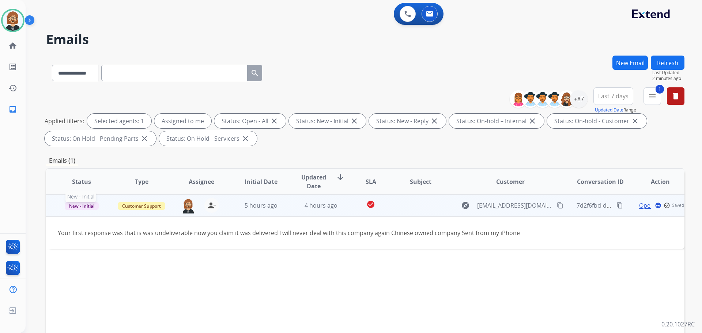
click at [84, 207] on span "New - Initial" at bounding box center [82, 206] width 34 height 8
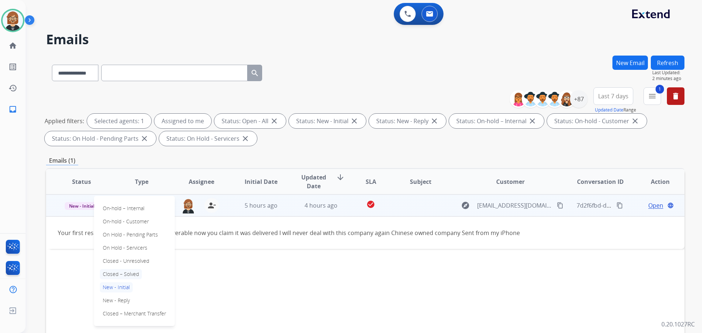
click at [123, 277] on p "Closed – Solved" at bounding box center [121, 274] width 42 height 10
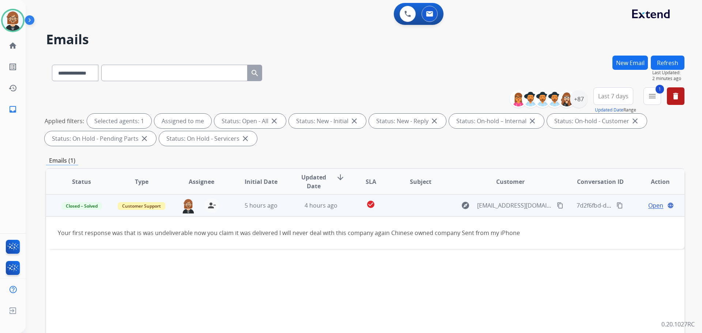
click at [676, 59] on button "Refresh" at bounding box center [668, 63] width 34 height 14
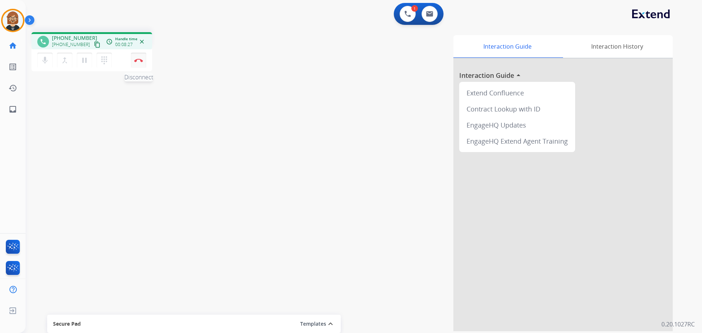
click at [140, 61] on img at bounding box center [138, 61] width 9 height 4
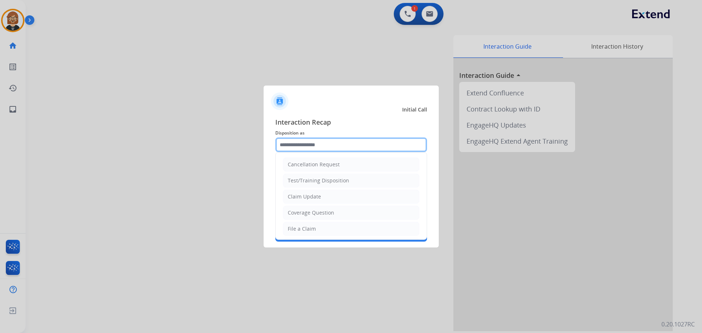
click at [349, 142] on input "text" at bounding box center [351, 145] width 152 height 15
click at [346, 191] on li "Claim Update" at bounding box center [351, 197] width 136 height 14
type input "**********"
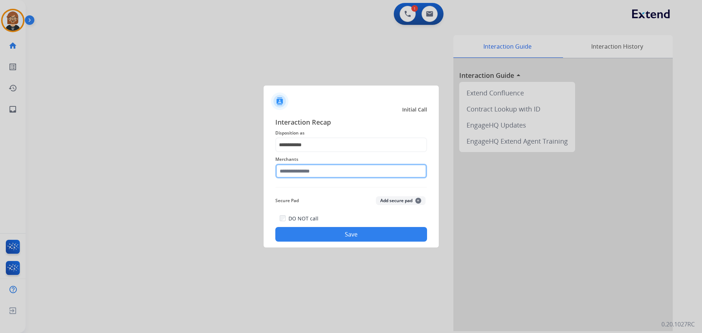
click at [354, 177] on input "text" at bounding box center [351, 171] width 152 height 15
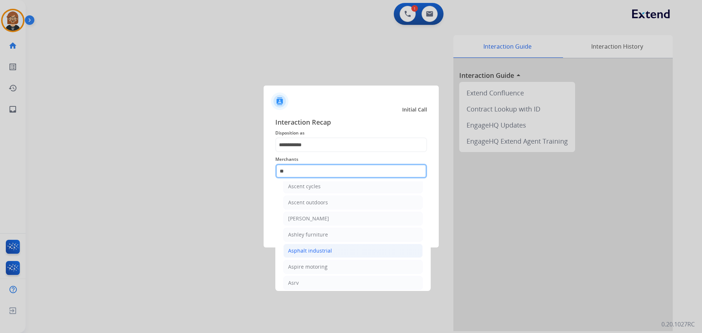
scroll to position [60, 0]
drag, startPoint x: 342, startPoint y: 172, endPoint x: 205, endPoint y: 160, distance: 138.1
click at [0, 160] on app-contact-recap-modal "**********" at bounding box center [0, 166] width 0 height 333
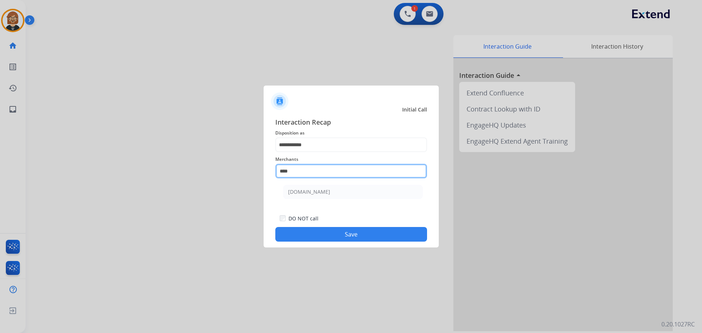
scroll to position [0, 0]
click at [359, 194] on li "[DOMAIN_NAME]" at bounding box center [352, 192] width 139 height 14
type input "**********"
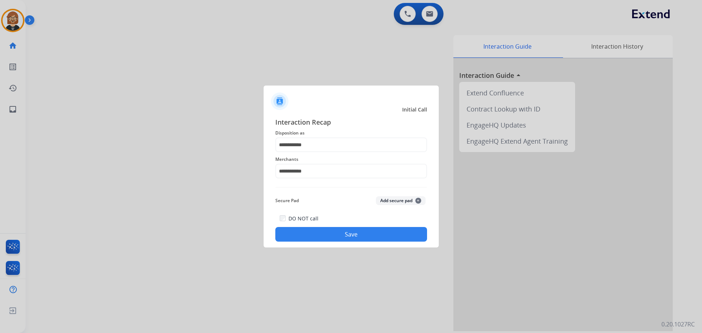
click at [368, 236] on button "Save" at bounding box center [351, 234] width 152 height 15
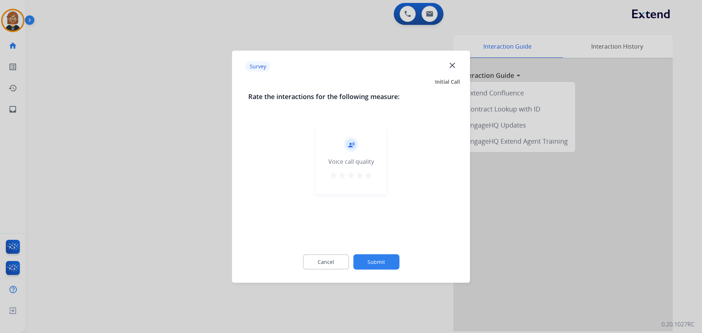
click at [380, 265] on button "Submit" at bounding box center [376, 261] width 46 height 15
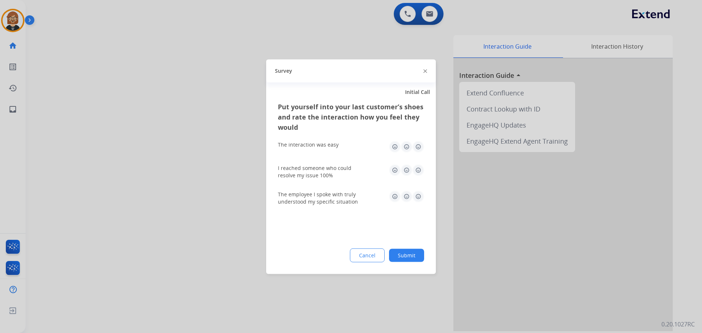
click at [406, 254] on button "Submit" at bounding box center [406, 255] width 35 height 13
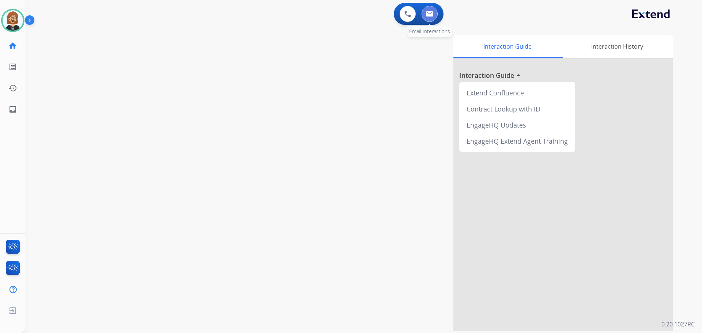
click at [432, 15] on img at bounding box center [429, 14] width 7 height 6
select select "**********"
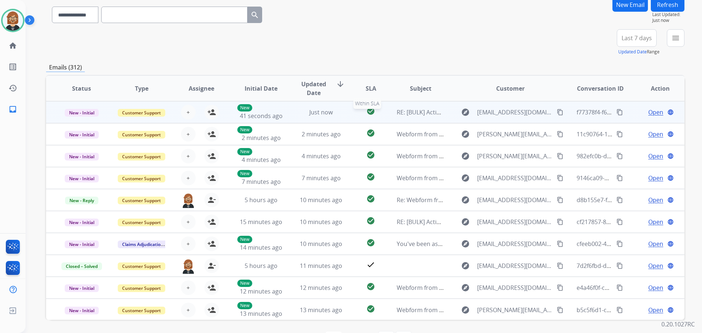
scroll to position [46, 0]
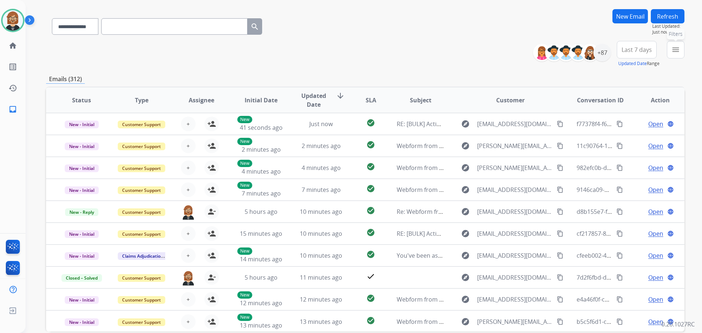
click at [674, 52] on mat-icon "menu" at bounding box center [676, 49] width 9 height 9
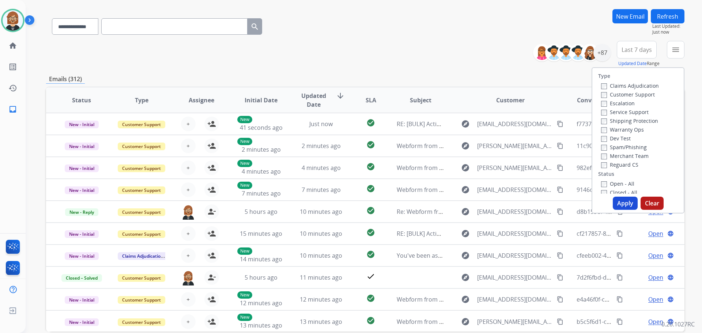
click at [611, 186] on label "Open - All" at bounding box center [617, 183] width 33 height 7
click at [611, 167] on label "Reguard CS" at bounding box center [619, 164] width 37 height 7
click at [619, 120] on label "Shipping Protection" at bounding box center [629, 120] width 57 height 7
click at [625, 94] on label "Customer Support" at bounding box center [628, 94] width 54 height 7
click at [625, 207] on button "Apply" at bounding box center [625, 203] width 25 height 13
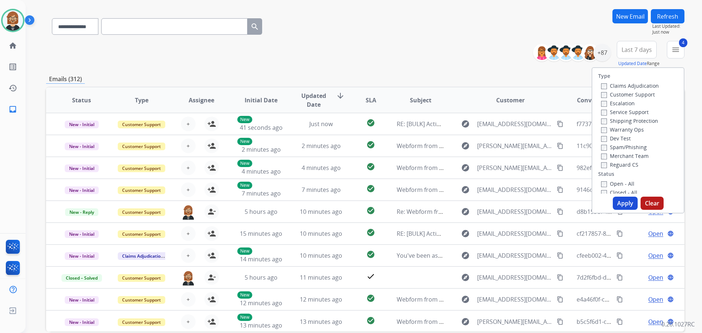
scroll to position [0, 0]
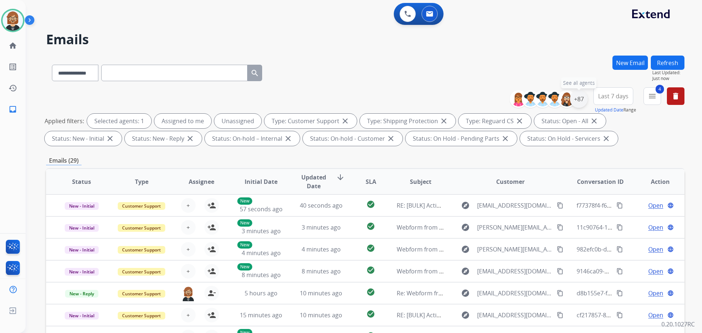
click at [580, 99] on div "+87" at bounding box center [579, 99] width 18 height 18
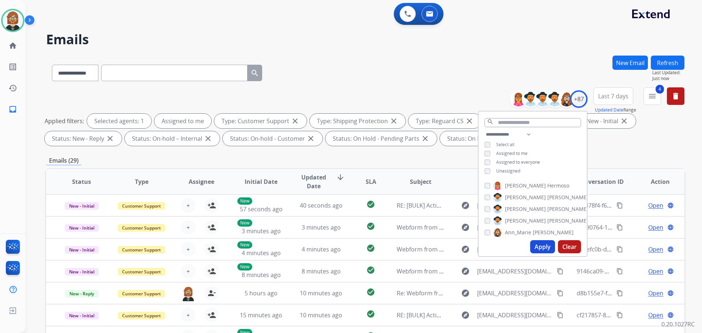
click at [541, 250] on button "Apply" at bounding box center [542, 246] width 25 height 13
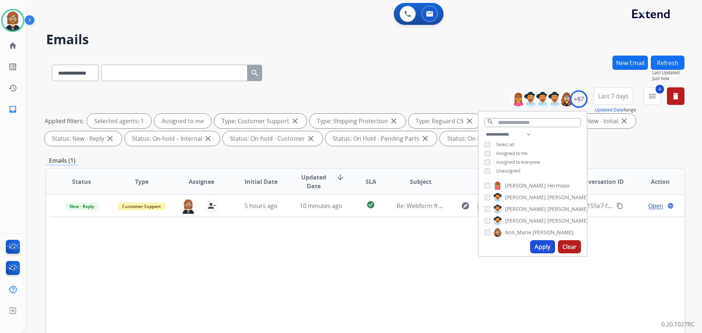
click at [376, 245] on div "Status Type Assignee Initial Date Updated Date arrow_downward SLA Subject Custo…" at bounding box center [365, 290] width 639 height 245
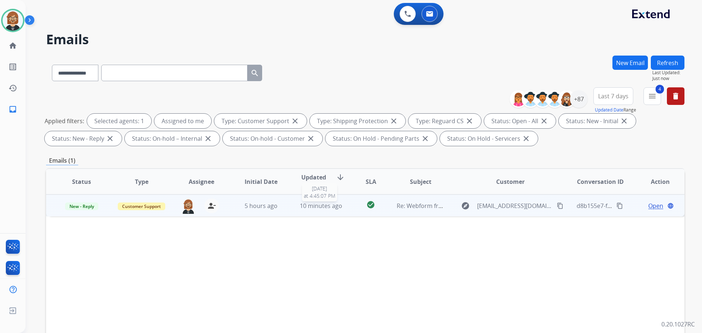
click at [329, 209] on span "10 minutes ago" at bounding box center [321, 206] width 42 height 8
click at [649, 206] on span "Open" at bounding box center [656, 205] width 15 height 9
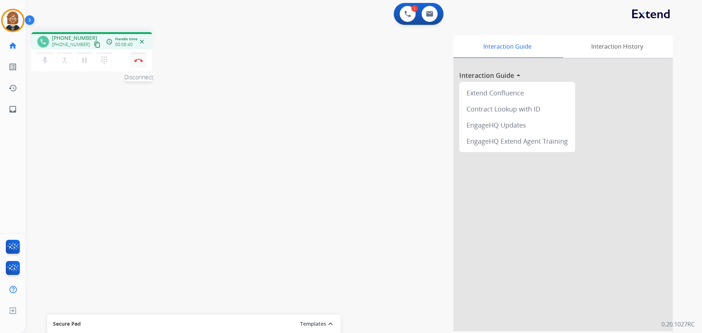
click at [139, 61] on img at bounding box center [138, 61] width 9 height 4
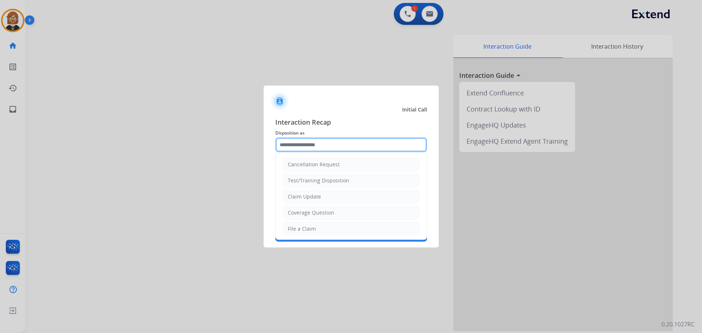
click at [334, 143] on input "text" at bounding box center [351, 145] width 152 height 15
click at [321, 191] on li "Claim Update" at bounding box center [351, 197] width 136 height 14
type input "**********"
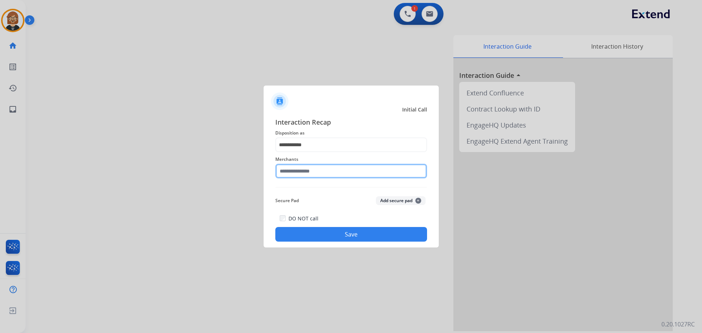
click at [329, 177] on input "text" at bounding box center [351, 171] width 152 height 15
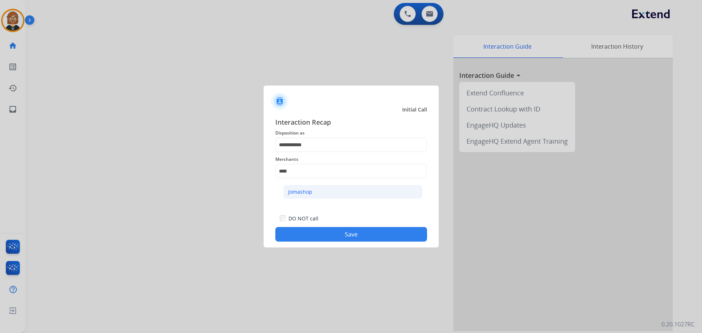
click at [350, 197] on li "Jomashop" at bounding box center [352, 192] width 139 height 14
type input "********"
drag, startPoint x: 355, startPoint y: 228, endPoint x: 355, endPoint y: 232, distance: 4.4
click at [355, 232] on button "Save" at bounding box center [351, 234] width 152 height 15
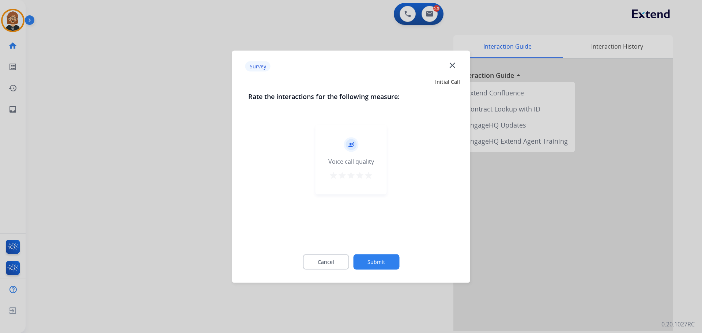
click at [374, 267] on button "Submit" at bounding box center [376, 261] width 46 height 15
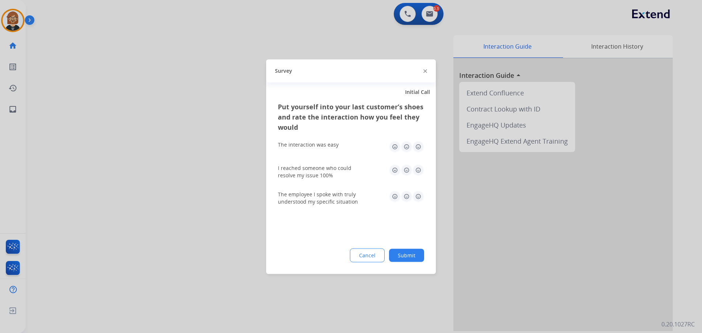
click at [417, 256] on button "Submit" at bounding box center [406, 255] width 35 height 13
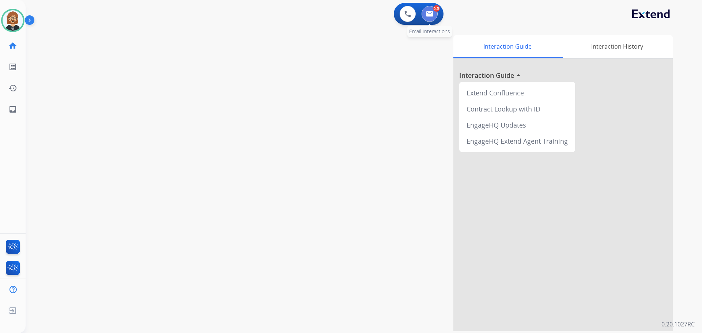
click at [434, 14] on button at bounding box center [430, 14] width 16 height 16
select select "**********"
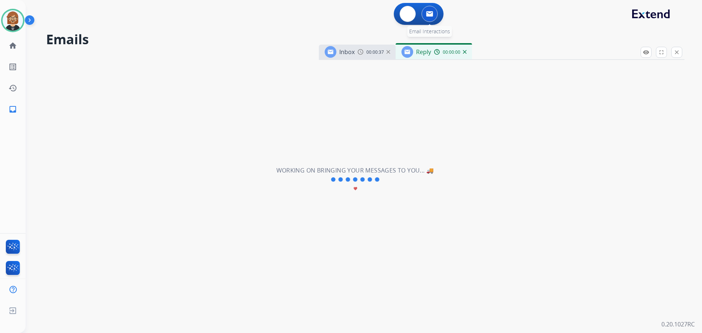
select select "**********"
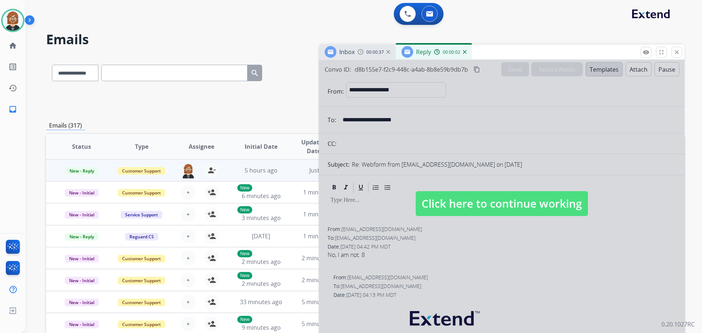
click at [520, 189] on div at bounding box center [502, 196] width 366 height 273
select select
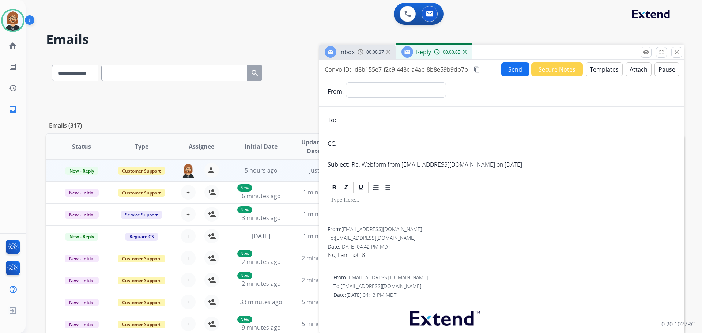
click at [566, 68] on button "Secure Notes" at bounding box center [558, 69] width 52 height 14
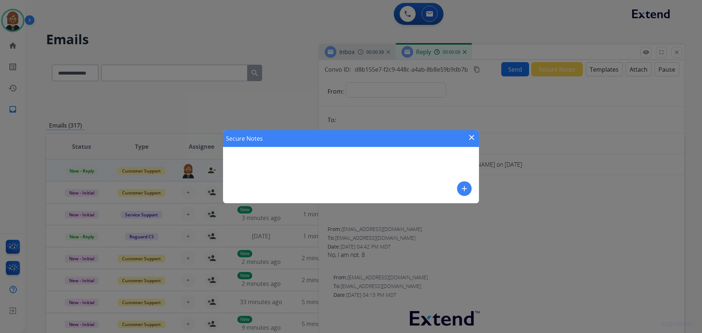
click at [464, 189] on mat-icon "add" at bounding box center [464, 188] width 9 height 9
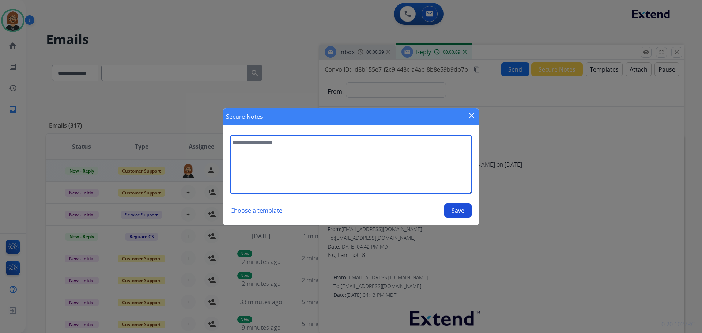
click at [359, 153] on textarea at bounding box center [350, 164] width 241 height 59
type textarea "*"
type textarea "********"
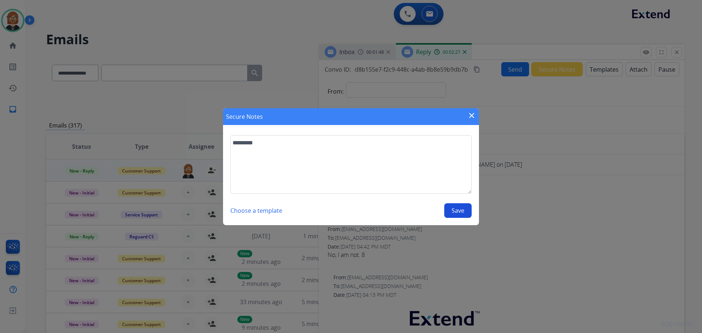
click at [471, 117] on mat-icon "close" at bounding box center [471, 115] width 9 height 9
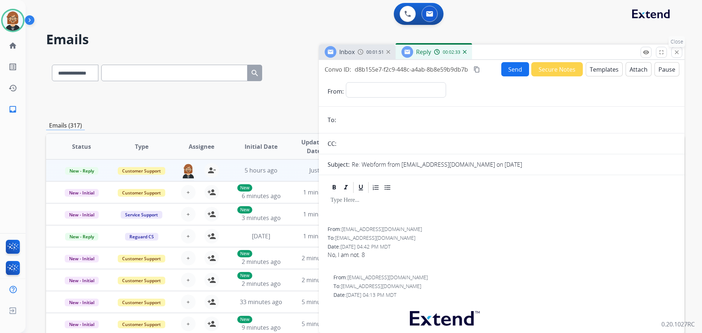
click at [676, 57] on button "close Close" at bounding box center [677, 52] width 11 height 11
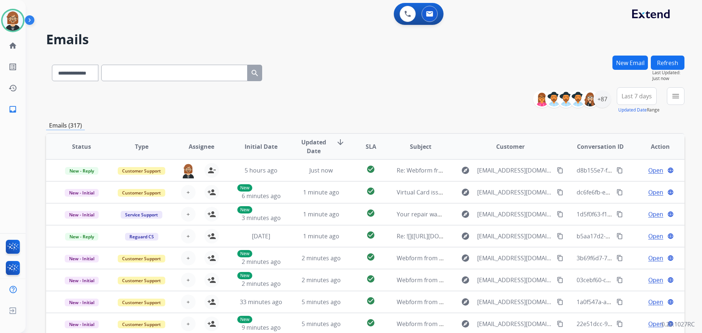
click at [661, 59] on button "Refresh" at bounding box center [668, 63] width 34 height 14
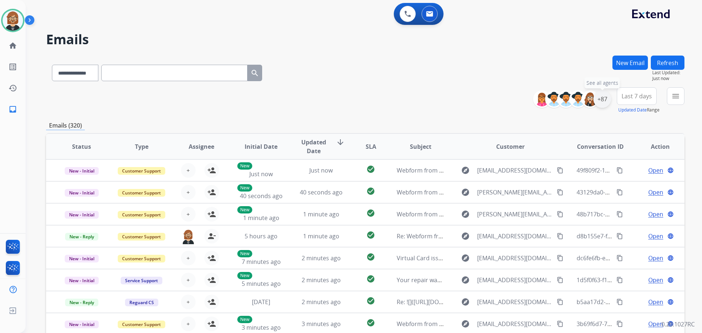
click at [600, 101] on div "+87" at bounding box center [603, 99] width 18 height 18
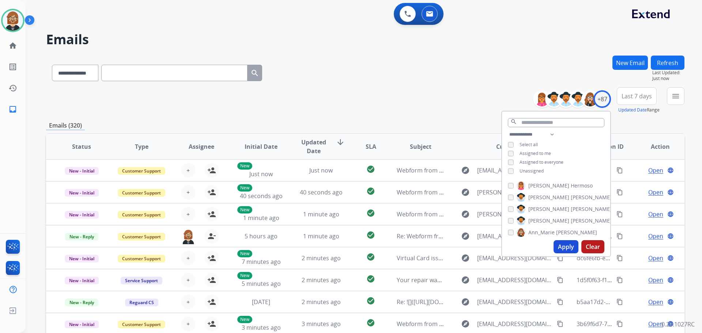
click at [528, 167] on div "**********" at bounding box center [556, 153] width 108 height 47
click at [529, 171] on span "Unassigned" at bounding box center [532, 171] width 24 height 6
click at [558, 247] on button "Apply" at bounding box center [566, 246] width 25 height 13
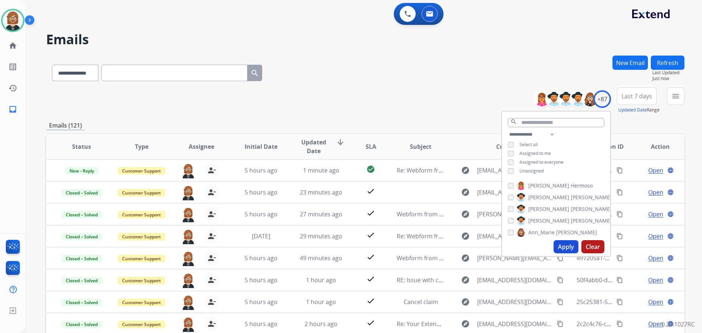
click at [362, 96] on div "**********" at bounding box center [365, 100] width 639 height 26
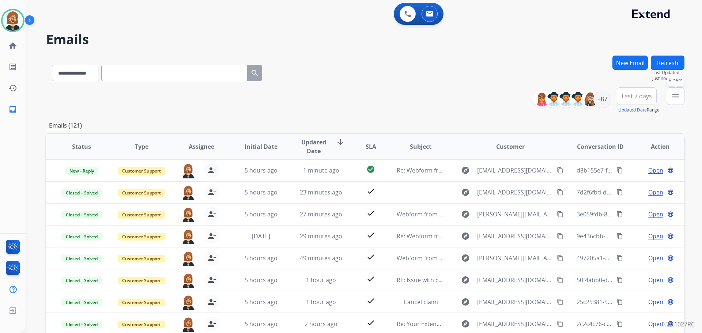
click at [679, 97] on mat-icon "menu" at bounding box center [676, 96] width 9 height 9
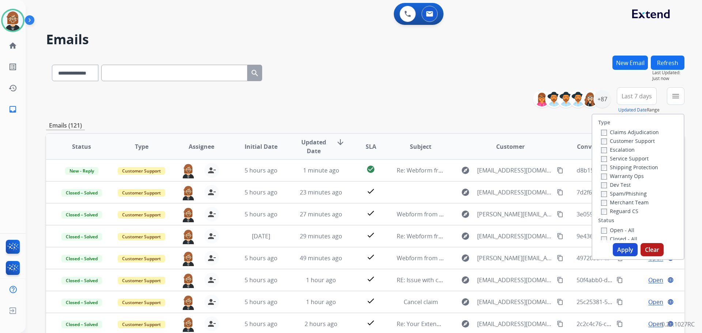
click at [604, 230] on label "Open - All" at bounding box center [617, 230] width 33 height 7
click at [627, 250] on button "Apply" at bounding box center [625, 249] width 25 height 13
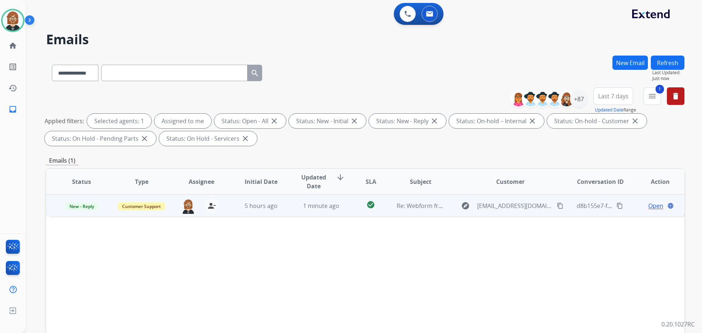
click at [311, 213] on td "1 minute ago" at bounding box center [316, 206] width 60 height 22
click at [651, 207] on span "Open" at bounding box center [656, 205] width 15 height 9
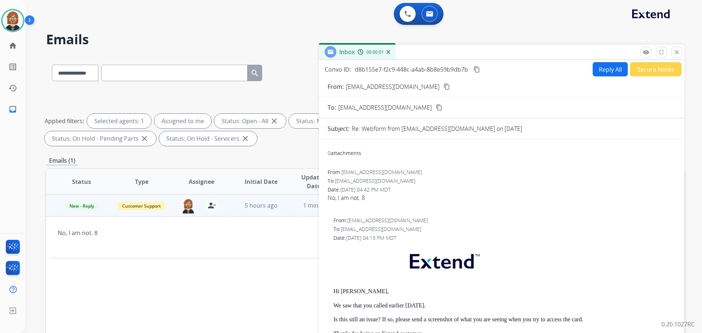
click at [649, 72] on button "Secure Notes" at bounding box center [656, 69] width 52 height 14
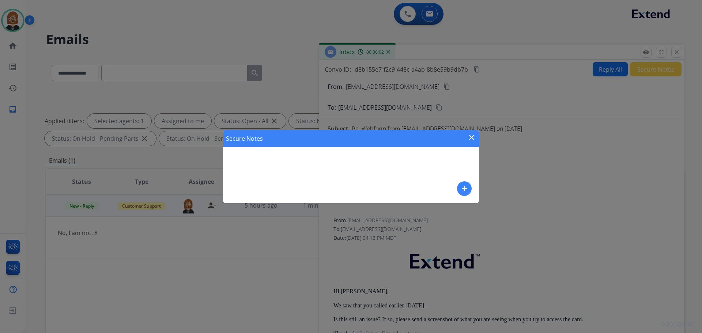
click at [472, 187] on div "Secure Notes close add" at bounding box center [351, 166] width 256 height 73
click at [468, 187] on mat-icon "add" at bounding box center [464, 188] width 9 height 9
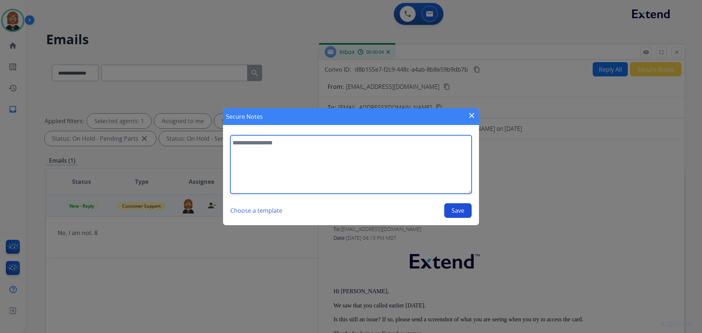
click at [354, 158] on textarea at bounding box center [350, 164] width 241 height 59
type textarea "**********"
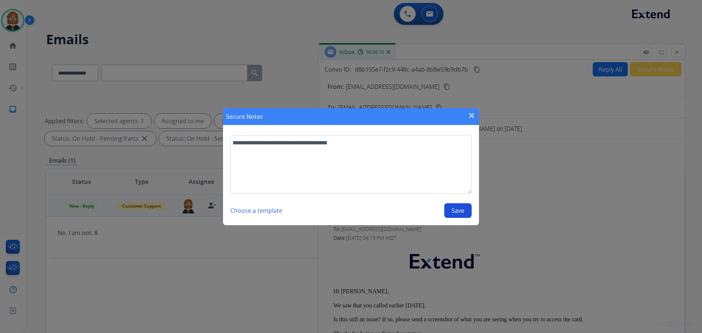
click at [461, 211] on button "Save" at bounding box center [457, 210] width 27 height 15
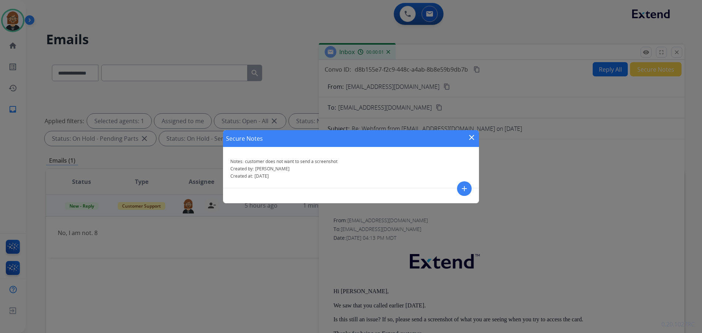
click at [474, 137] on mat-icon "close" at bounding box center [471, 137] width 9 height 9
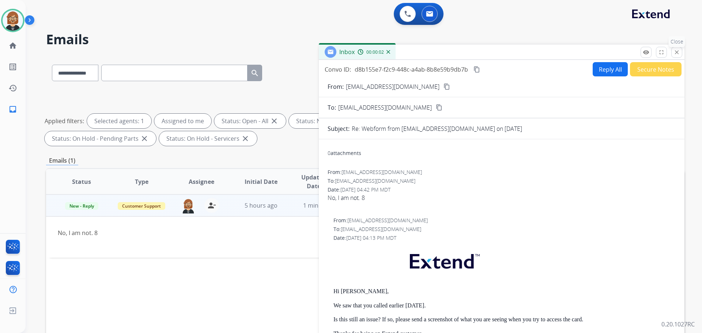
click at [673, 51] on button "close Close" at bounding box center [677, 52] width 11 height 11
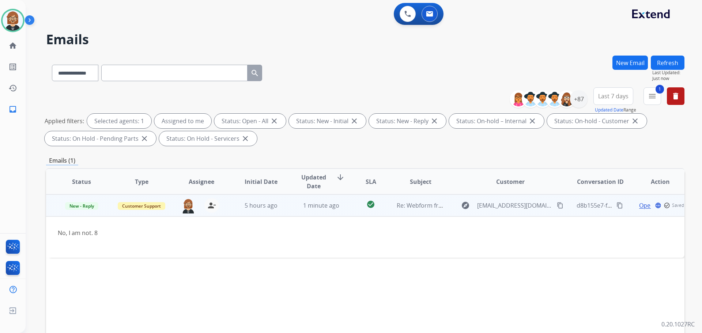
click at [74, 210] on td "New - Reply" at bounding box center [76, 206] width 60 height 22
click at [76, 207] on span "New - Reply" at bounding box center [81, 207] width 33 height 8
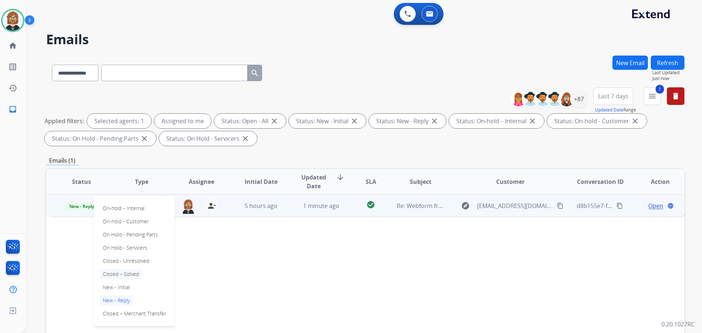
click at [126, 277] on p "Closed – Solved" at bounding box center [121, 274] width 42 height 10
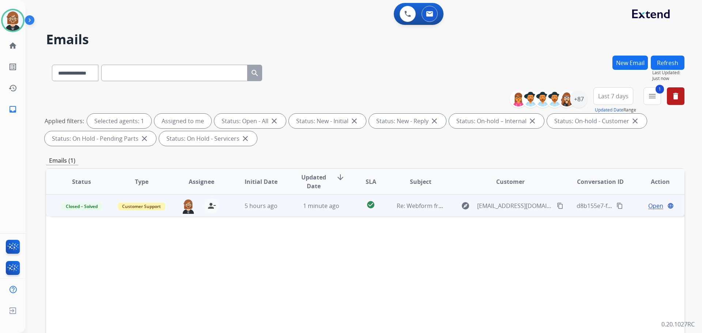
click at [671, 67] on button "Refresh" at bounding box center [668, 63] width 34 height 14
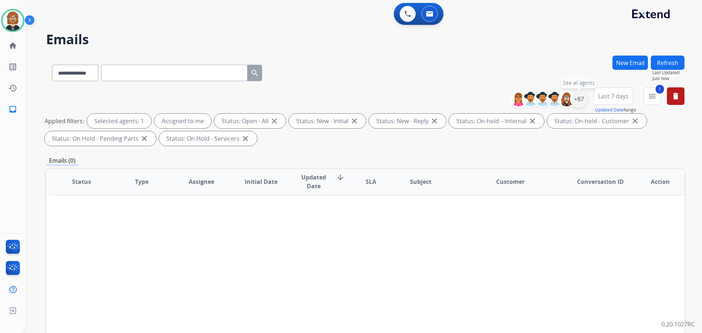
click at [576, 103] on div "+87" at bounding box center [579, 99] width 18 height 18
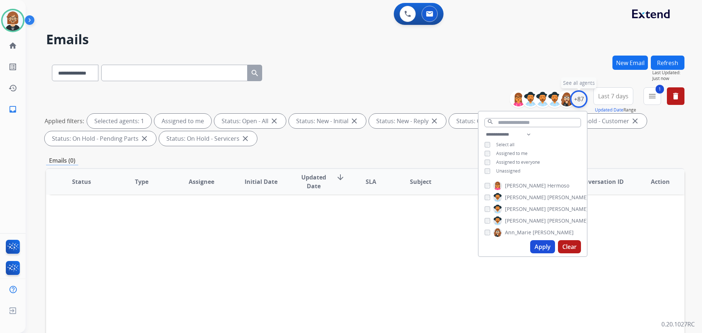
click at [576, 103] on div "+87" at bounding box center [579, 99] width 18 height 18
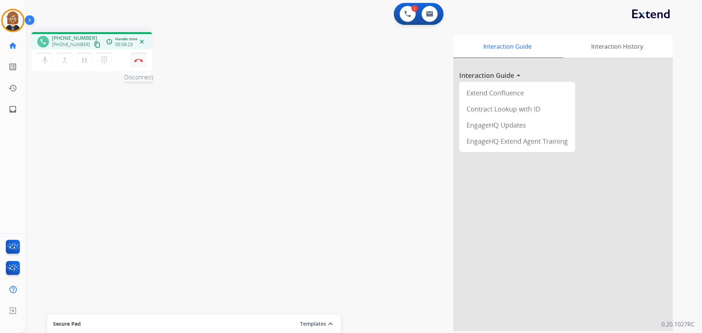
click at [138, 63] on button "Disconnect" at bounding box center [138, 60] width 15 height 15
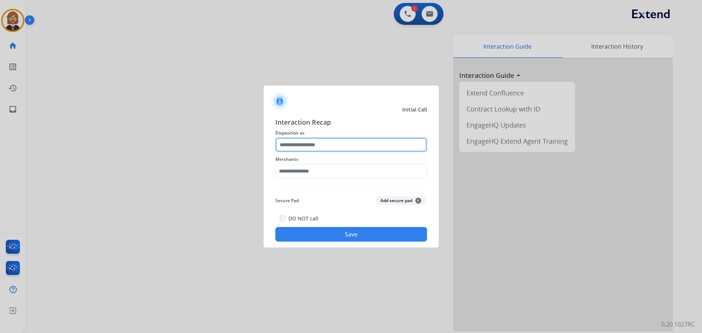
click at [350, 149] on input "text" at bounding box center [351, 145] width 152 height 15
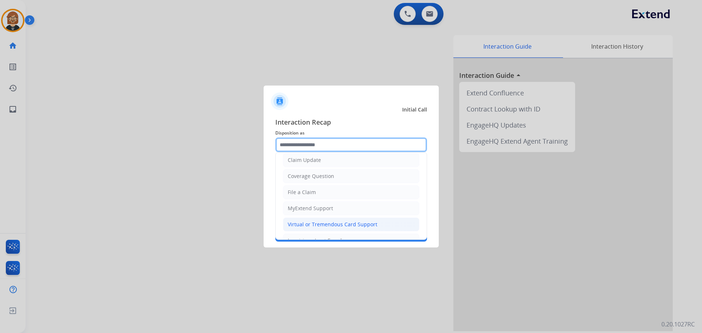
scroll to position [114, 0]
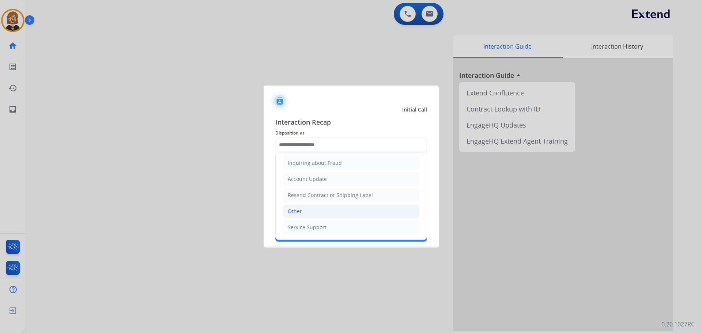
click at [348, 216] on li "Other" at bounding box center [351, 211] width 136 height 14
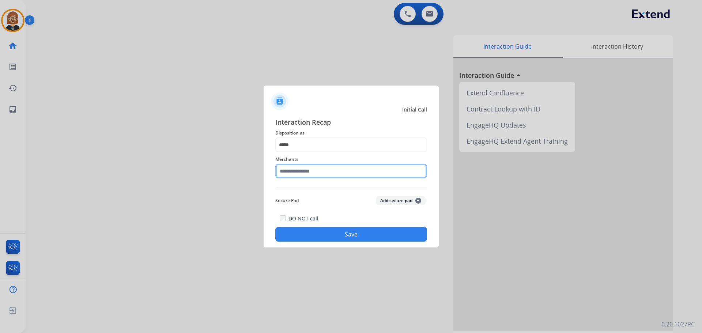
click at [340, 178] on input "text" at bounding box center [351, 171] width 152 height 15
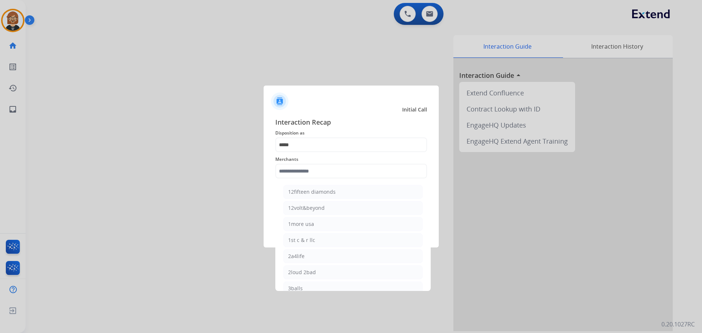
click at [347, 137] on span "Disposition as" at bounding box center [351, 133] width 152 height 9
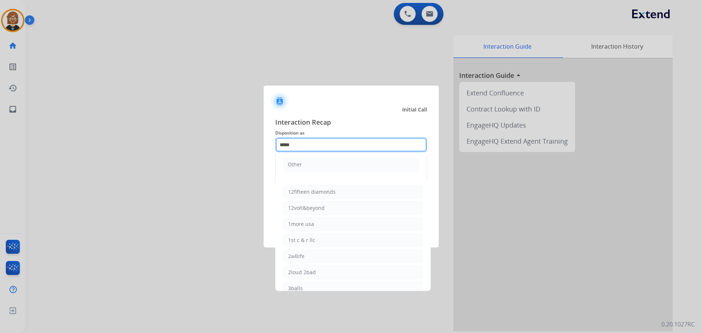
click at [345, 147] on input "*****" at bounding box center [351, 145] width 152 height 15
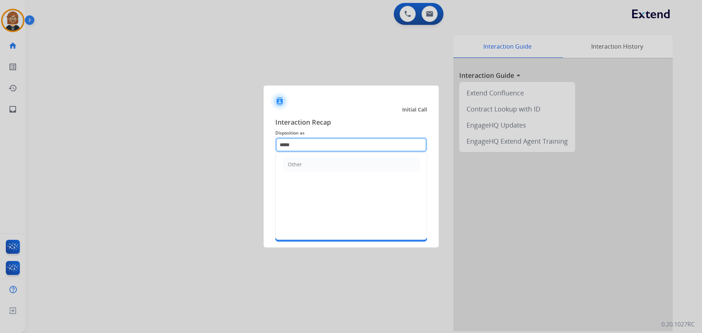
drag, startPoint x: 345, startPoint y: 148, endPoint x: 205, endPoint y: 130, distance: 140.9
click at [0, 130] on app-contact-recap-modal "Initial Call Interaction Recap Disposition as ***** Other Merchants Secure Pad …" at bounding box center [0, 166] width 0 height 333
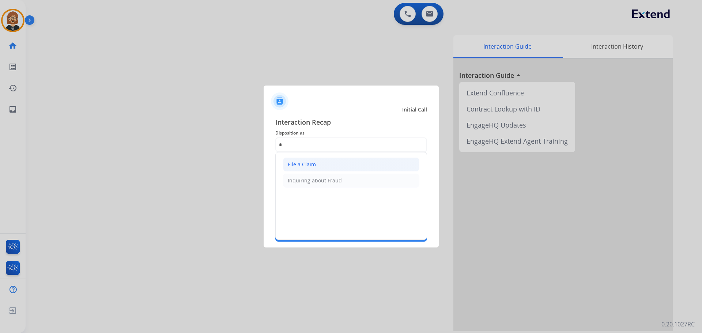
click at [334, 168] on li "File a Claim" at bounding box center [351, 165] width 136 height 14
type input "**********"
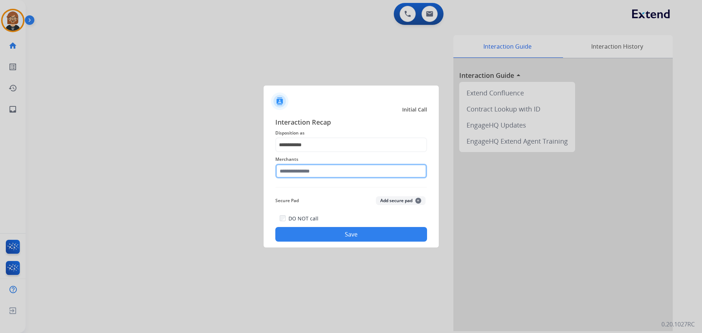
click at [333, 168] on input "text" at bounding box center [351, 171] width 152 height 15
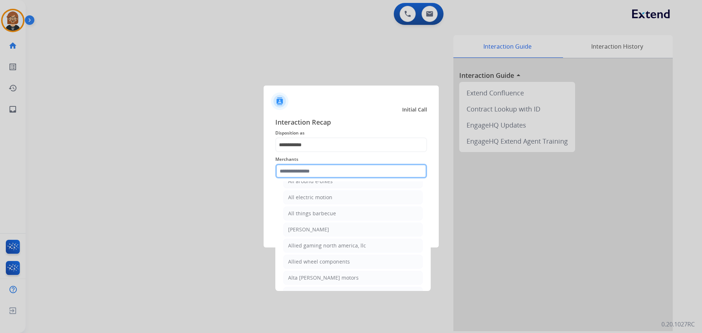
scroll to position [512, 0]
click at [353, 172] on input "text" at bounding box center [351, 171] width 152 height 15
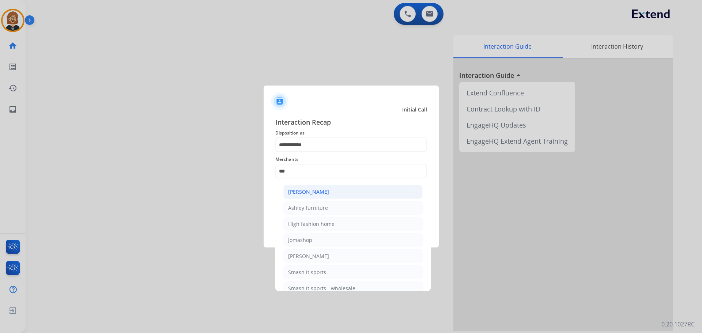
click at [320, 193] on div "[PERSON_NAME]" at bounding box center [308, 191] width 41 height 7
type input "**********"
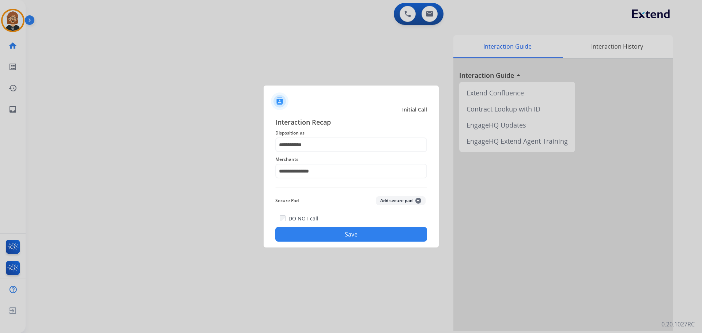
click at [361, 227] on div "DO NOT call Save" at bounding box center [351, 228] width 152 height 28
click at [359, 236] on button "Save" at bounding box center [351, 234] width 152 height 15
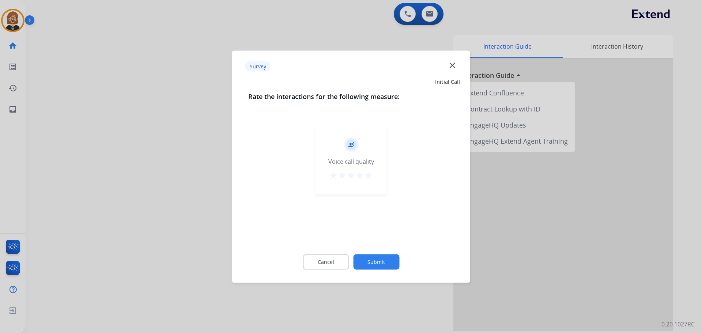
click at [373, 263] on button "Submit" at bounding box center [376, 261] width 46 height 15
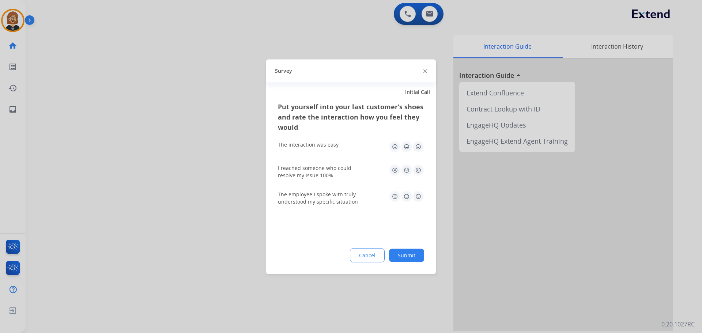
click at [406, 258] on button "Submit" at bounding box center [406, 255] width 35 height 13
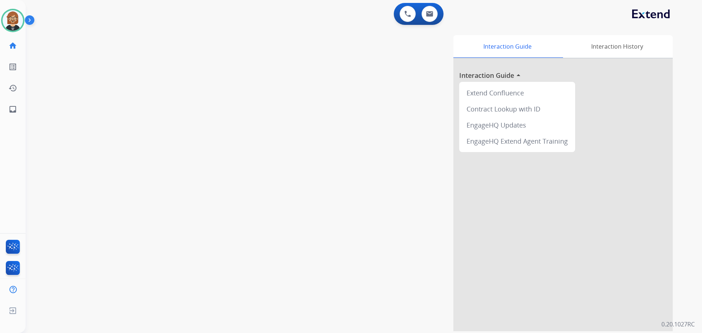
click at [48, 121] on div "swap_horiz Break voice bridge close_fullscreen Connect 3-Way Call merge_type Se…" at bounding box center [355, 178] width 659 height 305
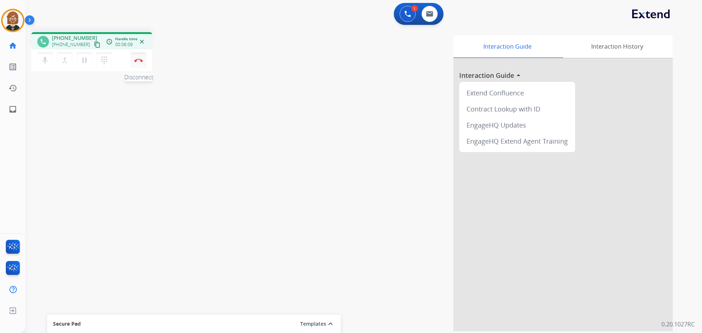
click at [139, 63] on button "Disconnect" at bounding box center [138, 60] width 15 height 15
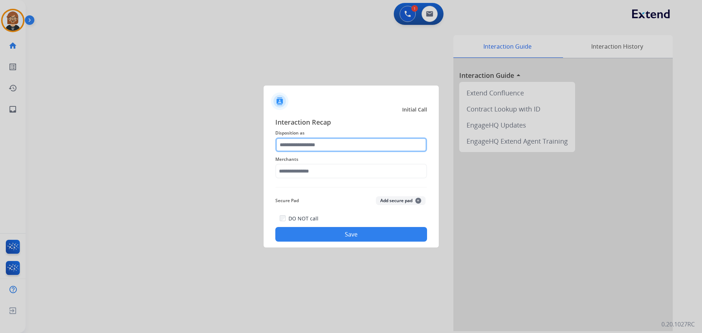
click at [349, 146] on input "text" at bounding box center [351, 145] width 152 height 15
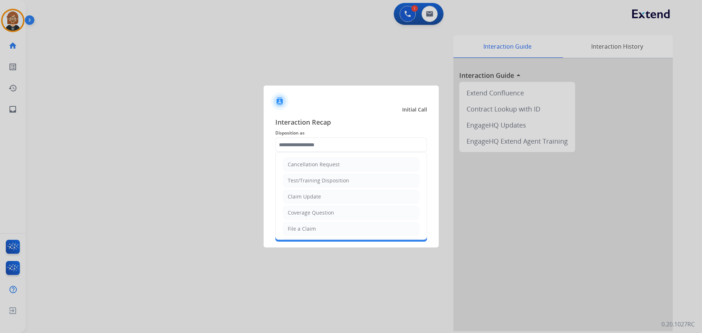
click at [355, 205] on ul "Cancellation Request Test/Training Disposition Claim Update Coverage Question F…" at bounding box center [351, 253] width 151 height 201
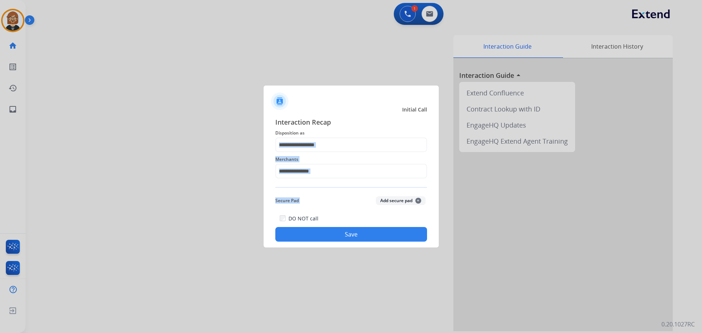
click at [355, 181] on div "Merchants" at bounding box center [351, 166] width 152 height 29
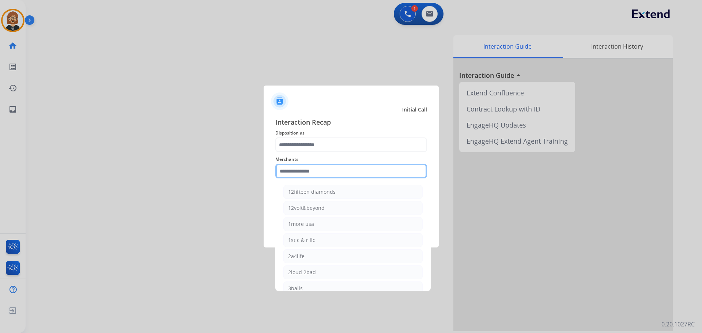
click at [358, 168] on input "text" at bounding box center [351, 171] width 152 height 15
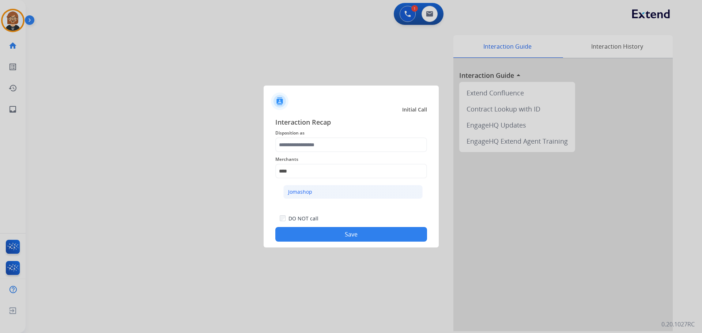
click at [344, 197] on li "Jomashop" at bounding box center [352, 192] width 139 height 14
type input "********"
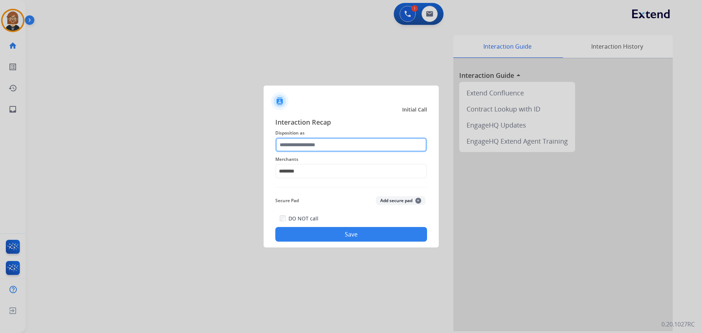
click at [344, 138] on input "text" at bounding box center [351, 145] width 152 height 15
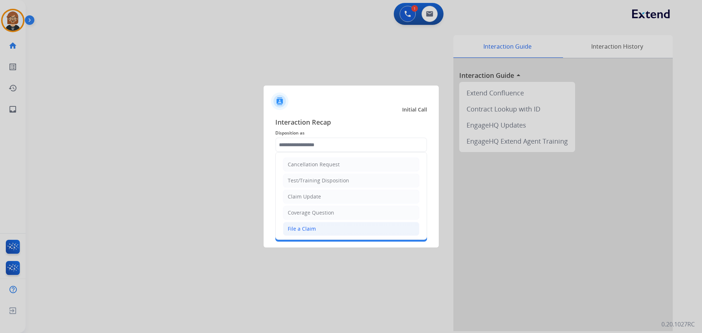
click at [345, 226] on li "File a Claim" at bounding box center [351, 229] width 136 height 14
type input "**********"
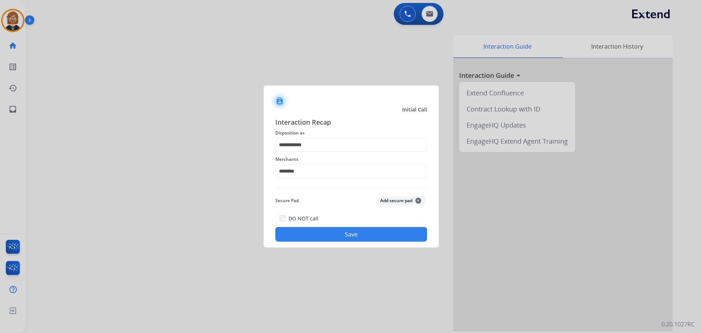
click at [352, 237] on button "Save" at bounding box center [351, 234] width 152 height 15
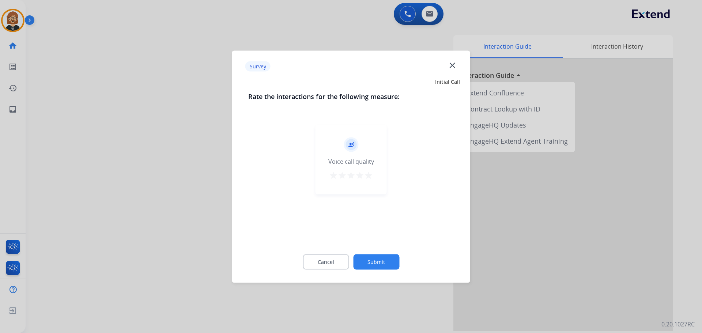
drag, startPoint x: 387, startPoint y: 276, endPoint x: 387, endPoint y: 272, distance: 4.0
click at [387, 273] on div "Cancel Submit" at bounding box center [351, 261] width 206 height 33
click at [386, 264] on button "Submit" at bounding box center [376, 261] width 46 height 15
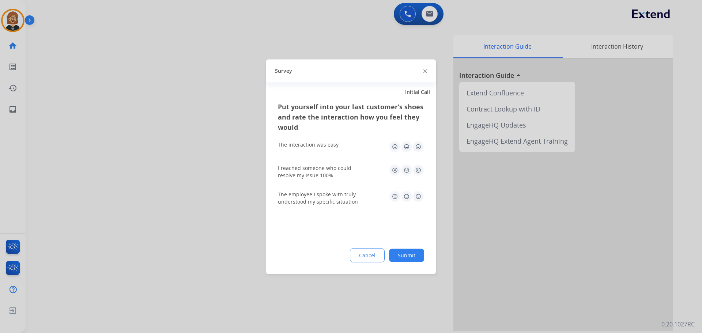
click at [395, 258] on button "Submit" at bounding box center [406, 255] width 35 height 13
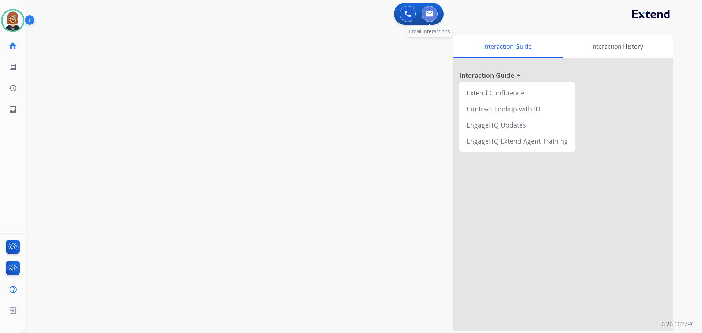
click at [435, 9] on button at bounding box center [430, 14] width 16 height 16
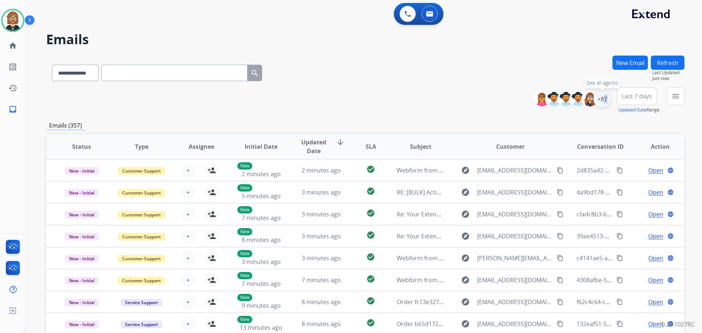
drag, startPoint x: 603, startPoint y: 100, endPoint x: 601, endPoint y: 106, distance: 6.5
click at [601, 106] on div "+87" at bounding box center [603, 99] width 18 height 18
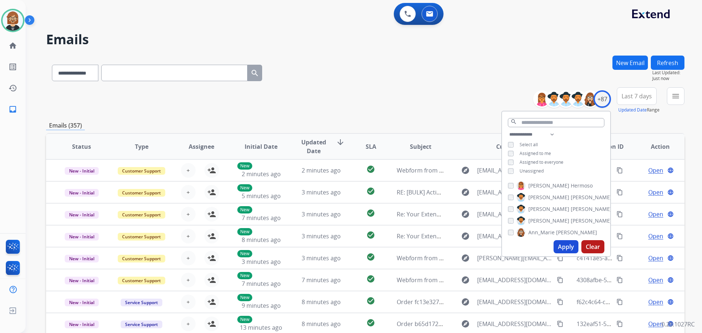
click at [523, 173] on span "Unassigned" at bounding box center [532, 171] width 24 height 6
click at [556, 255] on div "Apply Clear" at bounding box center [556, 246] width 108 height 19
click at [560, 247] on button "Apply" at bounding box center [566, 246] width 25 height 13
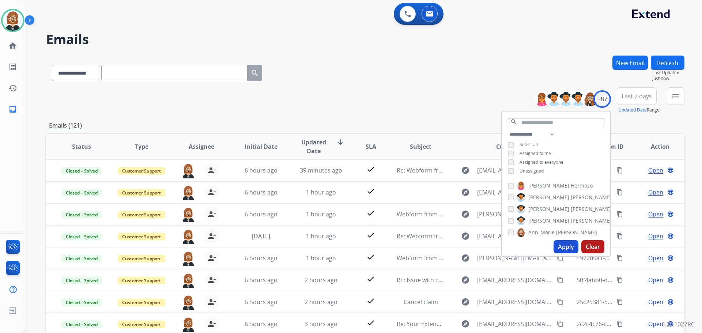
click at [641, 98] on span "Last 7 days" at bounding box center [637, 96] width 30 height 3
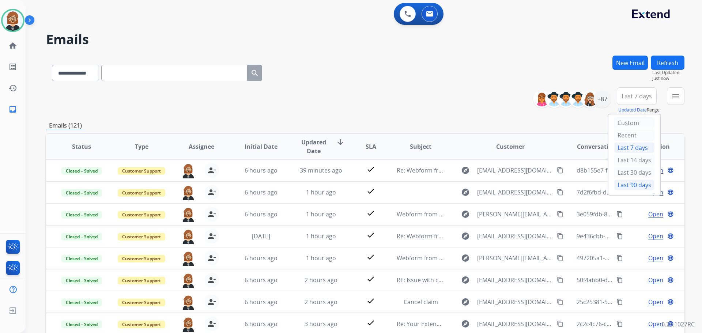
click at [631, 186] on div "Last 90 days" at bounding box center [635, 185] width 40 height 11
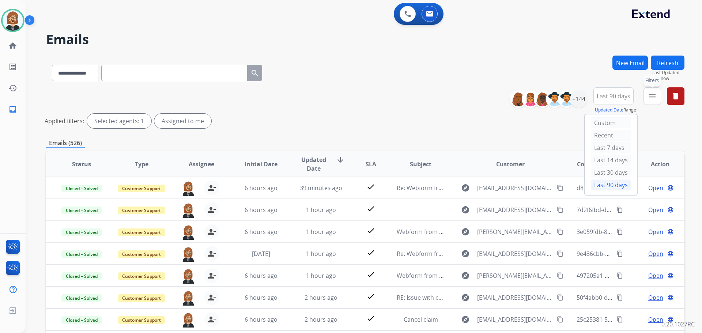
click at [658, 101] on button "menu Filters" at bounding box center [653, 96] width 18 height 18
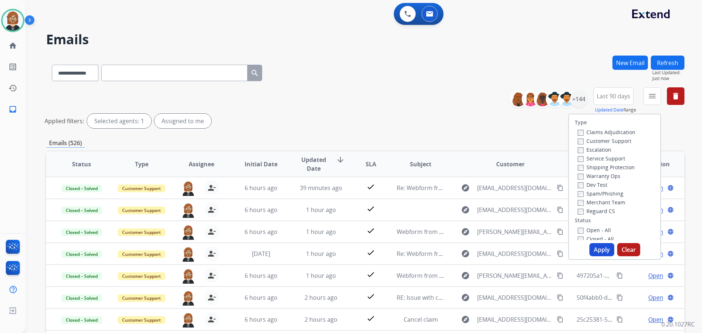
click at [590, 232] on label "Open - All" at bounding box center [594, 230] width 33 height 7
click at [587, 211] on label "Reguard CS" at bounding box center [596, 211] width 37 height 7
click at [593, 160] on label "Service Support" at bounding box center [602, 158] width 48 height 7
click at [594, 169] on label "Shipping Protection" at bounding box center [606, 167] width 57 height 7
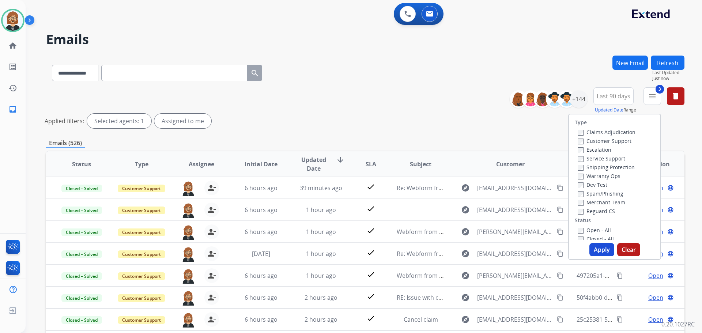
click at [599, 142] on label "Customer Support" at bounding box center [605, 141] width 54 height 7
click at [598, 253] on button "Apply" at bounding box center [602, 249] width 25 height 13
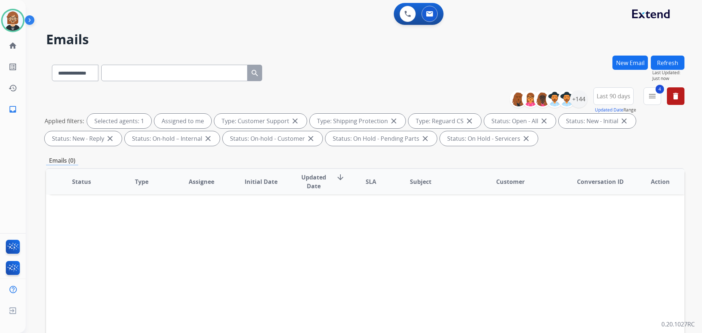
click at [605, 250] on div "Status Type Assignee Initial Date Updated Date arrow_downward SLA Subject Custo…" at bounding box center [365, 290] width 639 height 245
click at [19, 19] on img at bounding box center [13, 20] width 20 height 20
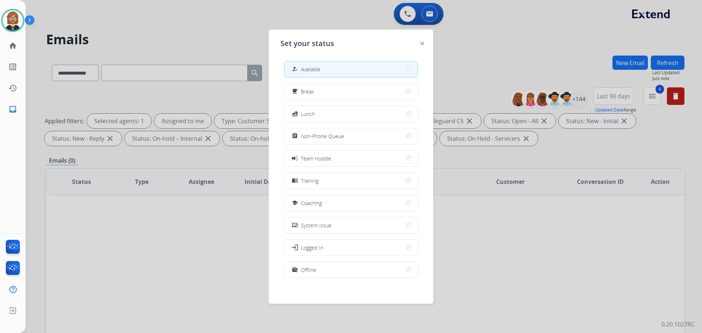
click at [167, 38] on div at bounding box center [351, 166] width 702 height 333
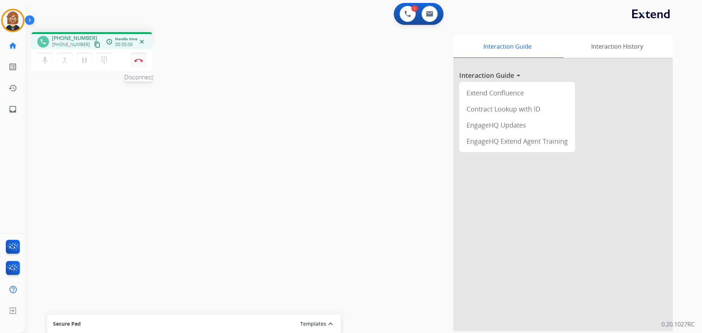
click at [143, 63] on button "Disconnect" at bounding box center [138, 60] width 15 height 15
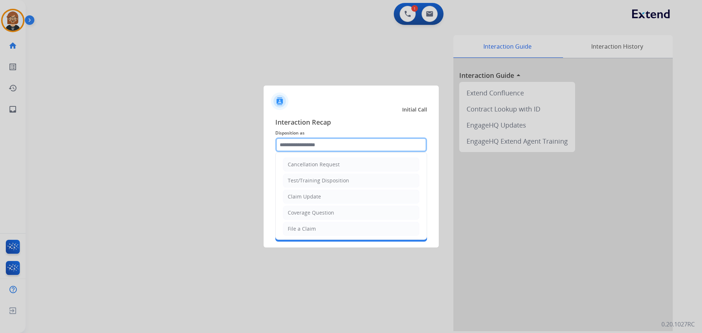
click at [324, 140] on input "text" at bounding box center [351, 145] width 152 height 15
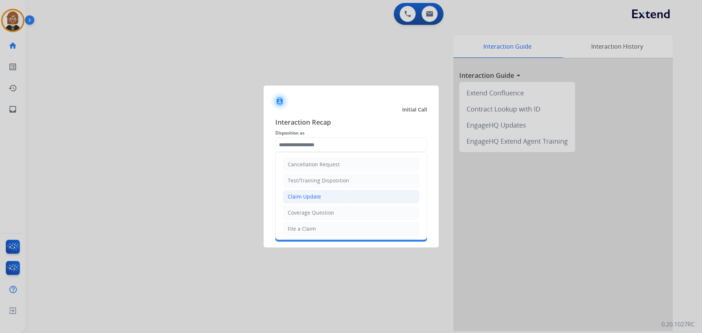
click at [341, 204] on li "Claim Update" at bounding box center [351, 197] width 136 height 14
type input "**********"
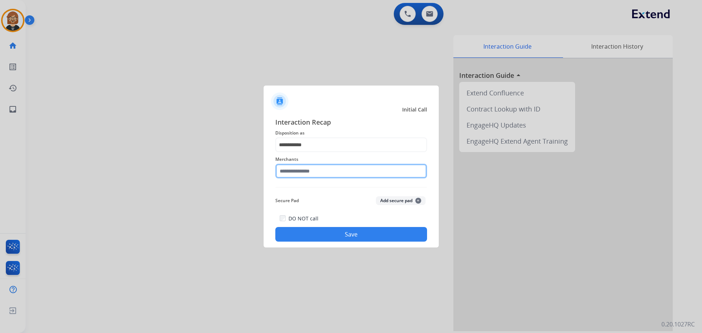
click at [348, 174] on input "text" at bounding box center [351, 171] width 152 height 15
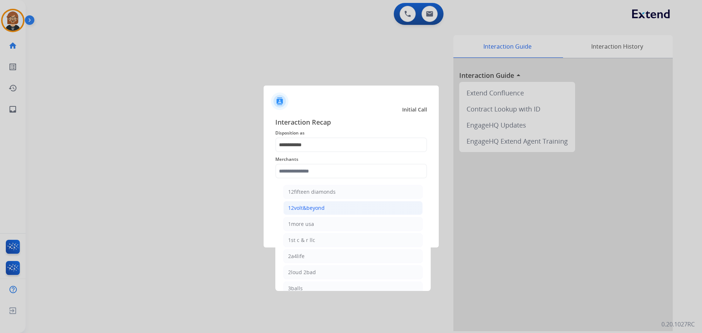
click at [352, 203] on li "12volt&beyond" at bounding box center [352, 208] width 139 height 14
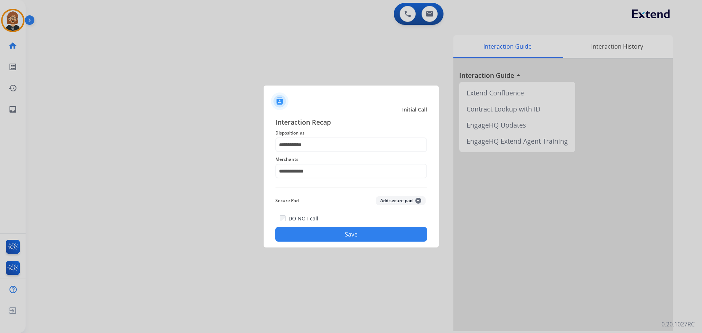
click at [15, 27] on div at bounding box center [351, 166] width 702 height 333
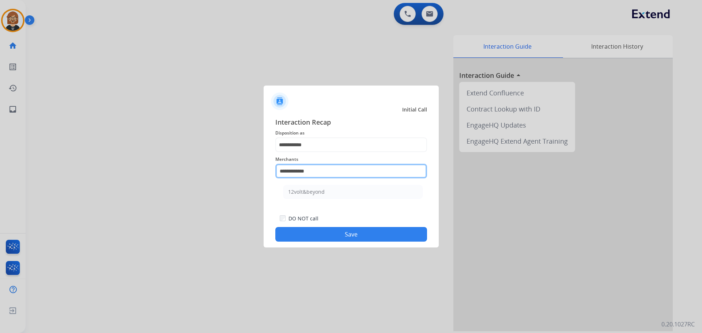
click at [339, 173] on input "**********" at bounding box center [351, 171] width 152 height 15
drag, startPoint x: 339, startPoint y: 173, endPoint x: 216, endPoint y: 165, distance: 123.6
click at [0, 165] on app-contact-recap-modal "**********" at bounding box center [0, 166] width 0 height 333
click at [309, 195] on div "Jomashop" at bounding box center [300, 191] width 24 height 7
type input "********"
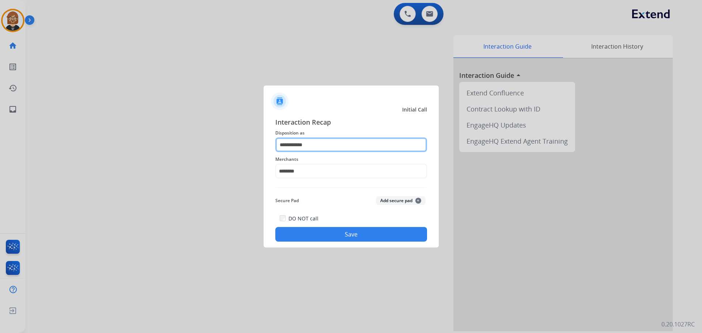
click at [343, 150] on input "**********" at bounding box center [351, 145] width 152 height 15
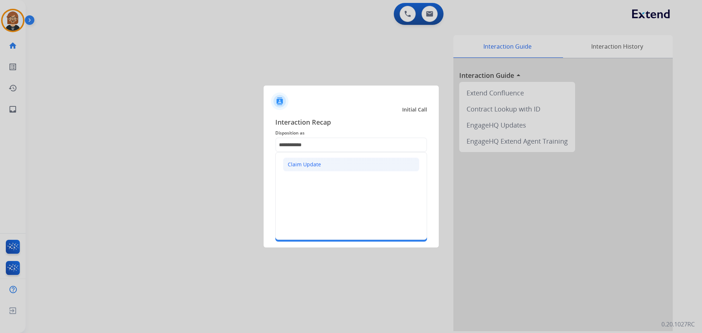
click at [339, 168] on li "Claim Update" at bounding box center [351, 165] width 136 height 14
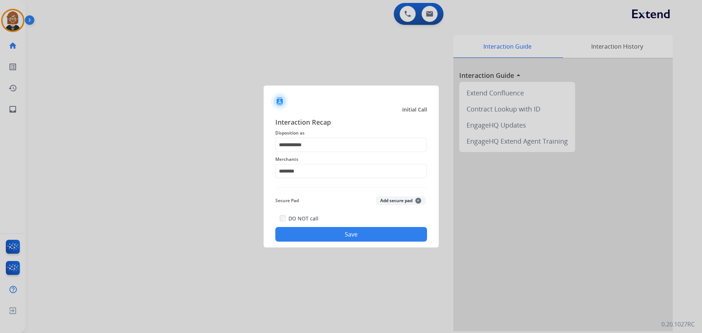
click at [365, 240] on button "Save" at bounding box center [351, 234] width 152 height 15
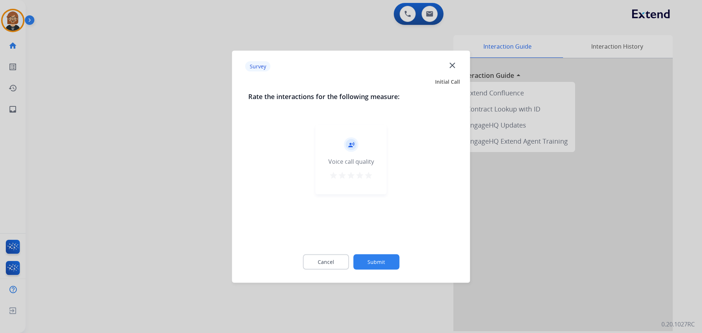
click at [379, 266] on button "Submit" at bounding box center [376, 261] width 46 height 15
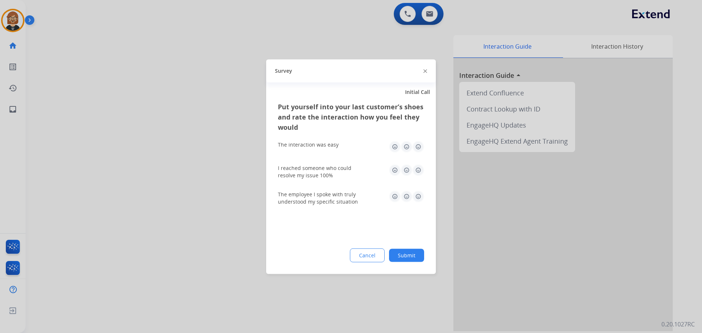
click at [406, 265] on div "Put yourself into your last customer’s shoes and rate the interaction how you f…" at bounding box center [351, 187] width 170 height 173
click at [407, 256] on button "Submit" at bounding box center [406, 255] width 35 height 13
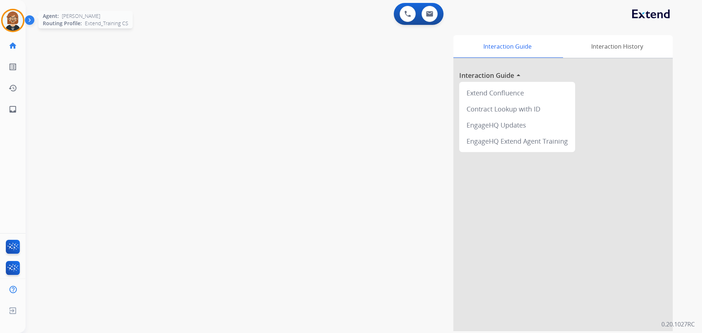
click at [17, 15] on img at bounding box center [13, 20] width 20 height 20
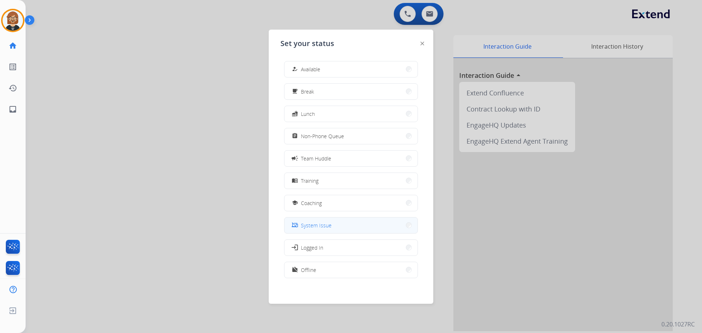
scroll to position [2, 0]
click at [332, 271] on button "work_off Offline" at bounding box center [351, 268] width 133 height 16
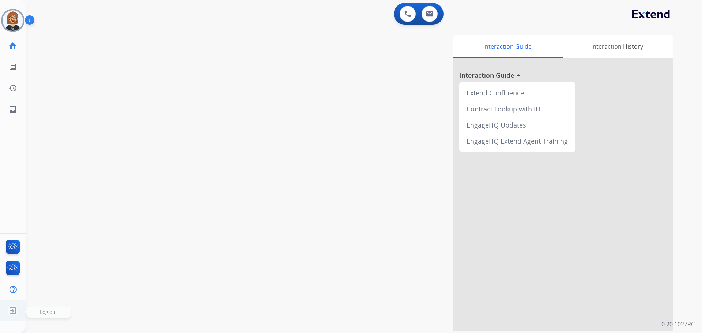
click at [15, 311] on img at bounding box center [12, 311] width 13 height 14
